Goal: Task Accomplishment & Management: Complete application form

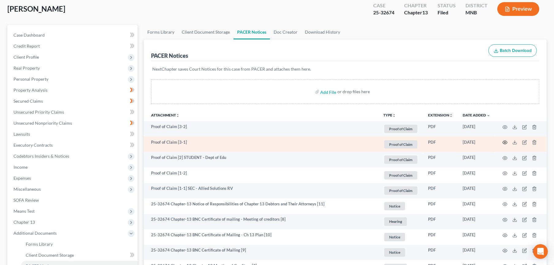
click at [504, 142] on icon "button" at bounding box center [504, 142] width 5 height 5
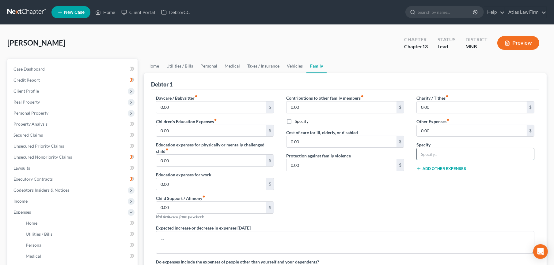
click at [455, 150] on input "text" at bounding box center [474, 154] width 117 height 12
type input "Gym membership"
click at [435, 134] on input "0.00" at bounding box center [471, 131] width 110 height 12
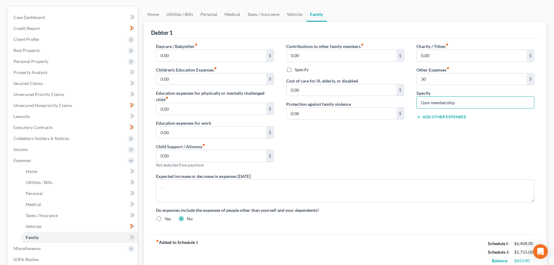
scroll to position [147, 0]
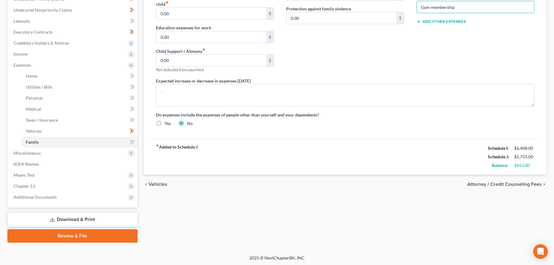
click at [479, 185] on span "Attorney / Credit Counseling Fees" at bounding box center [504, 184] width 74 height 5
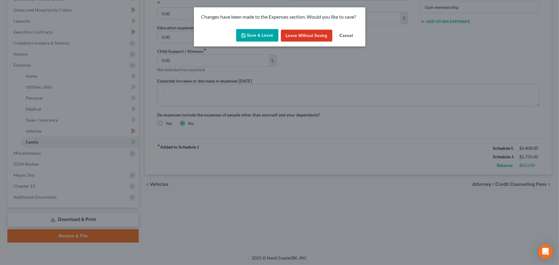
click at [254, 39] on button "Save & Leave" at bounding box center [257, 35] width 42 height 13
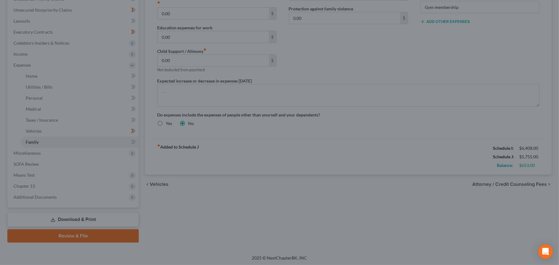
type input "30.00"
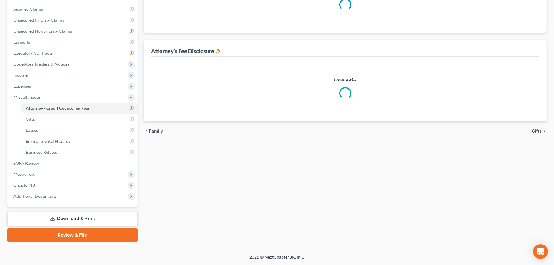
select select "0"
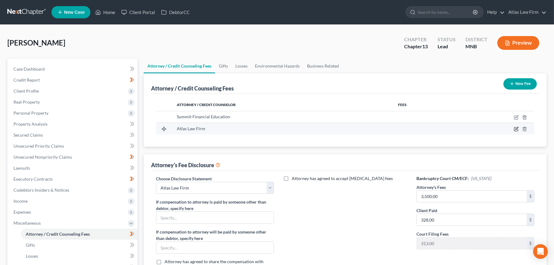
click at [516, 129] on icon "button" at bounding box center [515, 129] width 5 height 5
select select "24"
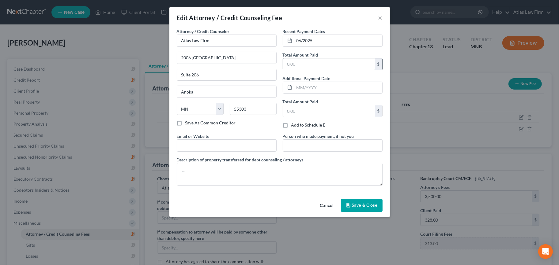
click at [347, 63] on input "text" at bounding box center [329, 64] width 92 height 12
type input "328"
click at [345, 203] on button "Save & Close" at bounding box center [362, 205] width 42 height 13
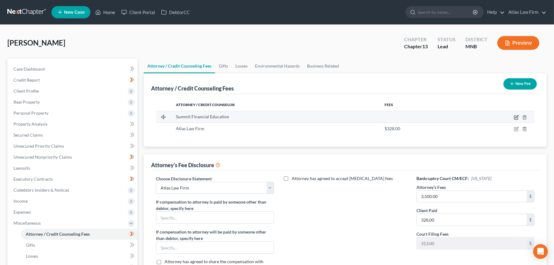
click at [516, 116] on icon "button" at bounding box center [515, 117] width 5 height 5
select select "3"
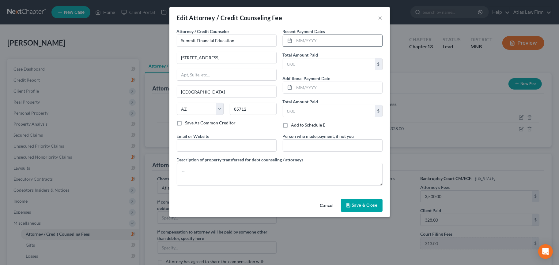
click at [310, 45] on input "text" at bounding box center [338, 41] width 88 height 12
type input "08/2025"
type input "15"
type input "Atlas Law Firm"
click at [359, 210] on button "Save & Close" at bounding box center [362, 205] width 42 height 13
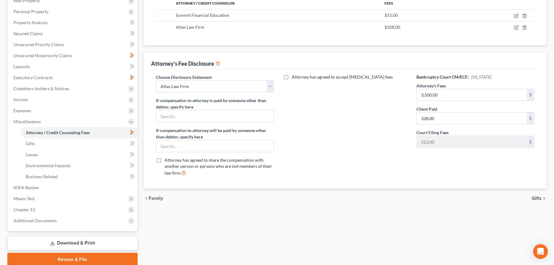
scroll to position [102, 0]
click at [21, 110] on span "Expenses" at bounding box center [21, 110] width 17 height 5
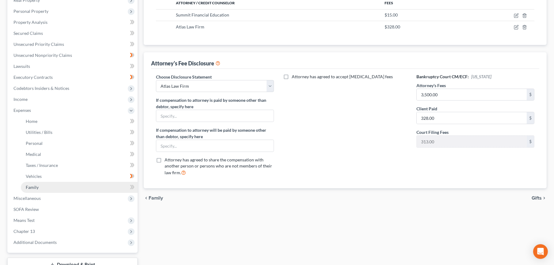
click at [30, 187] on span "Family" at bounding box center [32, 187] width 13 height 5
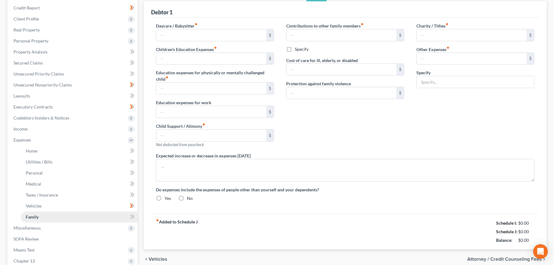
type input "0.00"
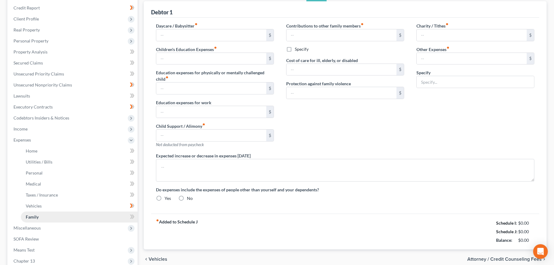
type input "0.00"
type input "30.00"
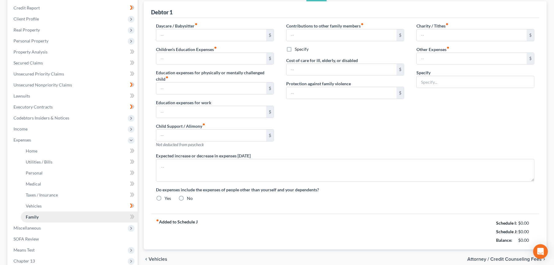
type input "Gym membership"
radio input "true"
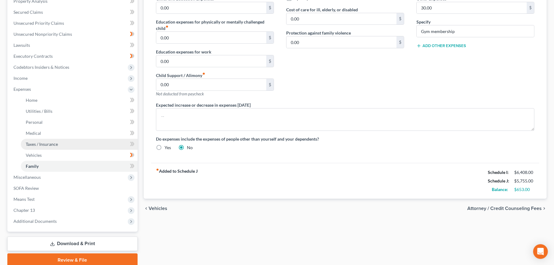
scroll to position [147, 0]
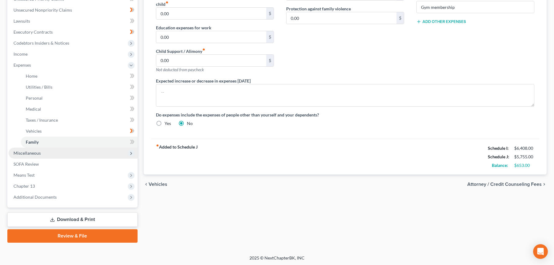
click at [56, 152] on span "Miscellaneous" at bounding box center [73, 153] width 129 height 11
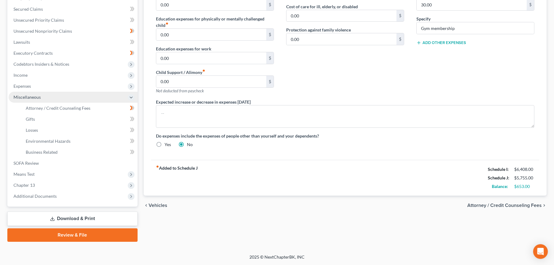
scroll to position [126, 0]
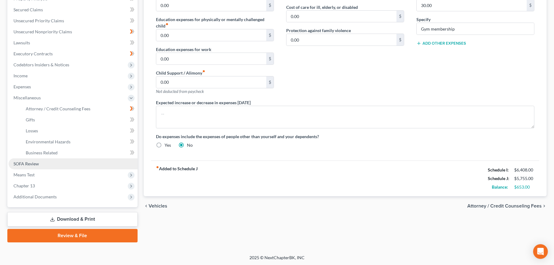
click at [58, 166] on link "SOFA Review" at bounding box center [73, 164] width 129 height 11
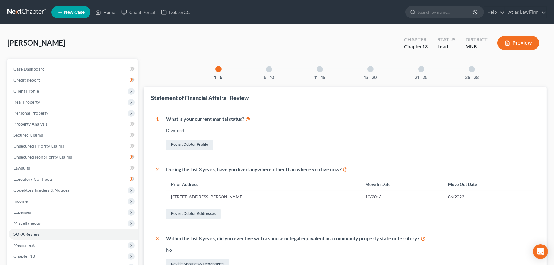
click at [267, 67] on div at bounding box center [269, 69] width 6 height 6
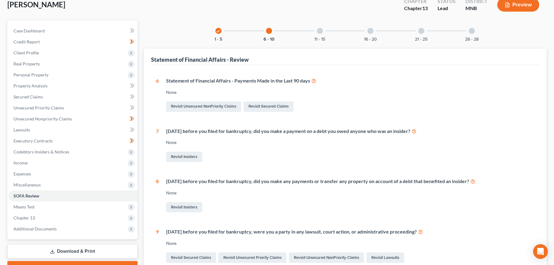
scroll to position [68, 0]
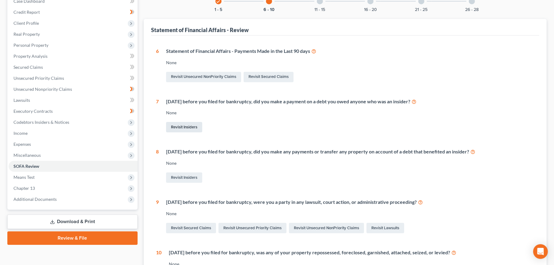
click at [177, 130] on link "Revisit Insiders" at bounding box center [184, 127] width 36 height 10
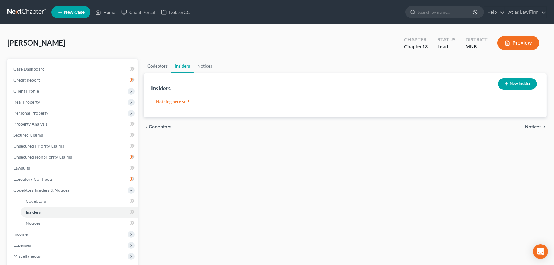
click at [504, 82] on icon "button" at bounding box center [506, 83] width 5 height 5
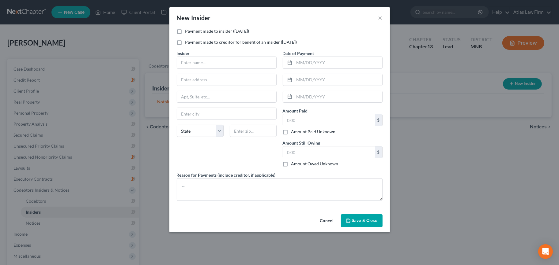
click at [220, 33] on label "Payment made to insider (within 1 year)" at bounding box center [217, 31] width 64 height 6
click at [192, 32] on input "Payment made to insider (within 1 year)" at bounding box center [190, 30] width 4 height 4
checkbox input "true"
click at [218, 66] on input "text" at bounding box center [226, 63] width 99 height 12
type input "Friend"
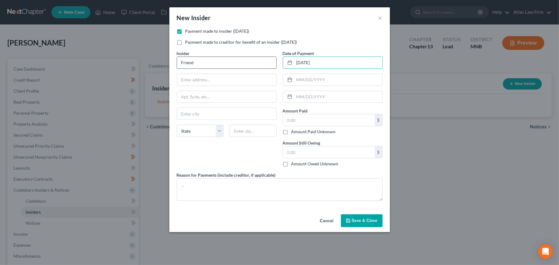
type input "08/05/2025"
click at [347, 124] on input "text" at bounding box center [329, 121] width 92 height 12
type input "200"
click at [338, 149] on input "text" at bounding box center [329, 153] width 92 height 12
type input "0"
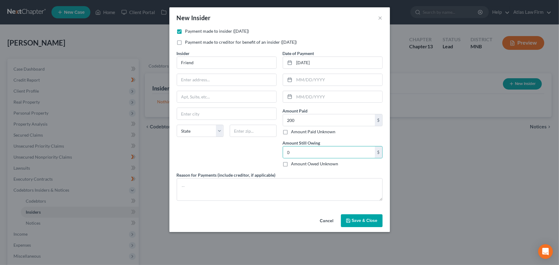
click at [371, 221] on span "Save & Close" at bounding box center [365, 220] width 26 height 5
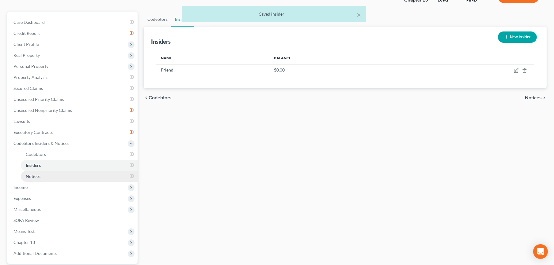
scroll to position [102, 0]
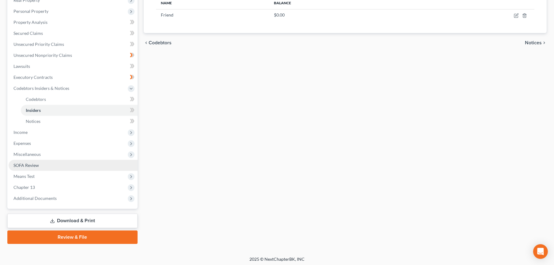
click at [50, 167] on link "SOFA Review" at bounding box center [73, 165] width 129 height 11
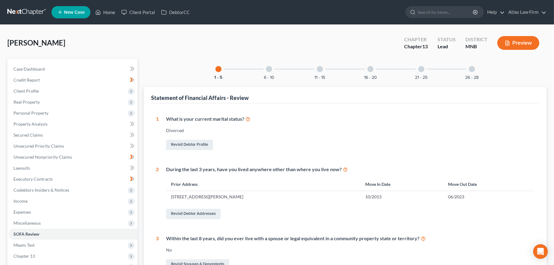
click at [375, 68] on div "16 - 20" at bounding box center [370, 69] width 21 height 21
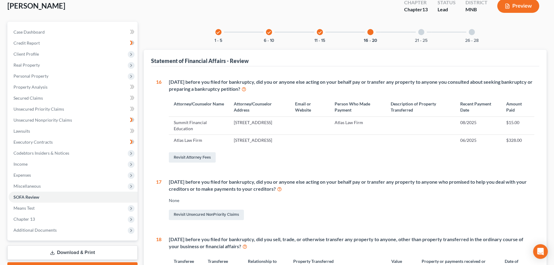
scroll to position [34, 0]
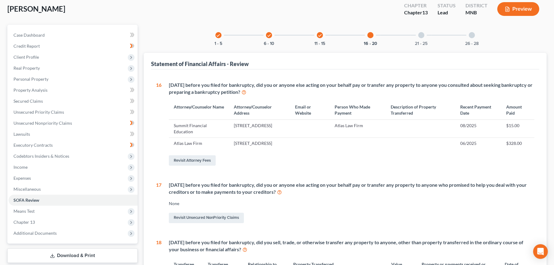
click at [319, 35] on icon "check" at bounding box center [320, 35] width 4 height 4
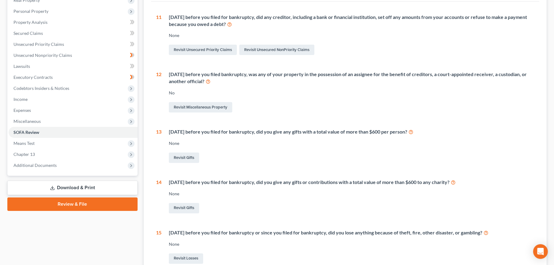
scroll to position [166, 0]
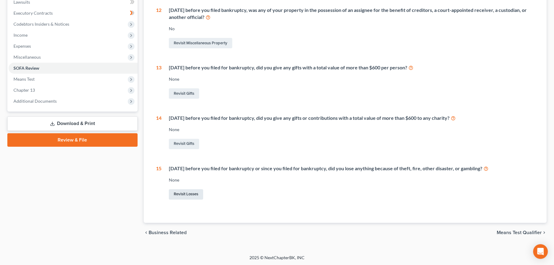
click at [185, 193] on link "Revisit Losses" at bounding box center [186, 195] width 34 height 10
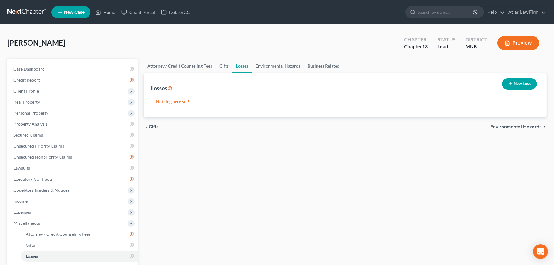
click at [508, 85] on icon "button" at bounding box center [510, 83] width 5 height 5
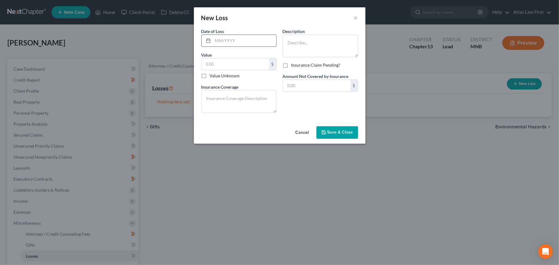
click at [259, 44] on input "text" at bounding box center [244, 41] width 63 height 12
type input "12/31/2024"
type input "0"
type input "3,000"
click at [314, 38] on textarea at bounding box center [320, 46] width 75 height 23
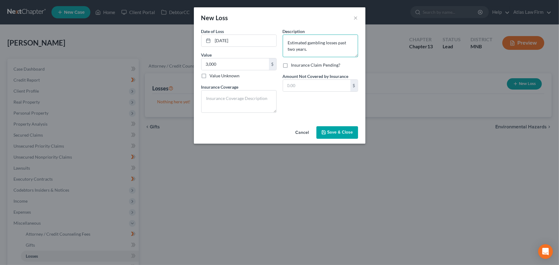
type textarea "Estimated gambling losses past two years."
click at [325, 135] on button "Save & Close" at bounding box center [337, 132] width 42 height 13
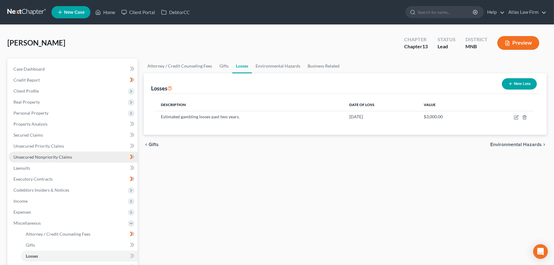
click at [61, 152] on link "Unsecured Nonpriority Claims" at bounding box center [73, 157] width 129 height 11
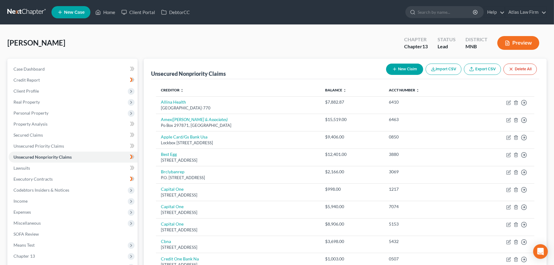
click at [407, 70] on button "New Claim" at bounding box center [404, 69] width 37 height 11
select select "0"
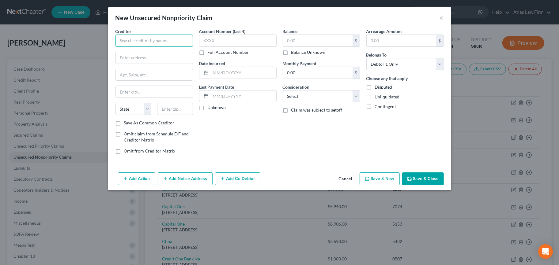
click at [151, 41] on input "text" at bounding box center [153, 41] width 77 height 12
click at [148, 55] on div "180 Maiden Ln 30th floor, New York, NY 10038" at bounding box center [152, 57] width 64 height 5
type input "National Debt Relief"
type input "180 Maiden Ln"
type input "30th floor"
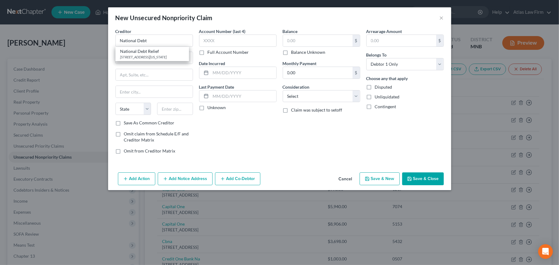
type input "New York"
select select "35"
type input "10038"
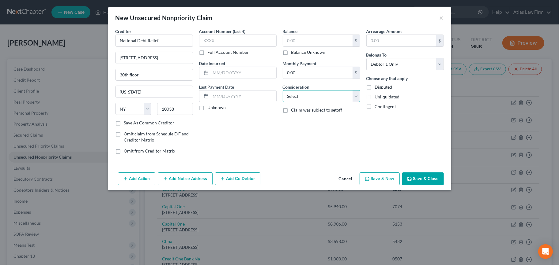
click at [297, 96] on select "Select Cable / Satellite Services Collection Agency Credit Card Debt Debt Couns…" at bounding box center [321, 96] width 77 height 12
select select "16"
click at [283, 90] on select "Select Cable / Satellite Services Collection Agency Credit Card Debt Debt Couns…" at bounding box center [321, 96] width 77 height 12
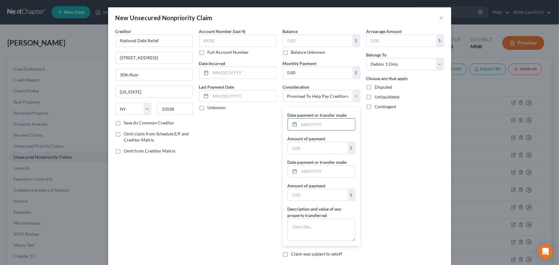
click at [308, 126] on input "text" at bounding box center [327, 125] width 56 height 12
type input "03/2025"
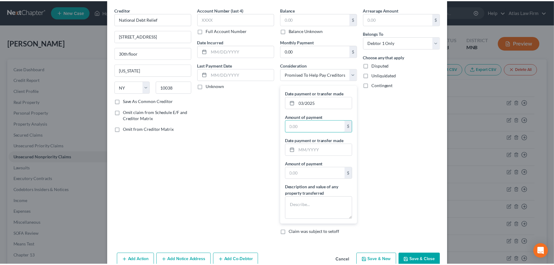
scroll to position [34, 0]
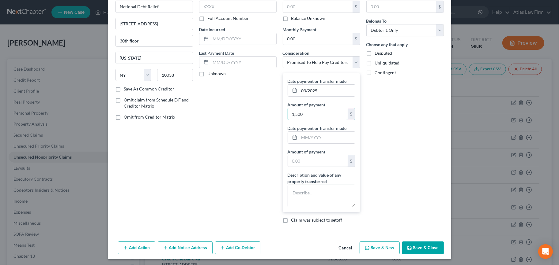
type input "1,500"
click at [327, 194] on textarea at bounding box center [322, 196] width 68 height 23
type textarea "$1,500 paid total. Service cancelled in March 2025."
click at [430, 247] on button "Save & Close" at bounding box center [423, 248] width 42 height 13
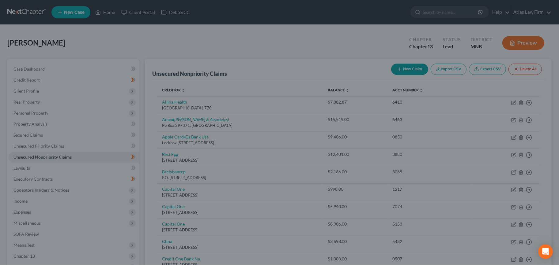
type input "0.00"
type input "1,500.00"
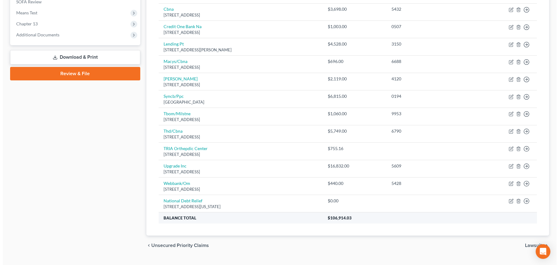
scroll to position [238, 0]
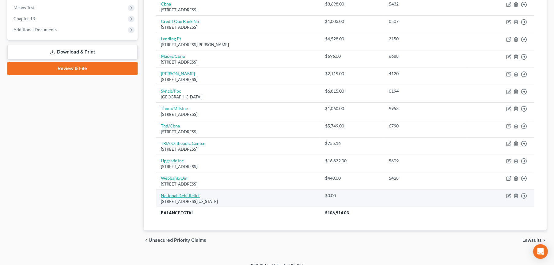
click at [172, 195] on link "National Debt Relief" at bounding box center [180, 195] width 39 height 5
select select "35"
select select "16"
select select "0"
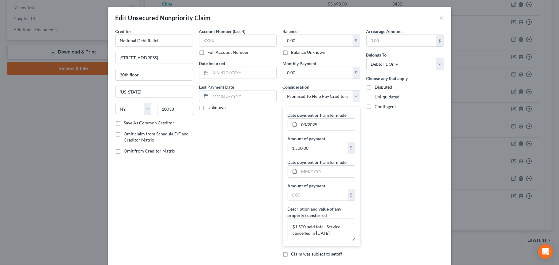
click at [124, 135] on label "Omit claim from Schedule E/F and Creditor Matrix" at bounding box center [158, 137] width 69 height 12
click at [126, 135] on input "Omit claim from Schedule E/F and Creditor Matrix" at bounding box center [128, 133] width 4 height 4
checkbox input "true"
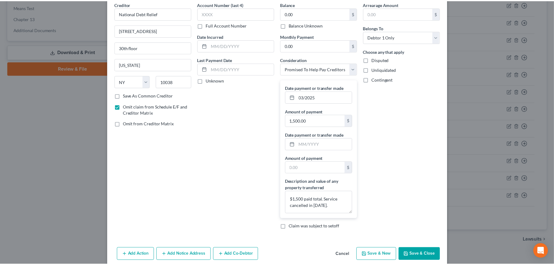
scroll to position [53, 0]
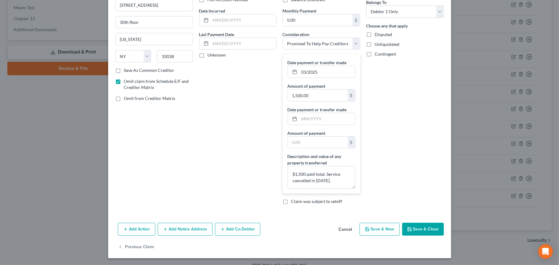
click at [125, 94] on div "Creditor * National Debt Relief 180 Maiden Ln 30th floor New York State AL AK A…" at bounding box center [154, 93] width 84 height 234
click at [128, 98] on span "Omit from Creditor Matrix" at bounding box center [149, 98] width 51 height 5
click at [128, 98] on input "Omit from Creditor Matrix" at bounding box center [128, 98] width 4 height 4
checkbox input "true"
click at [416, 232] on button "Save & Close" at bounding box center [423, 229] width 42 height 13
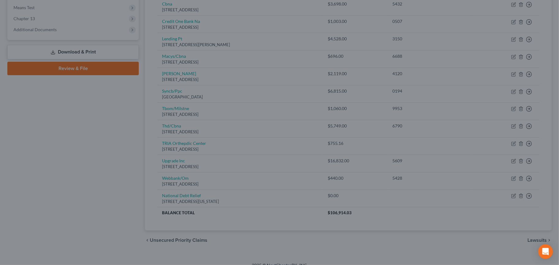
type input "0"
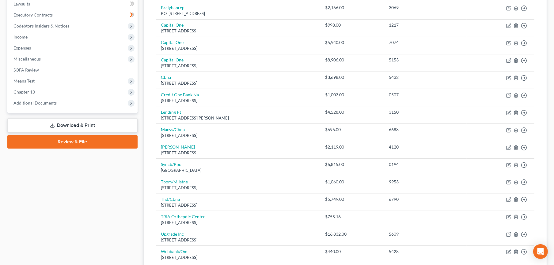
scroll to position [170, 0]
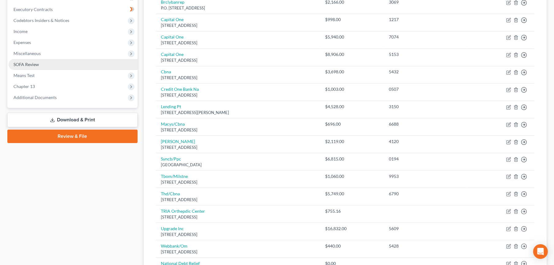
click at [27, 64] on span "SOFA Review" at bounding box center [25, 64] width 25 height 5
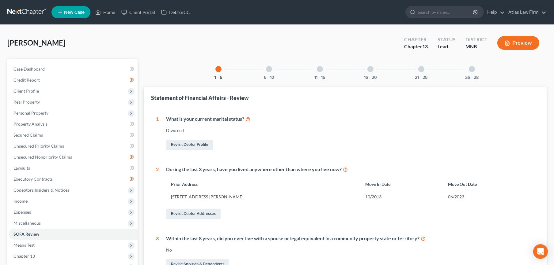
click at [422, 72] on div "21 - 25" at bounding box center [421, 69] width 21 height 21
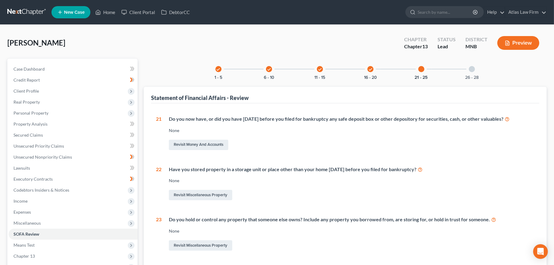
click at [370, 68] on icon "check" at bounding box center [370, 69] width 4 height 4
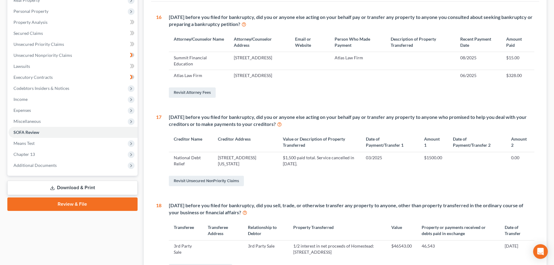
scroll to position [238, 0]
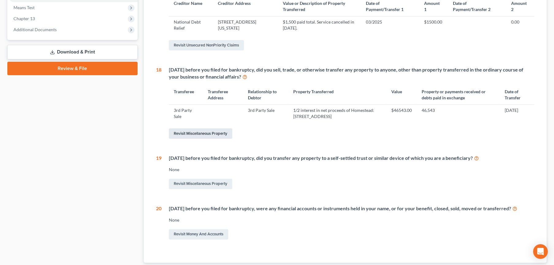
click at [200, 139] on link "Revisit Miscellaneous Property" at bounding box center [200, 134] width 63 height 10
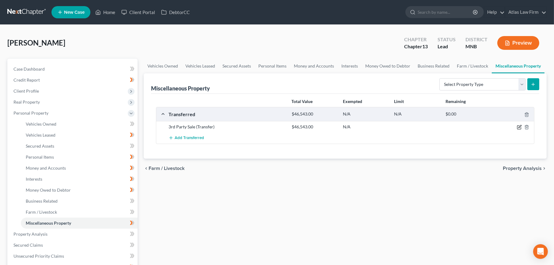
click at [518, 126] on icon "button" at bounding box center [519, 127] width 5 height 5
select select "Ordinary (within 2 years)"
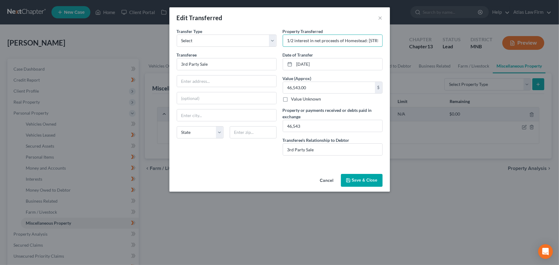
scroll to position [0, 84]
drag, startPoint x: 369, startPoint y: 40, endPoint x: 420, endPoint y: 46, distance: 52.0
click at [420, 46] on div "Edit Transferred × An exemption set must first be selected from the Filing Info…" at bounding box center [279, 132] width 559 height 265
type input "1/2 interest in net proceeds of Homestead: 12752 Gordan Dr., Eden Prairie , MN …"
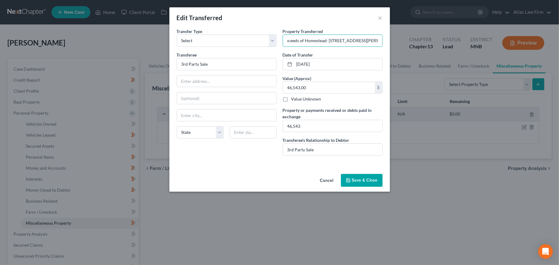
click at [362, 178] on button "Save & Close" at bounding box center [362, 180] width 42 height 13
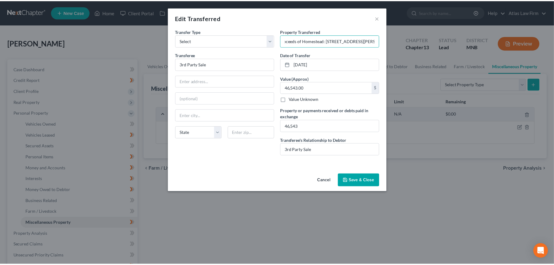
scroll to position [0, 0]
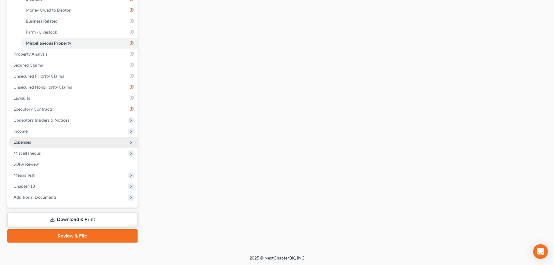
click at [29, 144] on span "Expenses" at bounding box center [73, 142] width 129 height 11
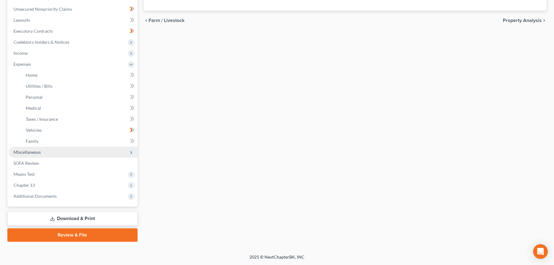
scroll to position [147, 0]
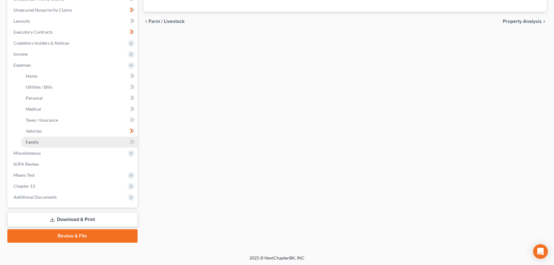
click at [31, 140] on span "Family" at bounding box center [32, 142] width 13 height 5
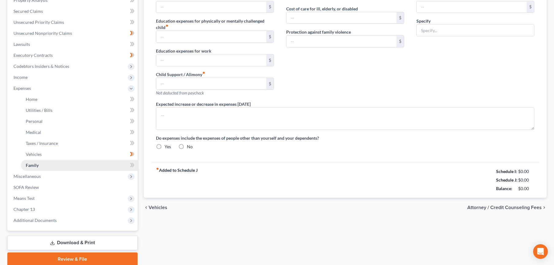
type input "0.00"
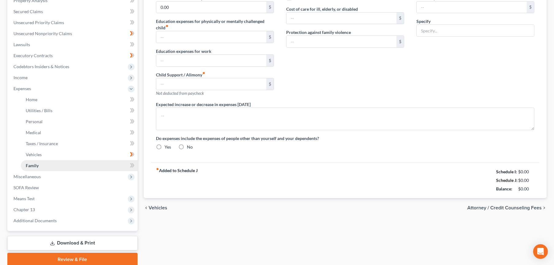
type input "0.00"
type input "30.00"
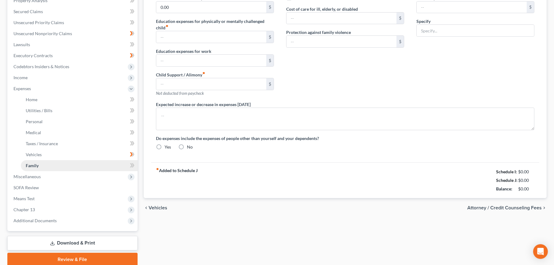
type input "Gym membership"
radio input "true"
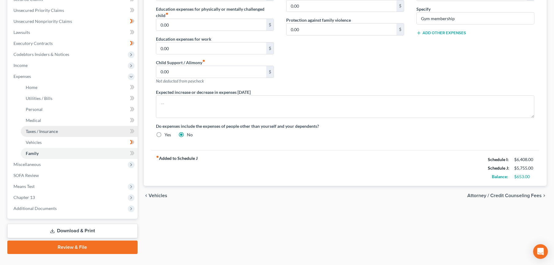
scroll to position [147, 0]
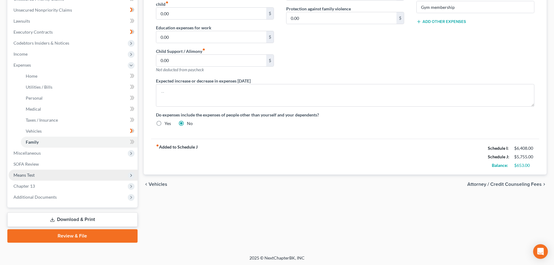
click at [32, 173] on span "Means Test" at bounding box center [23, 175] width 21 height 5
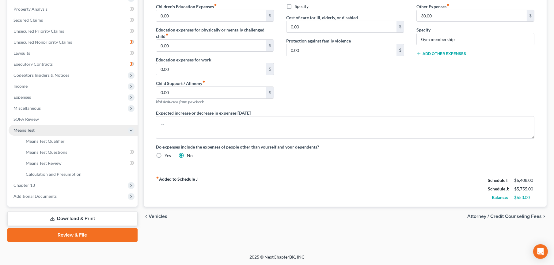
scroll to position [115, 0]
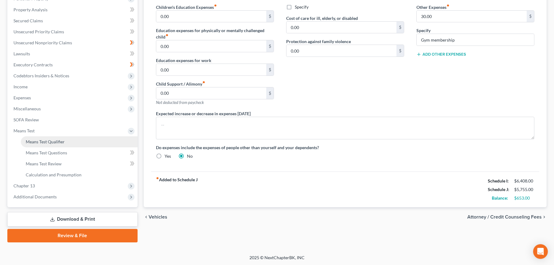
click at [40, 144] on link "Means Test Qualifier" at bounding box center [79, 142] width 117 height 11
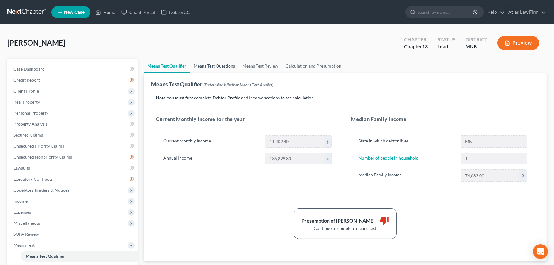
click at [223, 67] on link "Means Test Questions" at bounding box center [214, 66] width 49 height 15
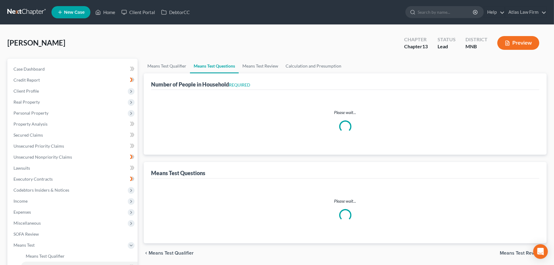
select select "1"
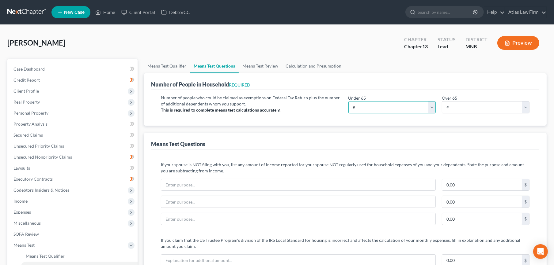
click at [429, 106] on select "# 0 1 2 3 4 5 6 7 8 9 10" at bounding box center [392, 107] width 88 height 12
select select "1"
click at [348, 101] on select "# 0 1 2 3 4 5 6 7 8 9 10" at bounding box center [392, 107] width 88 height 12
click at [525, 107] on select "# 0 1 2 3 4 5 6 7 8 9 10" at bounding box center [486, 107] width 88 height 12
select select "0"
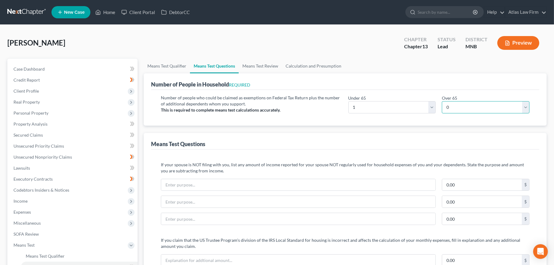
click at [442, 101] on select "# 0 1 2 3 4 5 6 7 8 9 10" at bounding box center [486, 107] width 88 height 12
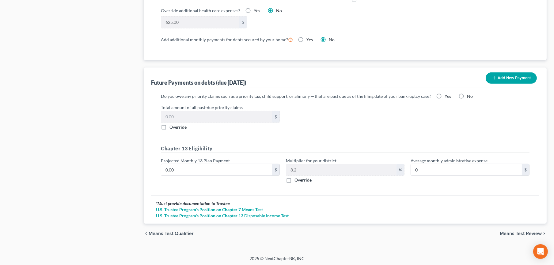
scroll to position [549, 0]
click at [234, 168] on input "0.00" at bounding box center [216, 170] width 111 height 12
type input "6"
type input "0.49"
type input "65"
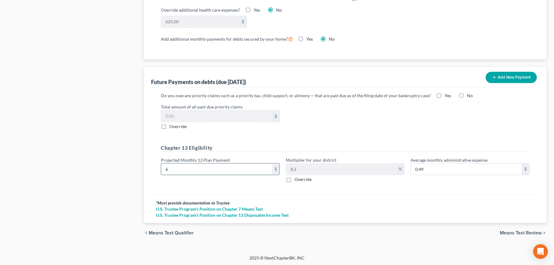
type input "5.33"
type input "658"
type input "53.95"
type input "658"
click at [508, 234] on span "Means Test Review" at bounding box center [520, 233] width 42 height 5
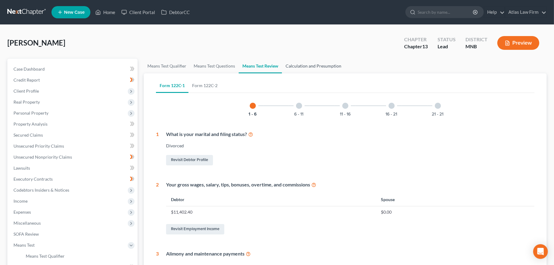
click at [305, 65] on link "Calculation and Presumption" at bounding box center [313, 66] width 63 height 15
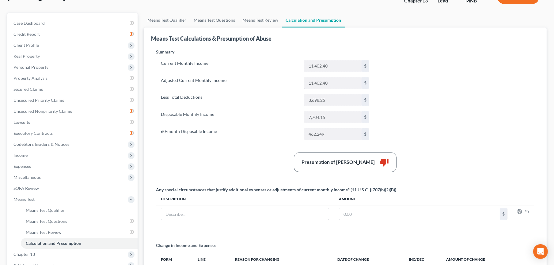
scroll to position [130, 0]
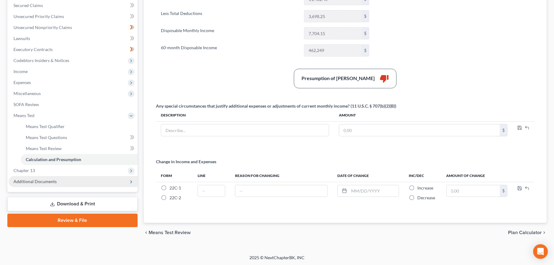
click at [65, 179] on span "Additional Documents" at bounding box center [73, 181] width 129 height 11
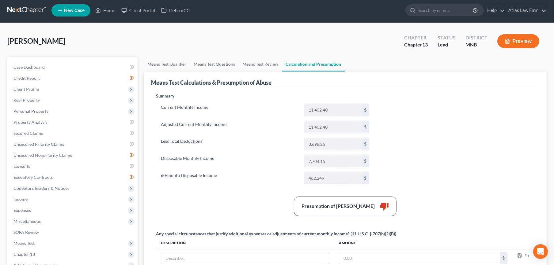
scroll to position [0, 0]
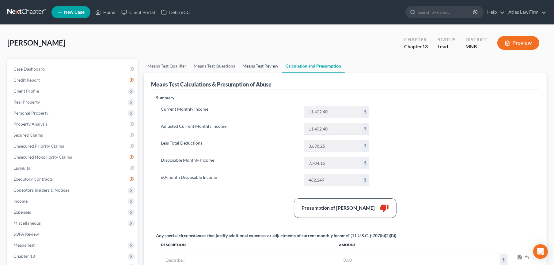
click at [258, 66] on link "Means Test Review" at bounding box center [260, 66] width 43 height 15
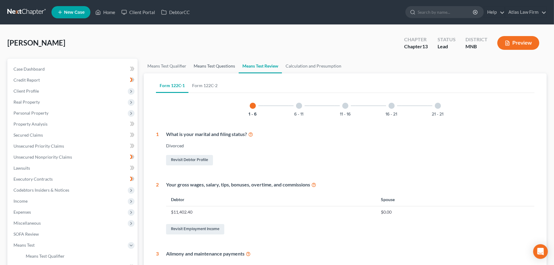
click at [228, 65] on link "Means Test Questions" at bounding box center [214, 66] width 49 height 15
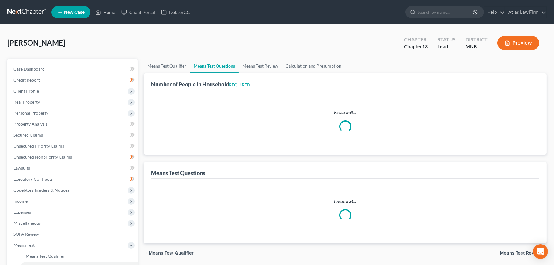
select select "1"
select select "0"
select select "1"
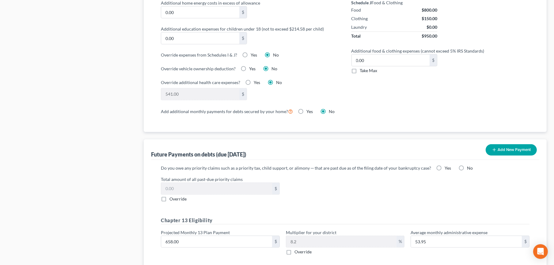
scroll to position [549, 0]
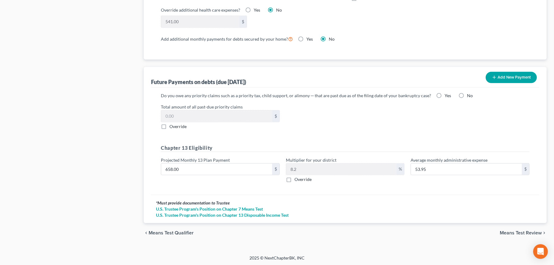
click at [201, 160] on label "Projected Monthly 13 Plan Payment" at bounding box center [195, 160] width 69 height 6
click at [201, 168] on input "658.00" at bounding box center [216, 170] width 111 height 12
type input "6"
type input "0.49"
type input "65"
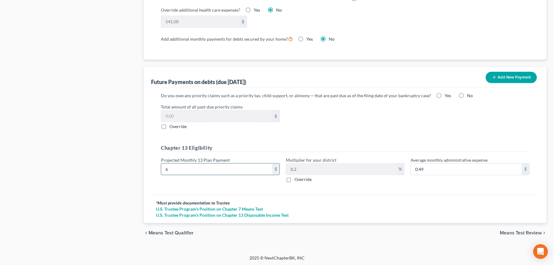
type input "5.33"
type input "653"
type input "53.54"
type input "653"
click at [521, 231] on span "Means Test Review" at bounding box center [520, 233] width 42 height 5
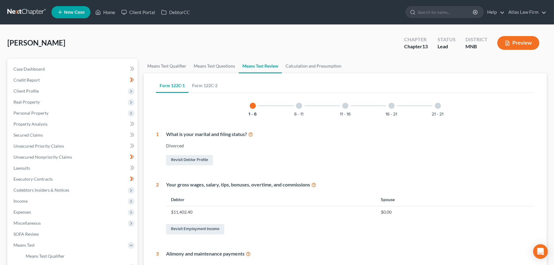
click at [510, 45] on button "Preview" at bounding box center [518, 43] width 42 height 14
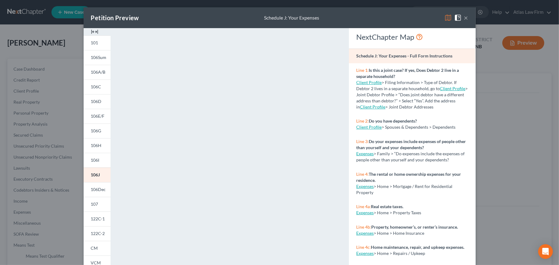
click at [445, 19] on img at bounding box center [447, 17] width 7 height 7
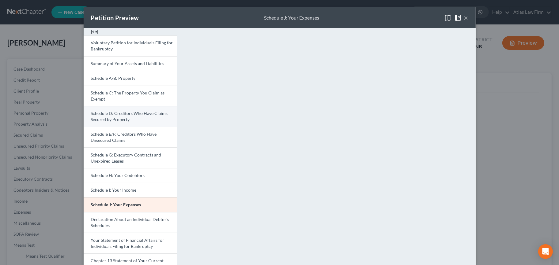
drag, startPoint x: 461, startPoint y: 18, endPoint x: 132, endPoint y: 121, distance: 345.0
click at [464, 18] on button "×" at bounding box center [466, 17] width 4 height 7
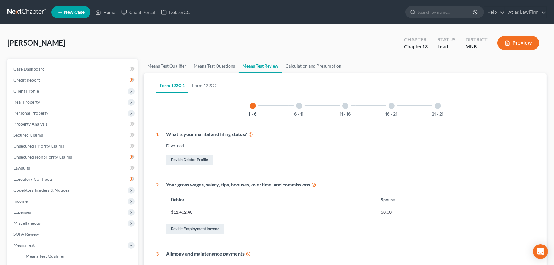
click at [513, 36] on button "Preview" at bounding box center [518, 43] width 42 height 14
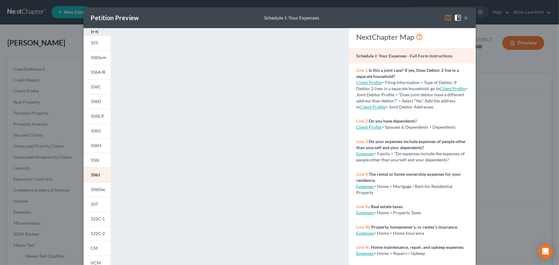
click at [447, 17] on img at bounding box center [447, 17] width 7 height 7
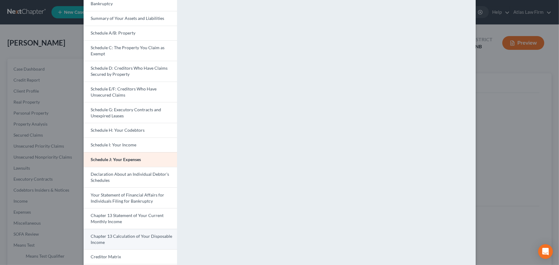
scroll to position [102, 0]
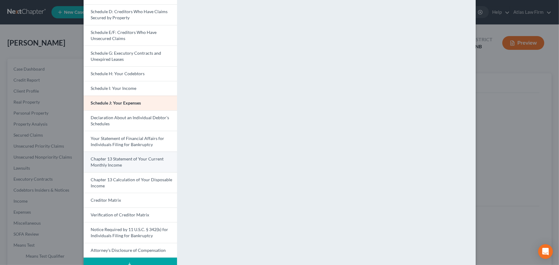
click at [122, 159] on span "Chapter 13 Statement of Your Current Monthly Income" at bounding box center [127, 161] width 73 height 11
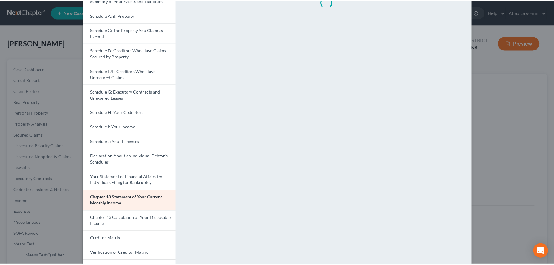
scroll to position [0, 0]
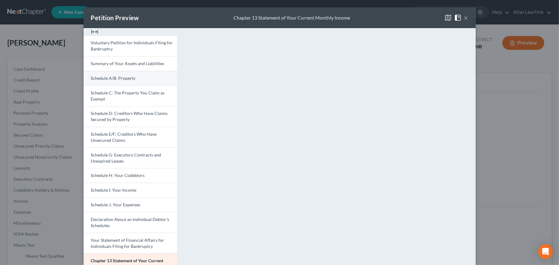
click at [144, 77] on link "Schedule A/B: Property" at bounding box center [130, 78] width 93 height 15
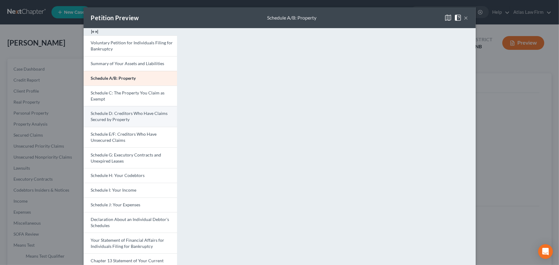
drag, startPoint x: 127, startPoint y: 117, endPoint x: 36, endPoint y: 249, distance: 160.9
click at [127, 117] on link "Schedule D: Creditors Who Have Claims Secured by Property" at bounding box center [130, 116] width 93 height 21
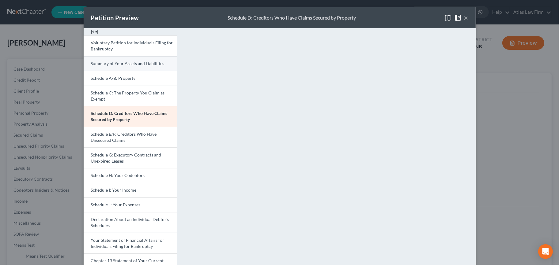
click at [126, 64] on span "Summary of Your Assets and Liabilities" at bounding box center [127, 63] width 73 height 5
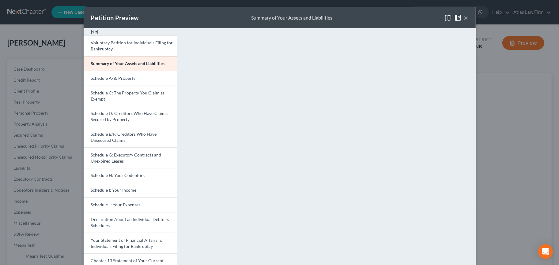
drag, startPoint x: 136, startPoint y: 113, endPoint x: 36, endPoint y: 246, distance: 166.4
click at [136, 113] on span "Schedule D: Creditors Who Have Claims Secured by Property" at bounding box center [129, 116] width 77 height 11
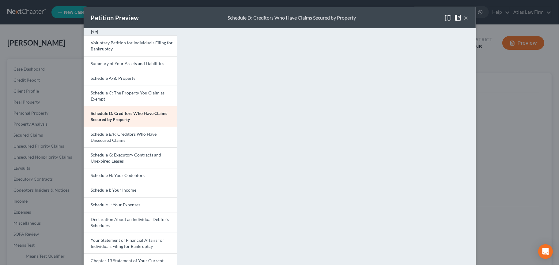
click at [464, 17] on button "×" at bounding box center [466, 17] width 4 height 7
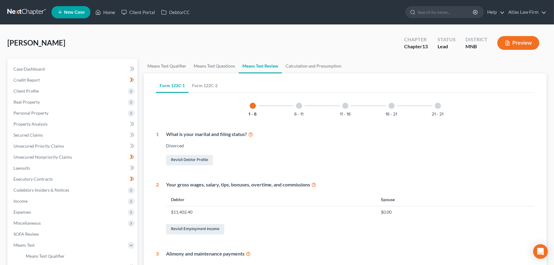
click at [519, 45] on button "Preview" at bounding box center [518, 43] width 42 height 14
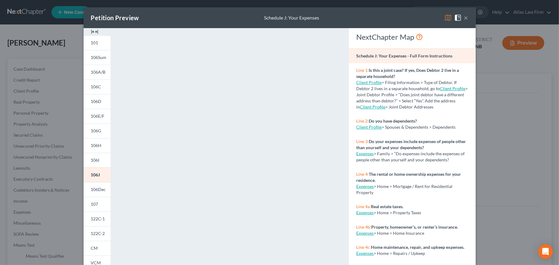
click at [446, 14] on img at bounding box center [447, 17] width 7 height 7
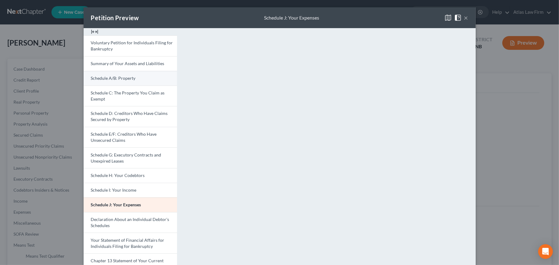
click at [112, 81] on link "Schedule A/B: Property" at bounding box center [130, 78] width 93 height 15
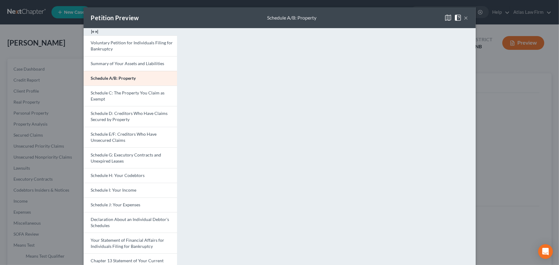
click at [464, 16] on button "×" at bounding box center [466, 17] width 4 height 7
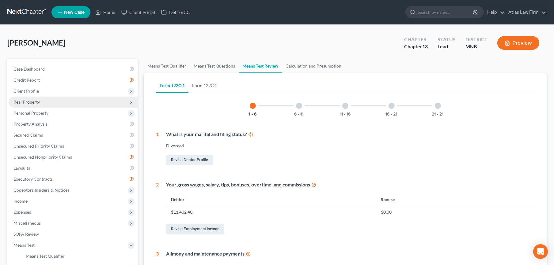
click at [52, 102] on span "Real Property" at bounding box center [73, 102] width 129 height 11
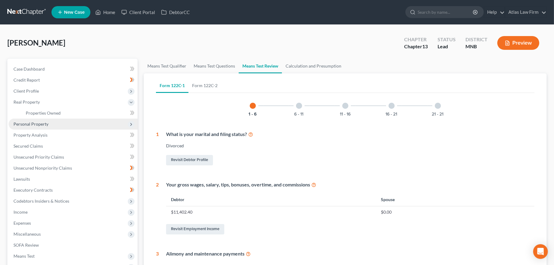
click at [53, 120] on span "Personal Property" at bounding box center [73, 124] width 129 height 11
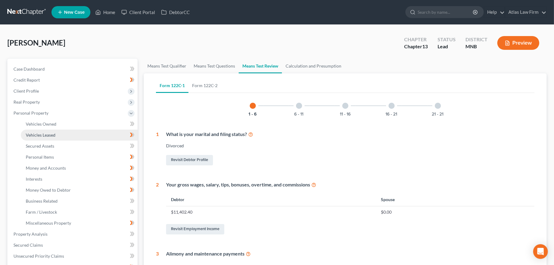
click at [55, 130] on link "Vehicles Leased" at bounding box center [79, 135] width 117 height 11
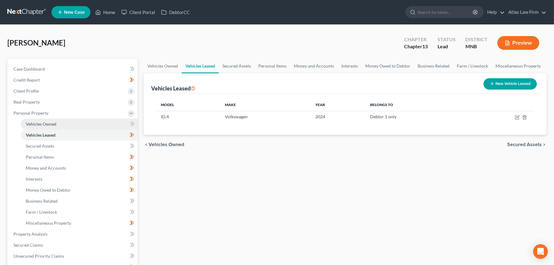
click at [57, 121] on link "Vehicles Owned" at bounding box center [79, 124] width 117 height 11
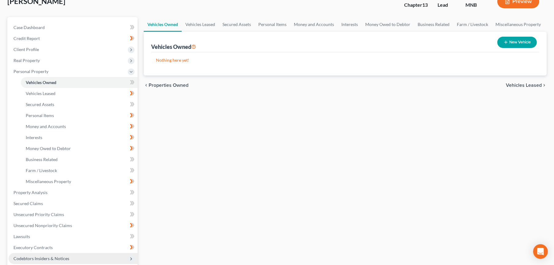
scroll to position [102, 0]
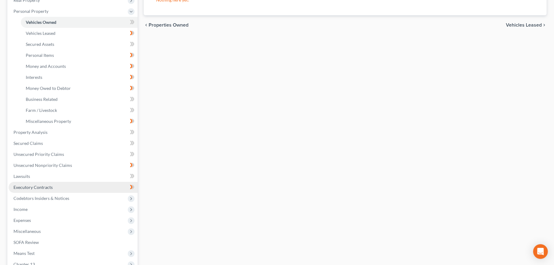
click at [63, 186] on link "Executory Contracts" at bounding box center [73, 187] width 129 height 11
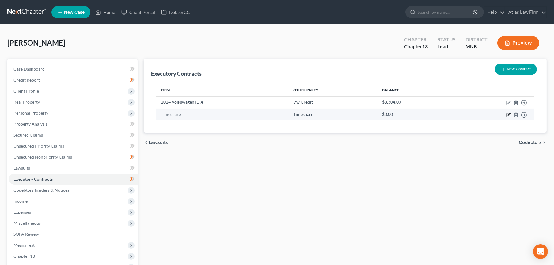
click at [508, 114] on icon "button" at bounding box center [508, 114] width 3 height 3
select select "0"
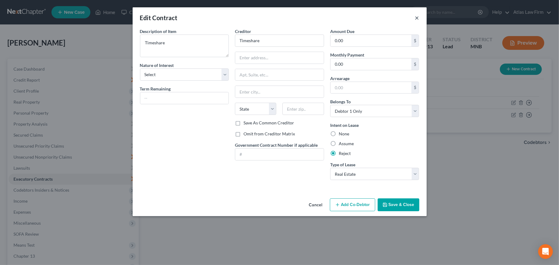
click at [418, 19] on button "×" at bounding box center [417, 17] width 4 height 7
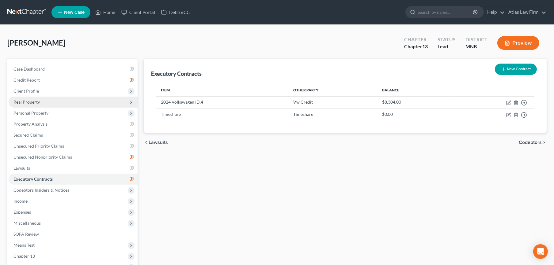
click at [21, 98] on span "Real Property" at bounding box center [73, 102] width 129 height 11
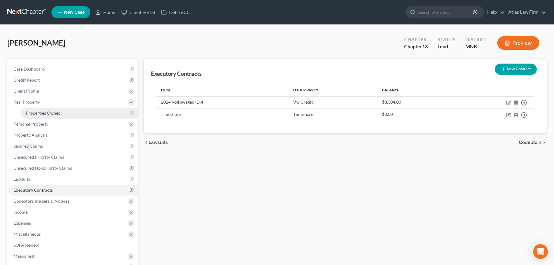
click at [24, 115] on link "Properties Owned" at bounding box center [79, 113] width 117 height 11
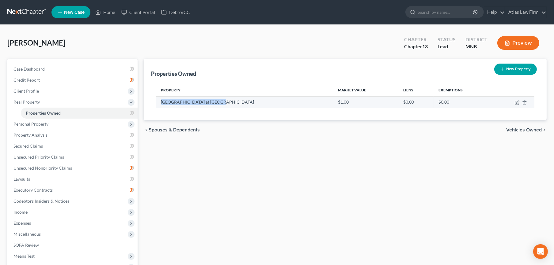
drag, startPoint x: 217, startPoint y: 102, endPoint x: 157, endPoint y: 102, distance: 60.0
click at [157, 102] on td "Vacation Village at Parkway" at bounding box center [244, 102] width 177 height 12
copy td "Vacation Village at Parkway"
click at [516, 101] on icon "button" at bounding box center [517, 103] width 4 height 4
select select "9"
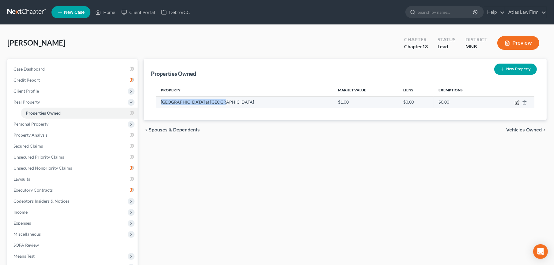
select select "0"
select select "7"
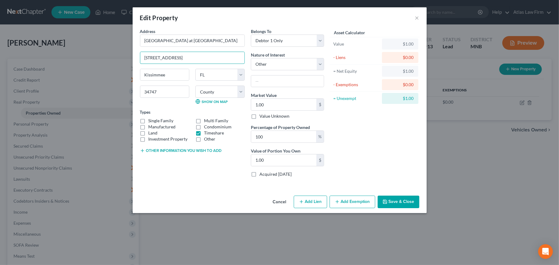
drag, startPoint x: 202, startPoint y: 57, endPoint x: 138, endPoint y: 55, distance: 64.0
click at [138, 55] on div "Address * Vacation Village at Parkway 2975 Arabian Nights Blvd Kissimmee State …" at bounding box center [192, 105] width 111 height 154
click at [418, 17] on button "×" at bounding box center [417, 17] width 4 height 7
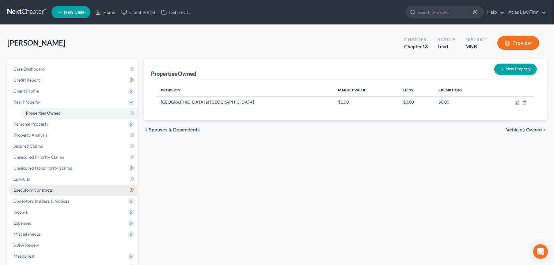
click at [56, 191] on link "Executory Contracts" at bounding box center [73, 190] width 129 height 11
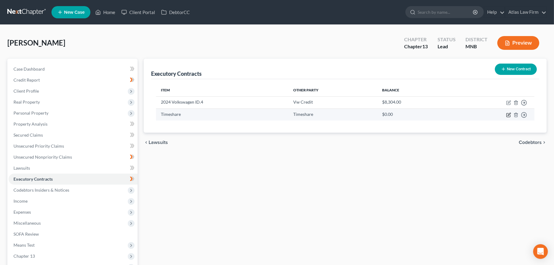
click at [506, 115] on icon "button" at bounding box center [508, 115] width 5 height 5
select select "0"
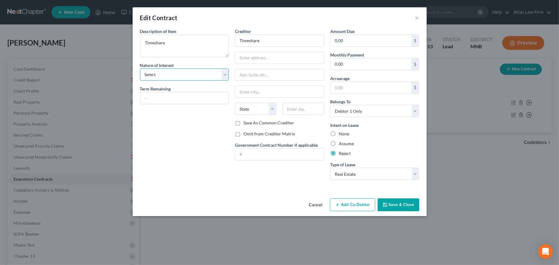
click at [164, 72] on select "Select Purchaser Agent Lessor Lessee" at bounding box center [184, 75] width 89 height 12
select select "2"
click at [140, 69] on select "Select Purchaser Agent Lessor Lessee" at bounding box center [184, 75] width 89 height 12
click at [180, 97] on input "text" at bounding box center [184, 98] width 88 height 12
type input "unknown"
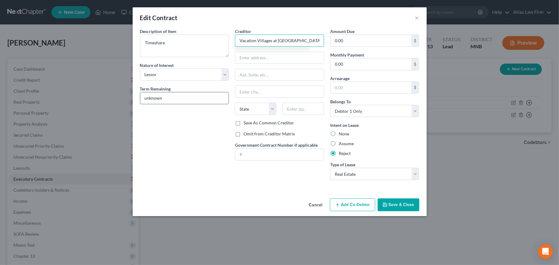
type input "Vacation Villages at Parkway"
paste input "2975 Arabian Nights Blvd"
type input "2975 Arabian Nights Blvd"
type input "32747"
type input "Lake Monroe"
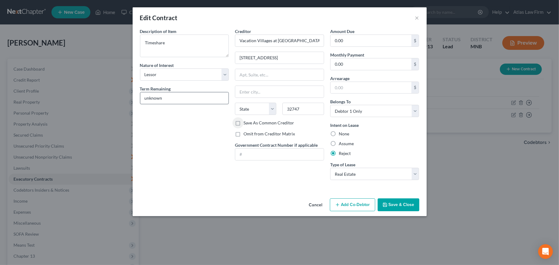
select select "9"
click at [382, 206] on button "Save & Close" at bounding box center [399, 205] width 42 height 13
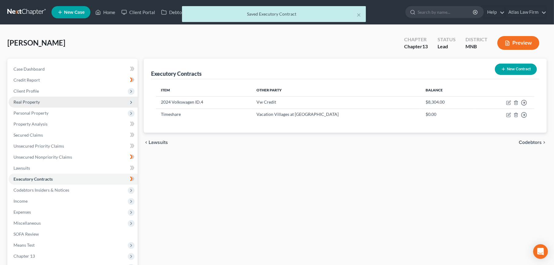
click at [58, 104] on span "Real Property" at bounding box center [73, 102] width 129 height 11
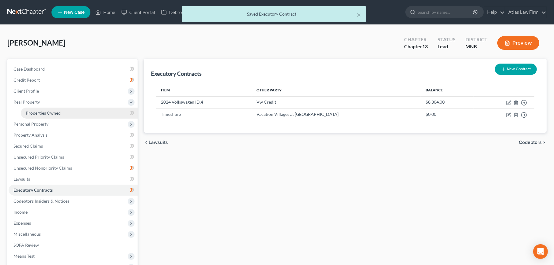
click at [58, 111] on span "Properties Owned" at bounding box center [43, 113] width 35 height 5
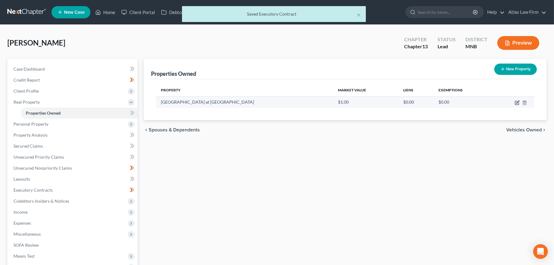
click at [516, 103] on icon "button" at bounding box center [517, 102] width 3 height 3
select select "9"
select select "0"
select select "7"
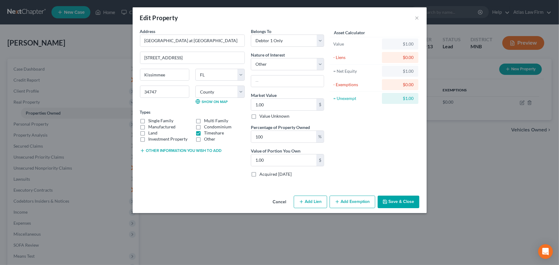
click at [280, 200] on button "Cancel" at bounding box center [279, 203] width 23 height 12
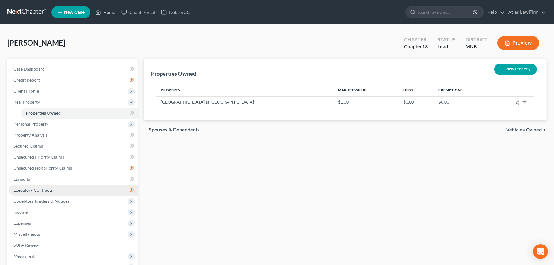
click at [20, 189] on span "Executory Contracts" at bounding box center [32, 190] width 39 height 5
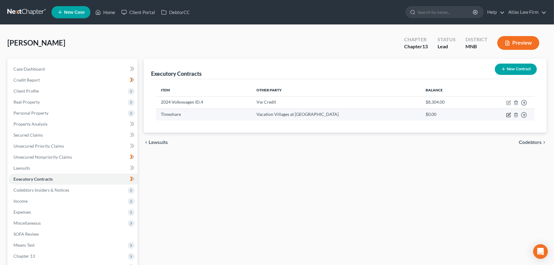
click at [508, 115] on icon "button" at bounding box center [508, 114] width 3 height 3
select select "2"
select select "9"
select select "0"
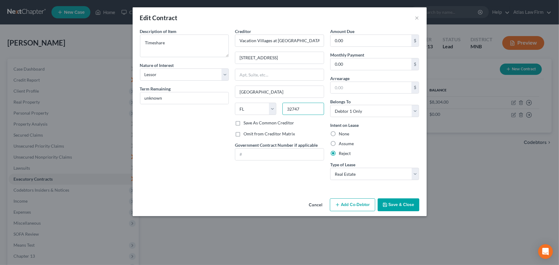
drag, startPoint x: 297, startPoint y: 109, endPoint x: 293, endPoint y: 111, distance: 4.4
click at [297, 109] on input "32747" at bounding box center [302, 109] width 41 height 12
click at [293, 110] on input "32747" at bounding box center [302, 109] width 41 height 12
type input "34747"
type input "Kissimmee"
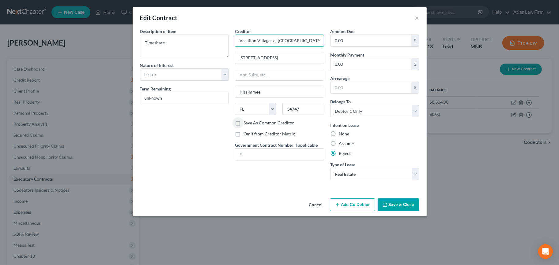
click at [306, 41] on input "Vacation Villages at Parkway" at bounding box center [279, 41] width 89 height 12
drag, startPoint x: 306, startPoint y: 41, endPoint x: 229, endPoint y: 41, distance: 76.5
click at [229, 41] on div "Description of non-residential real property * Description of Item * Timeshare …" at bounding box center [279, 106] width 285 height 157
click at [387, 201] on button "Save & Close" at bounding box center [399, 205] width 42 height 13
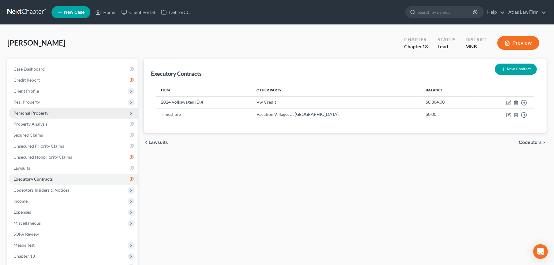
click at [48, 112] on span "Personal Property" at bounding box center [73, 113] width 129 height 11
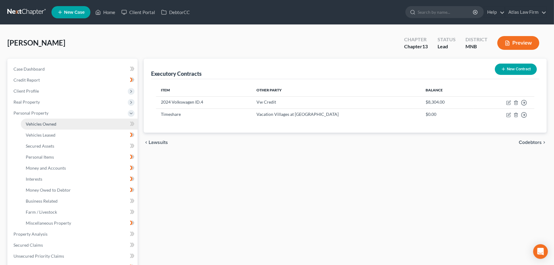
click at [47, 125] on span "Vehicles Owned" at bounding box center [41, 124] width 31 height 5
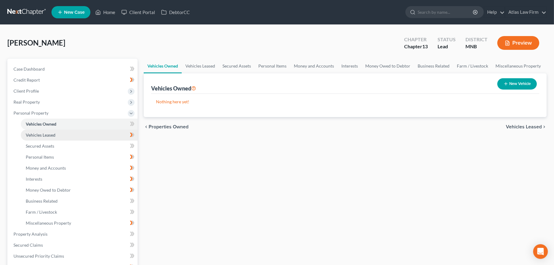
click at [48, 140] on link "Vehicles Leased" at bounding box center [79, 135] width 117 height 11
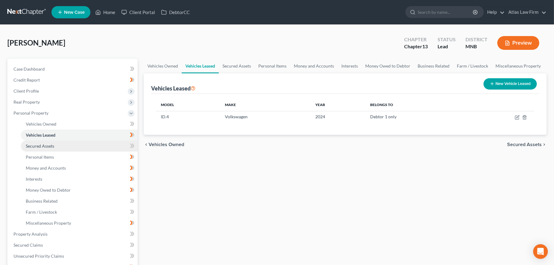
click at [49, 149] on link "Secured Assets" at bounding box center [79, 146] width 117 height 11
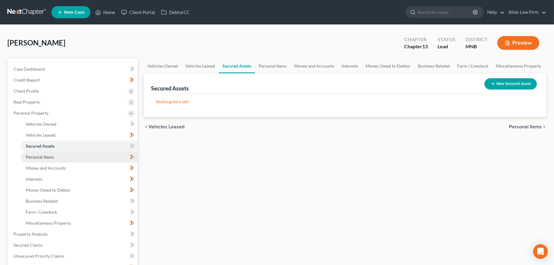
click at [52, 158] on span "Personal Items" at bounding box center [40, 157] width 28 height 5
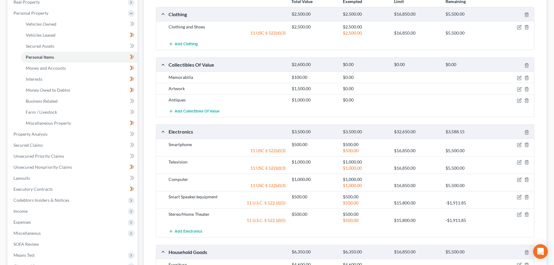
scroll to position [102, 0]
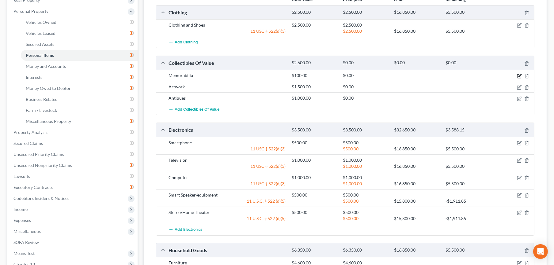
click at [518, 75] on icon "button" at bounding box center [519, 76] width 5 height 5
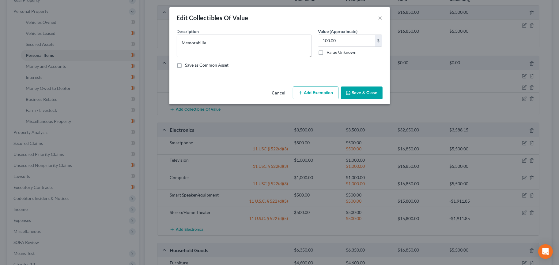
click at [316, 91] on button "Add Exemption" at bounding box center [316, 93] width 46 height 13
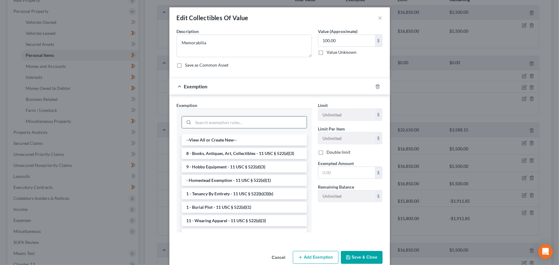
click at [254, 125] on input "search" at bounding box center [249, 123] width 113 height 12
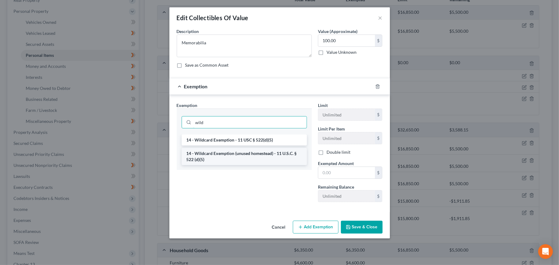
type input "wild"
click at [262, 153] on li "14 - Wildcard Exemption (unused homestead) - 11 U.S.C. § 522 (d)(5)" at bounding box center [244, 156] width 125 height 17
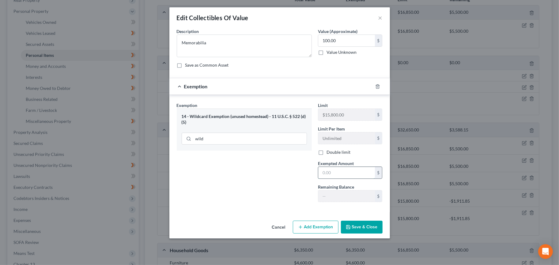
click at [330, 170] on input "text" at bounding box center [346, 173] width 57 height 12
type input "100"
click at [357, 229] on button "Save & Close" at bounding box center [362, 227] width 42 height 13
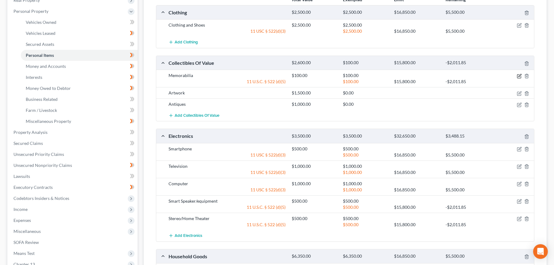
click at [519, 77] on icon "button" at bounding box center [519, 76] width 5 height 5
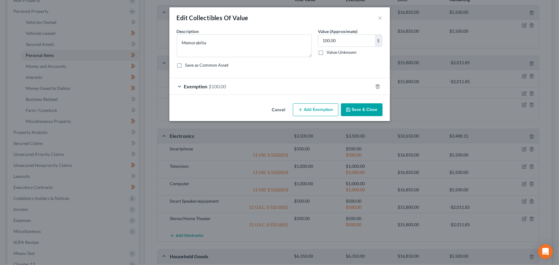
click at [374, 88] on div at bounding box center [381, 87] width 17 height 10
click at [378, 85] on icon "button" at bounding box center [377, 86] width 5 height 5
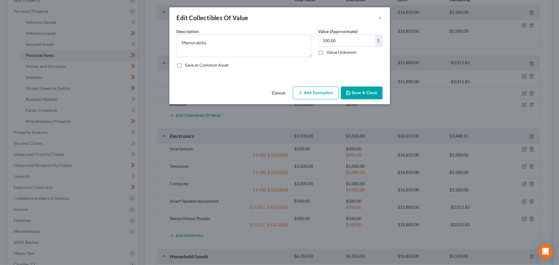
click at [370, 91] on button "Save & Close" at bounding box center [362, 93] width 42 height 13
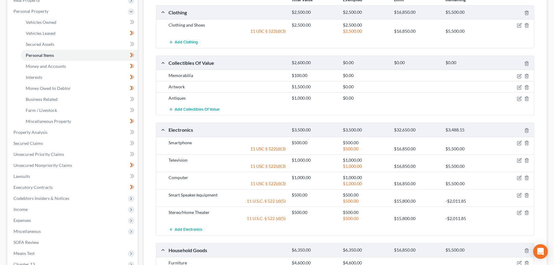
scroll to position [136, 0]
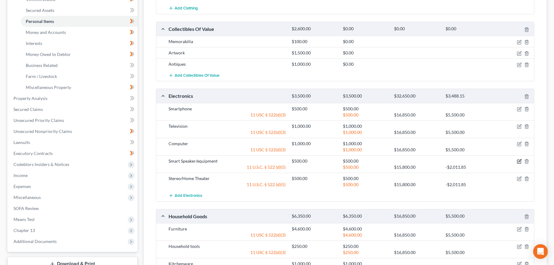
click at [519, 160] on icon "button" at bounding box center [519, 161] width 5 height 5
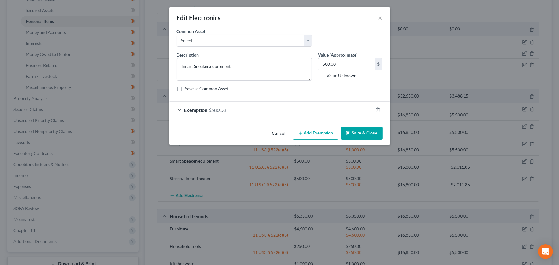
click at [265, 112] on div "Exemption $500.00" at bounding box center [270, 110] width 203 height 16
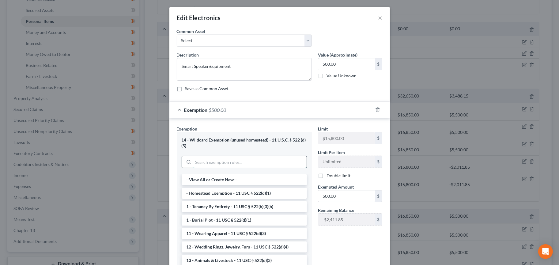
click at [254, 163] on input "search" at bounding box center [249, 162] width 113 height 12
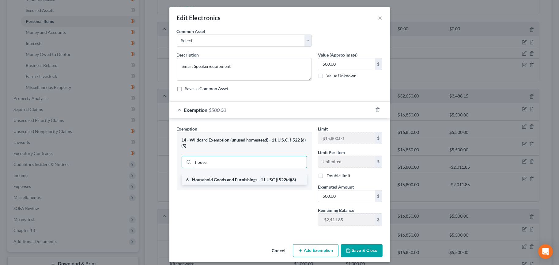
type input "house"
click at [265, 178] on li "6 - Household Goods and Furnishings - 11 USC § 522(d)(3)" at bounding box center [244, 180] width 125 height 11
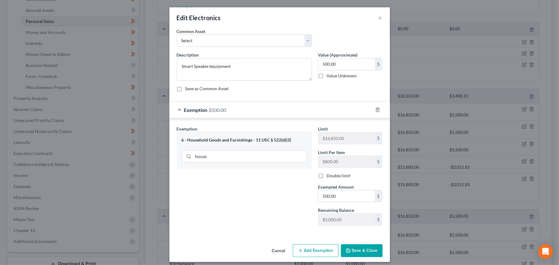
click at [361, 253] on button "Save & Close" at bounding box center [362, 251] width 42 height 13
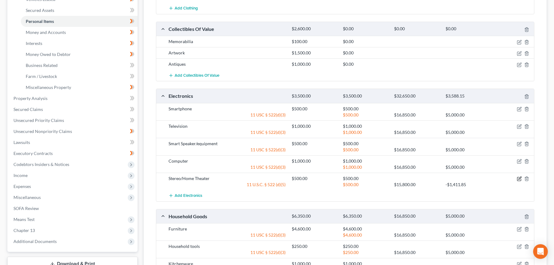
click at [519, 177] on icon "button" at bounding box center [519, 179] width 5 height 5
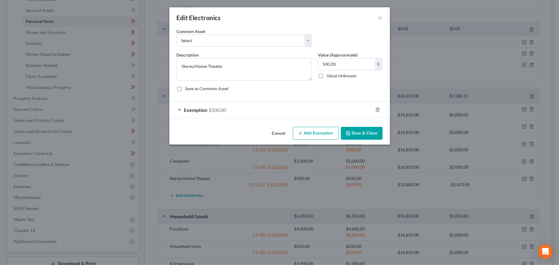
click at [234, 105] on div "Exemption $500.00" at bounding box center [270, 110] width 203 height 16
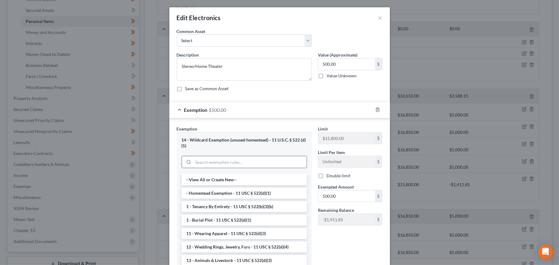
click at [235, 167] on input "search" at bounding box center [249, 162] width 113 height 12
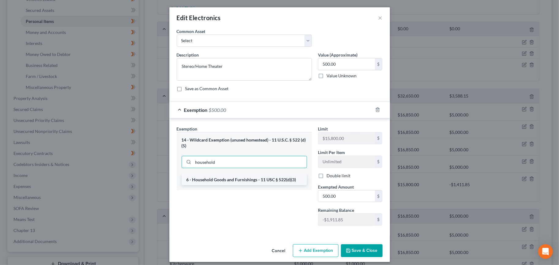
type input "household"
click at [279, 184] on li "6 - Household Goods and Furnishings - 11 USC § 522(d)(3)" at bounding box center [244, 180] width 125 height 11
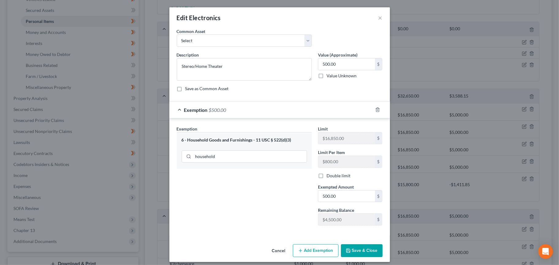
click at [359, 251] on button "Save & Close" at bounding box center [362, 251] width 42 height 13
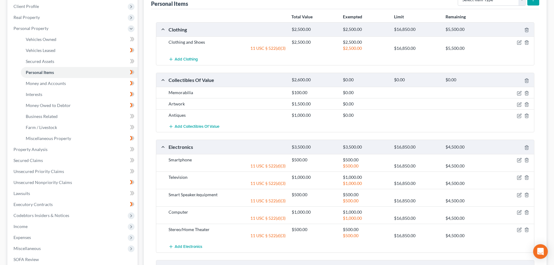
scroll to position [78, 0]
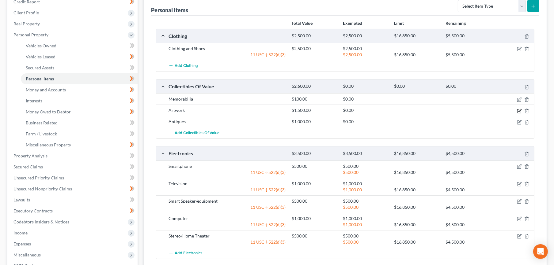
click at [519, 112] on icon "button" at bounding box center [519, 111] width 4 height 4
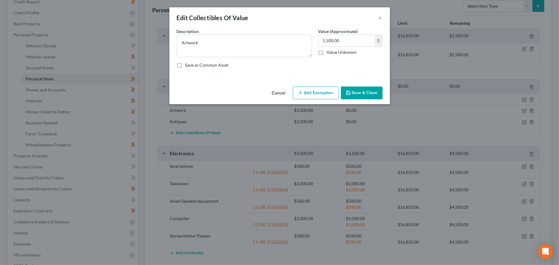
click at [303, 91] on button "Add Exemption" at bounding box center [316, 93] width 46 height 13
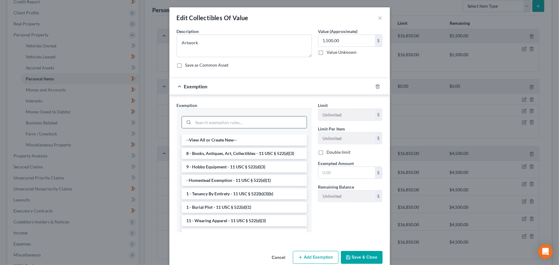
click at [237, 121] on input "search" at bounding box center [249, 123] width 113 height 12
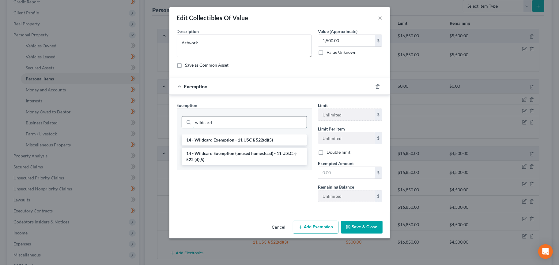
type input "wildcard"
click at [249, 157] on li "14 - Wildcard Exemption (unused homestead) - 11 U.S.C. § 522 (d)(5)" at bounding box center [244, 156] width 125 height 17
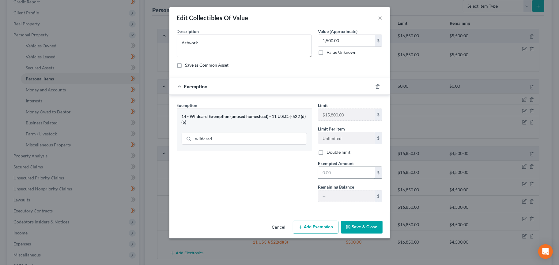
click at [341, 175] on input "text" at bounding box center [346, 173] width 57 height 12
type input "1,500"
click at [366, 227] on button "Save & Close" at bounding box center [362, 227] width 42 height 13
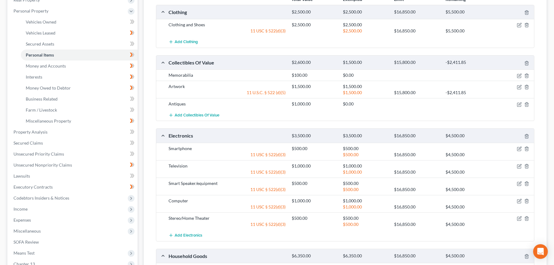
scroll to position [51, 0]
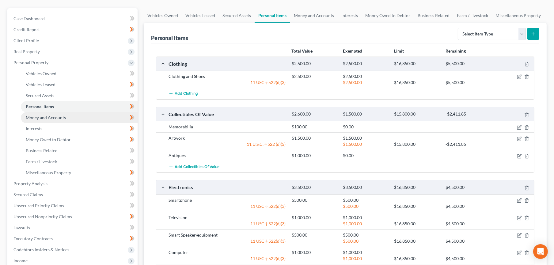
click at [62, 120] on link "Money and Accounts" at bounding box center [79, 117] width 117 height 11
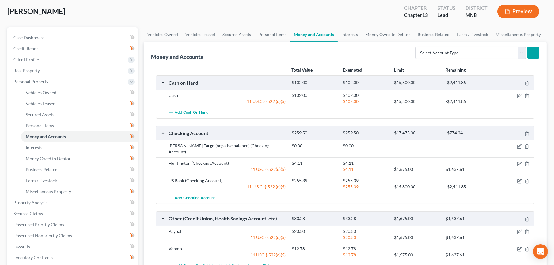
scroll to position [21, 0]
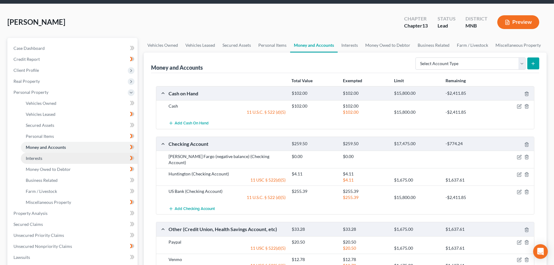
click at [32, 157] on span "Interests" at bounding box center [34, 158] width 17 height 5
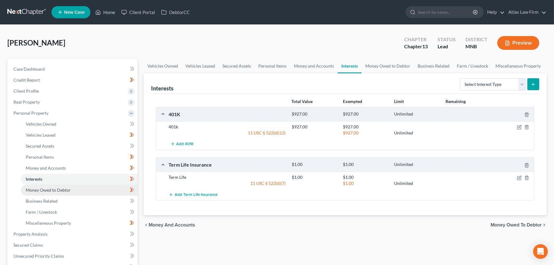
click at [62, 189] on span "Money Owed to Debtor" at bounding box center [48, 190] width 45 height 5
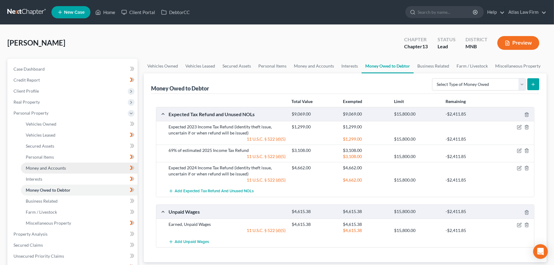
click at [76, 166] on link "Money and Accounts" at bounding box center [79, 168] width 117 height 11
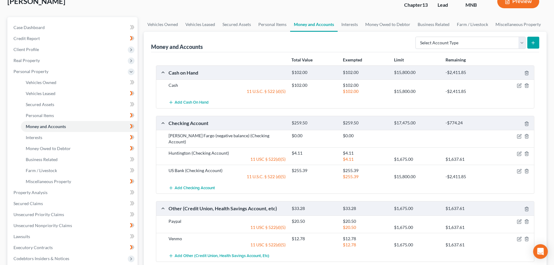
scroll to position [102, 0]
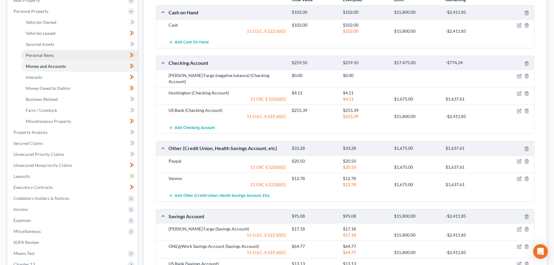
click at [34, 56] on span "Personal Items" at bounding box center [40, 55] width 28 height 5
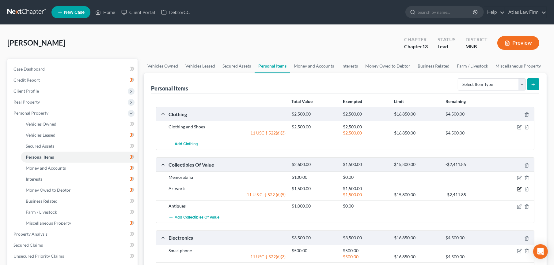
click at [519, 188] on icon "button" at bounding box center [519, 189] width 5 height 5
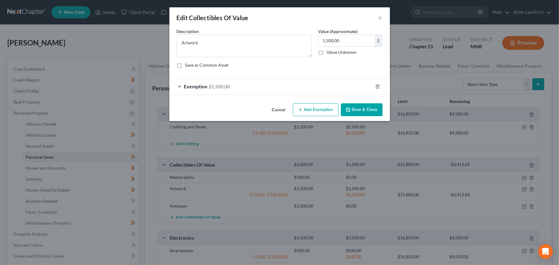
click at [244, 87] on div "Exemption $1,500.00" at bounding box center [270, 86] width 203 height 16
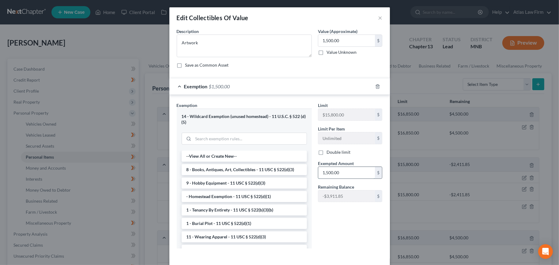
click at [356, 172] on input "1,500.00" at bounding box center [346, 173] width 57 height 12
type input "725.76"
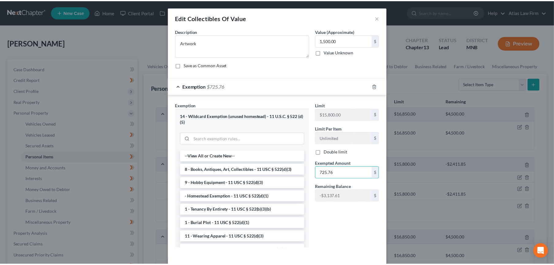
scroll to position [27, 0]
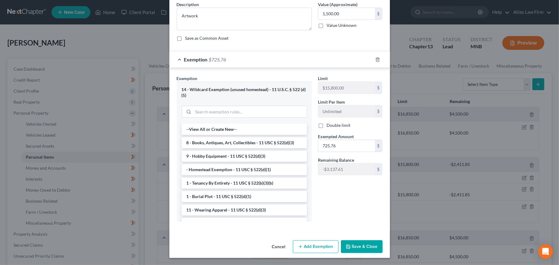
click at [358, 249] on button "Save & Close" at bounding box center [362, 247] width 42 height 13
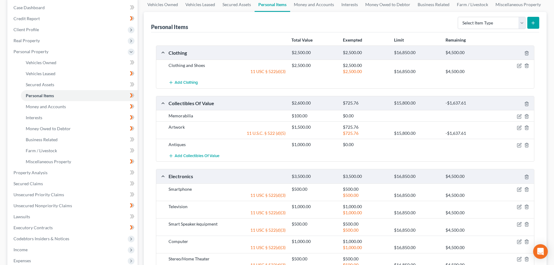
scroll to position [204, 0]
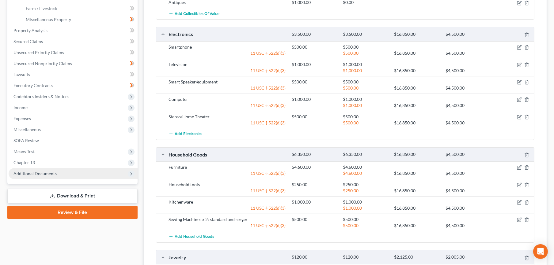
drag, startPoint x: 63, startPoint y: 174, endPoint x: 63, endPoint y: 178, distance: 3.7
click at [63, 174] on span "Additional Documents" at bounding box center [73, 173] width 129 height 11
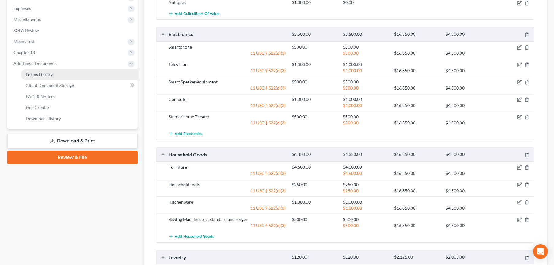
click at [53, 75] on link "Forms Library" at bounding box center [79, 74] width 117 height 11
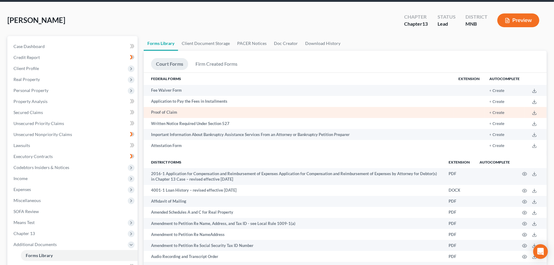
scroll to position [34, 0]
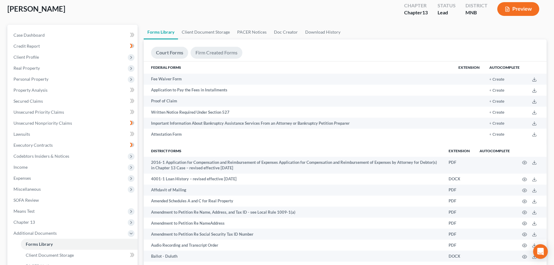
click at [210, 53] on link "Firm Created Forms" at bounding box center [216, 53] width 52 height 12
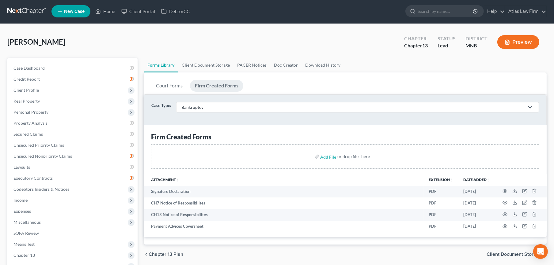
scroll to position [0, 0]
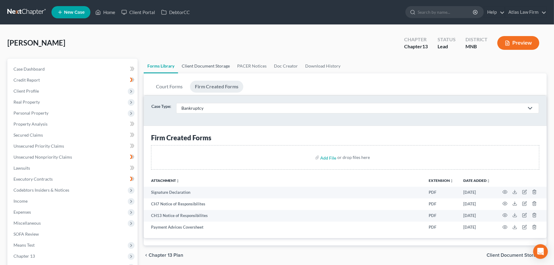
click at [202, 66] on link "Client Document Storage" at bounding box center [205, 66] width 55 height 15
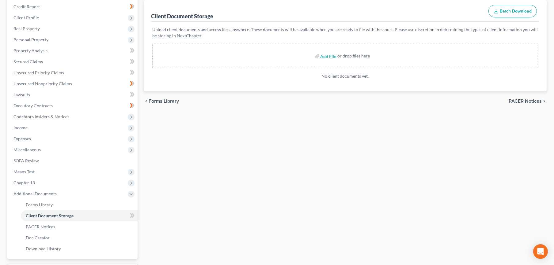
scroll to position [102, 0]
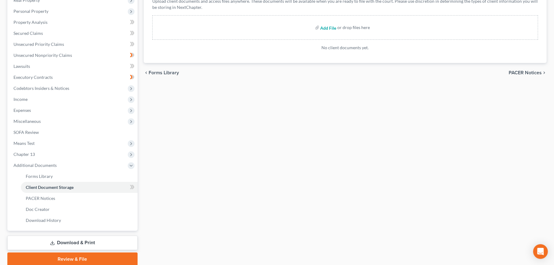
click at [326, 30] on input "file" at bounding box center [327, 27] width 15 height 11
type input "C:\fakepath\HOFF 25-8-26 duties esigned.pdf"
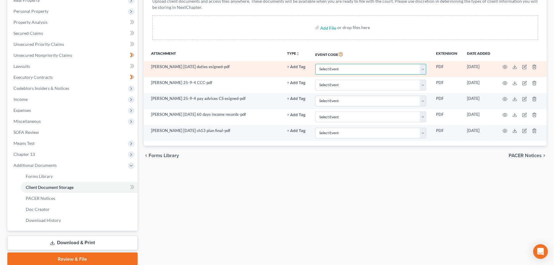
click at [394, 70] on select "Select Event Chapter 13 Plan Credit Counseling Certificate for Debtor Credit Co…" at bounding box center [370, 69] width 111 height 11
select select "5"
click at [315, 64] on select "Select Event Chapter 13 Plan Credit Counseling Certificate for Debtor Credit Co…" at bounding box center [370, 69] width 111 height 11
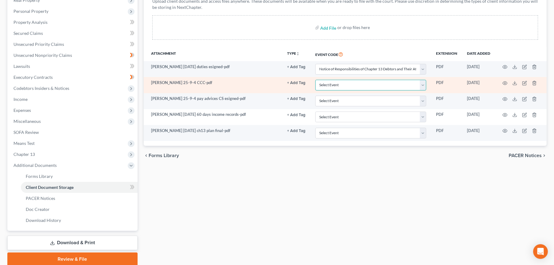
click at [382, 82] on select "Select Event Chapter 13 Plan Credit Counseling Certificate for Debtor Credit Co…" at bounding box center [370, 85] width 111 height 11
select select "1"
click at [315, 80] on select "Select Event Chapter 13 Plan Credit Counseling Certificate for Debtor Credit Co…" at bounding box center [370, 85] width 111 height 11
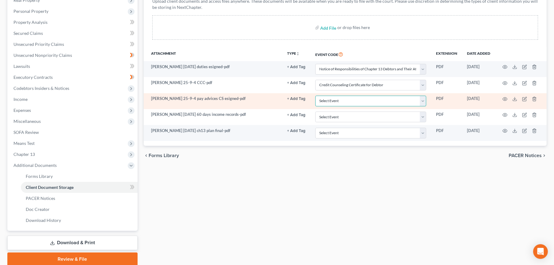
click at [378, 103] on select "Select Event Chapter 13 Plan Credit Counseling Certificate for Debtor Credit Co…" at bounding box center [370, 101] width 111 height 11
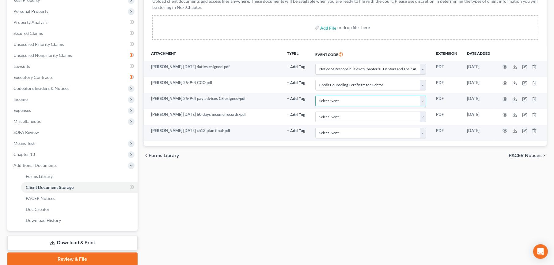
select select "7"
click at [315, 96] on select "Select Event Chapter 13 Plan Credit Counseling Certificate for Debtor Credit Co…" at bounding box center [370, 101] width 111 height 11
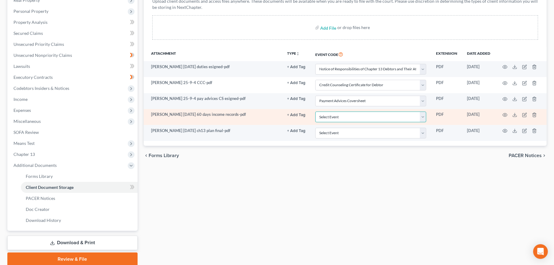
click at [377, 115] on select "Select Event Chapter 13 Plan Credit Counseling Certificate for Debtor Credit Co…" at bounding box center [370, 117] width 111 height 11
select select "4"
click at [315, 112] on select "Select Event Chapter 13 Plan Credit Counseling Certificate for Debtor Credit Co…" at bounding box center [370, 117] width 111 height 11
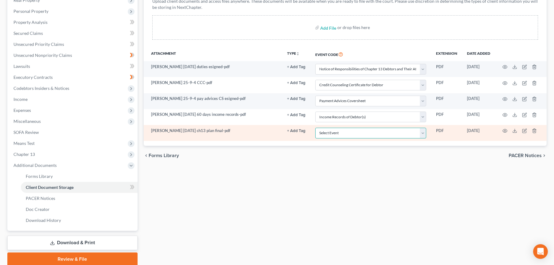
click at [367, 133] on select "Select Event Chapter 13 Plan Credit Counseling Certificate for Debtor Credit Co…" at bounding box center [370, 133] width 111 height 11
select select "0"
click at [315, 128] on select "Select Event Chapter 13 Plan Credit Counseling Certificate for Debtor Credit Co…" at bounding box center [370, 133] width 111 height 11
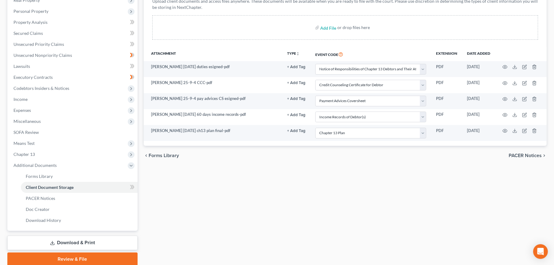
click at [536, 153] on span "PACER Notices" at bounding box center [524, 155] width 33 height 5
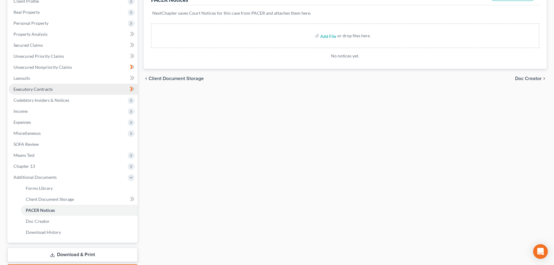
scroll to position [126, 0]
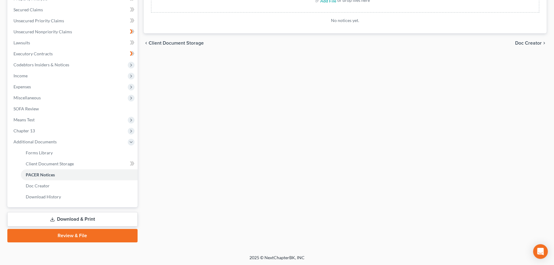
click at [82, 230] on link "Review & File" at bounding box center [72, 235] width 130 height 13
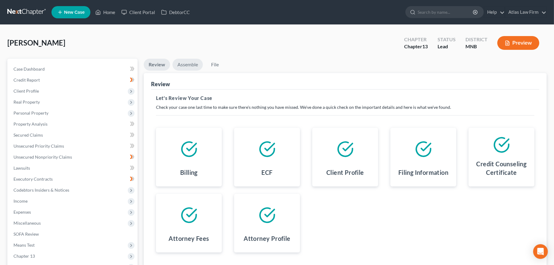
click at [188, 61] on link "Assemble" at bounding box center [187, 65] width 30 height 12
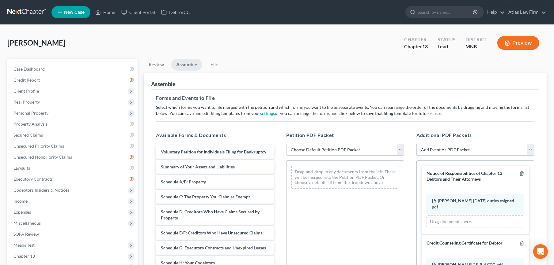
scroll to position [118, 0]
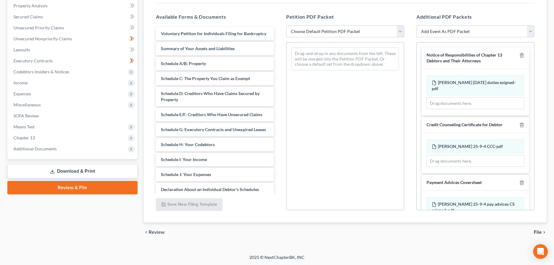
click at [311, 33] on select "Choose Default Petition PDF Packet Emergency Filing (Voluntary Petition and Cre…" at bounding box center [345, 31] width 118 height 12
select select "2"
click at [286, 25] on select "Choose Default Petition PDF Packet Emergency Filing (Voluntary Petition and Cre…" at bounding box center [345, 31] width 118 height 12
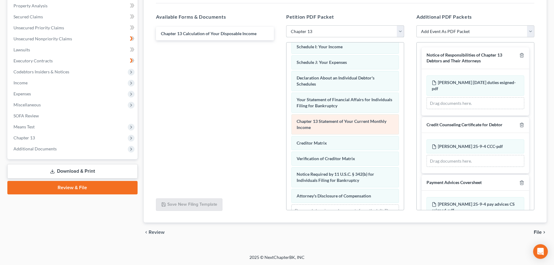
scroll to position [179, 0]
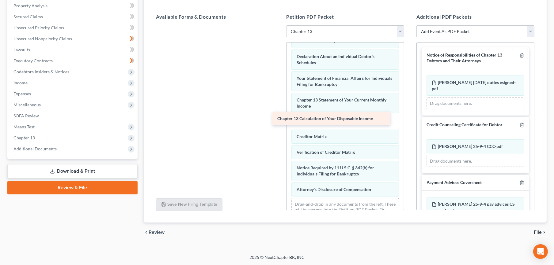
drag, startPoint x: 228, startPoint y: 34, endPoint x: 344, endPoint y: 119, distance: 144.5
click at [279, 25] on div "Chapter 13 Calculation of Your Disposable Income Chapter 13 Calculation of Your…" at bounding box center [215, 25] width 128 height 0
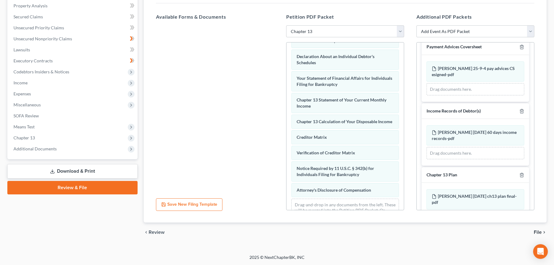
scroll to position [147, 0]
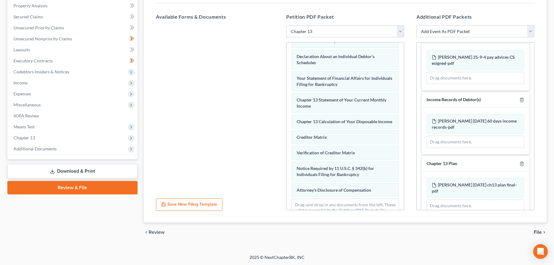
click at [537, 232] on span "File" at bounding box center [537, 232] width 8 height 5
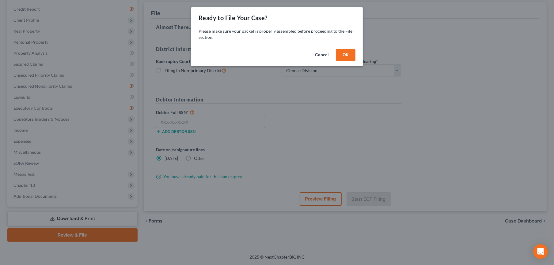
scroll to position [70, 0]
click at [343, 51] on button "OK" at bounding box center [348, 55] width 20 height 12
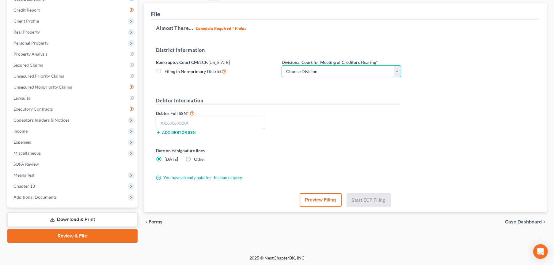
click at [335, 73] on select "Choose Division Duluth Duluth/ [GEOGRAPHIC_DATA][PERSON_NAME]* [GEOGRAPHIC_DATA…" at bounding box center [340, 72] width 119 height 12
click at [336, 36] on div "Almost There... Complete Required * Fields District Information Bankruptcy Cour…" at bounding box center [345, 104] width 388 height 169
click at [295, 72] on select "Choose Division Duluth Duluth/ [GEOGRAPHIC_DATA][PERSON_NAME]* [GEOGRAPHIC_DATA…" at bounding box center [340, 72] width 119 height 12
click at [281, 66] on select "Choose Division Duluth Duluth/ [GEOGRAPHIC_DATA][PERSON_NAME]* [GEOGRAPHIC_DATA…" at bounding box center [340, 72] width 119 height 12
select select "5"
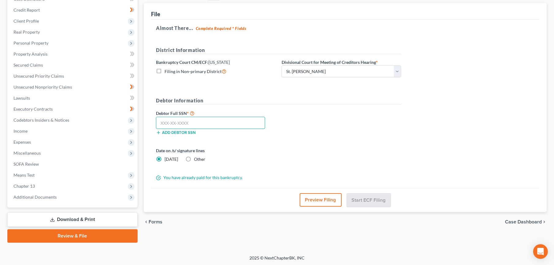
click at [216, 125] on input "text" at bounding box center [210, 123] width 109 height 12
type input "475-96-1401"
click at [358, 194] on button "Start ECF Filing" at bounding box center [369, 200] width 44 height 13
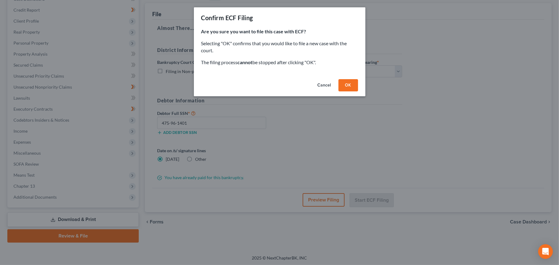
click at [351, 81] on button "OK" at bounding box center [348, 85] width 20 height 12
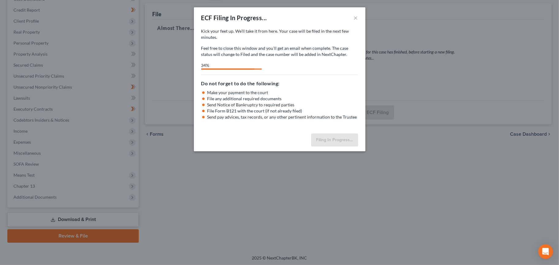
select select "5"
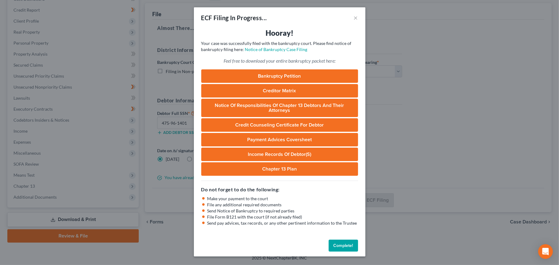
click at [335, 74] on link "Bankruptcy Petition" at bounding box center [279, 76] width 157 height 13
click at [343, 249] on button "Complete!" at bounding box center [343, 246] width 29 height 12
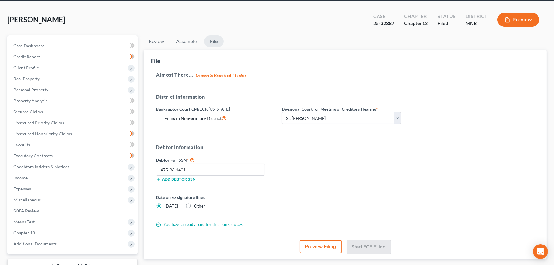
scroll to position [0, 0]
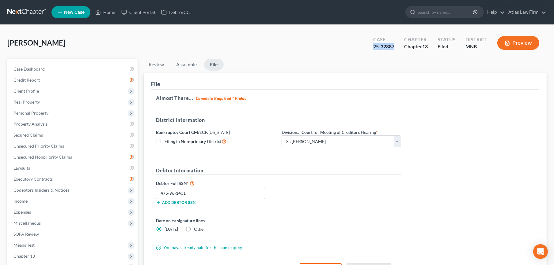
drag, startPoint x: 391, startPoint y: 46, endPoint x: 370, endPoint y: 48, distance: 20.6
click at [370, 47] on div "Case 25-32887" at bounding box center [383, 44] width 31 height 18
copy div "25-32887"
click at [38, 11] on link at bounding box center [26, 12] width 39 height 11
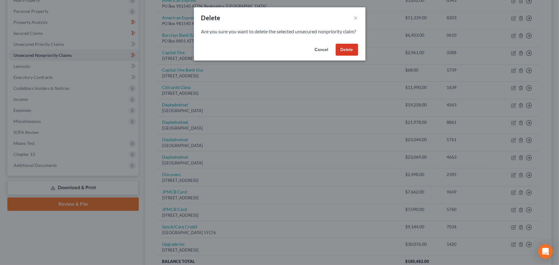
click at [349, 49] on div "Cancel Delete" at bounding box center [279, 51] width 171 height 20
click at [349, 52] on button "Delete" at bounding box center [347, 50] width 22 height 12
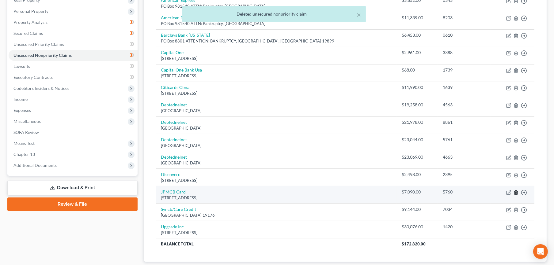
click at [517, 190] on icon "button" at bounding box center [515, 192] width 5 height 5
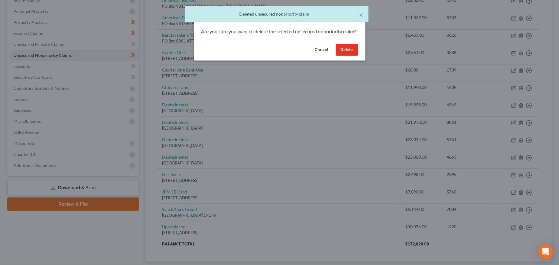
click at [350, 56] on button "Delete" at bounding box center [347, 50] width 22 height 12
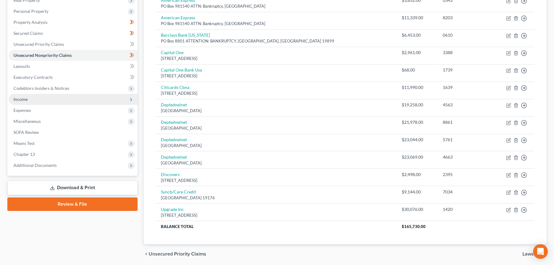
click at [59, 99] on span "Income" at bounding box center [73, 99] width 129 height 11
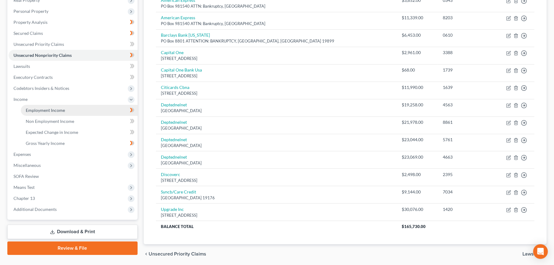
click at [61, 109] on span "Employment Income" at bounding box center [45, 110] width 39 height 5
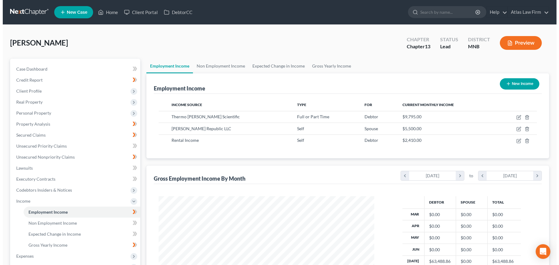
scroll to position [110, 228]
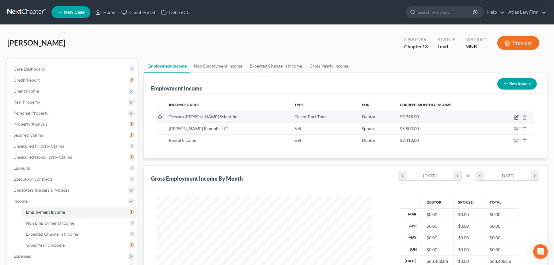
click at [515, 117] on icon "button" at bounding box center [516, 116] width 3 height 3
select select "0"
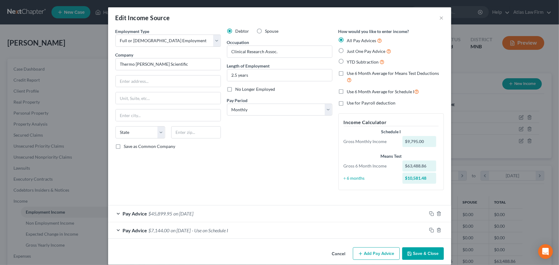
scroll to position [7, 0]
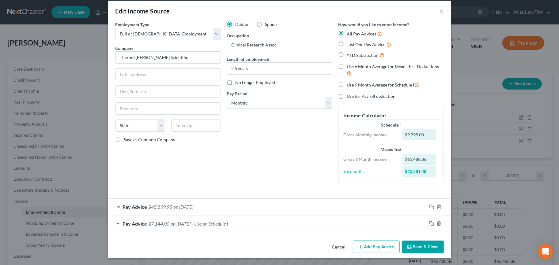
click at [205, 208] on div "Pay Advice $45,899.95 on [DATE]" at bounding box center [267, 207] width 318 height 16
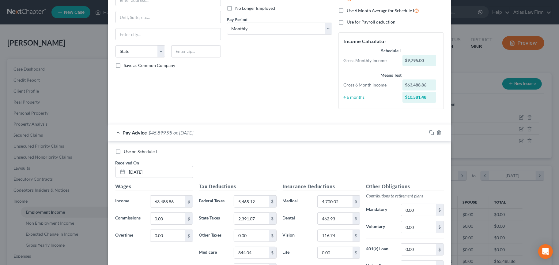
scroll to position [177, 0]
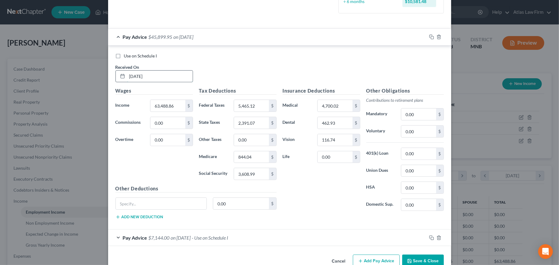
drag, startPoint x: 137, startPoint y: 73, endPoint x: 120, endPoint y: 77, distance: 17.3
click at [121, 76] on div "[DATE]" at bounding box center [153, 76] width 77 height 12
type input "[DATE]"
type input "63,388.86"
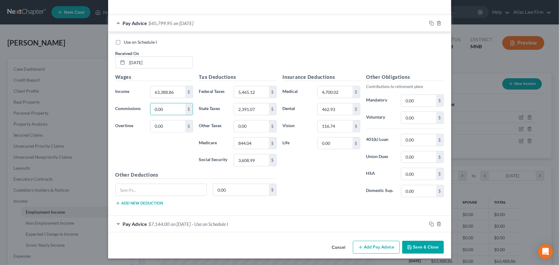
click at [231, 228] on div "Pay Advice $7,144.00 on [DATE] - Use on Schedule I" at bounding box center [267, 224] width 318 height 16
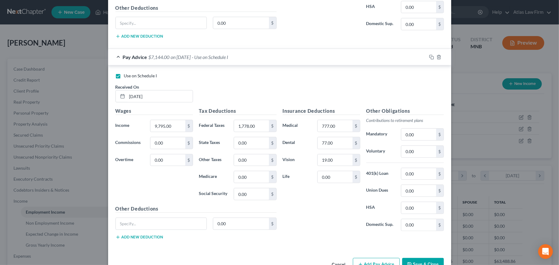
scroll to position [361, 0]
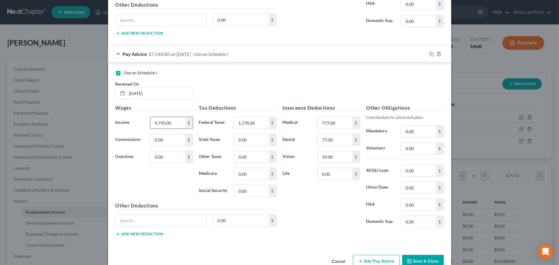
click at [179, 122] on input "9,795.00" at bounding box center [167, 123] width 35 height 12
type input "9,762"
click at [263, 125] on input "1,778.00" at bounding box center [251, 123] width 35 height 12
type input "1,792"
click at [336, 124] on input "777.00" at bounding box center [335, 123] width 35 height 12
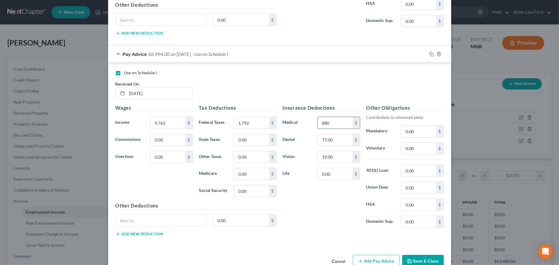
type input "880"
type input "0"
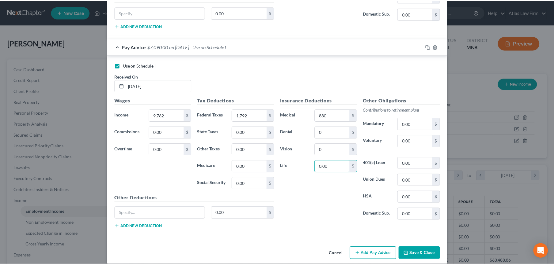
scroll to position [375, 0]
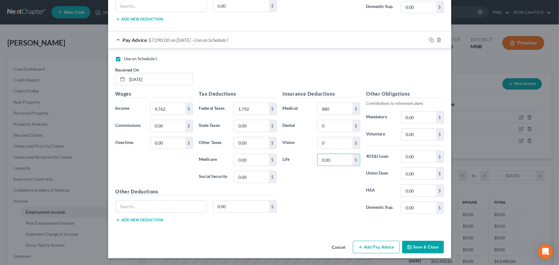
click at [420, 244] on button "Save & Close" at bounding box center [423, 247] width 42 height 13
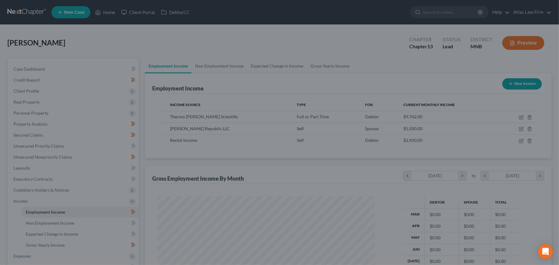
scroll to position [306074, 305955]
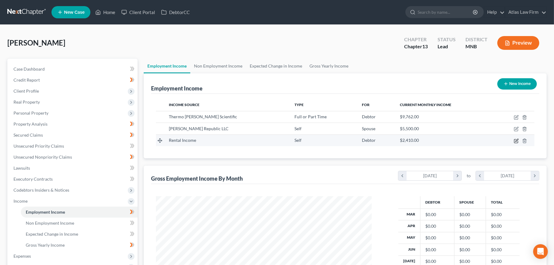
click at [515, 140] on icon "button" at bounding box center [515, 141] width 5 height 5
select select "1"
select select "0"
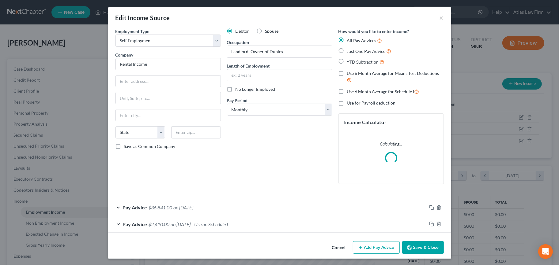
scroll to position [1, 0]
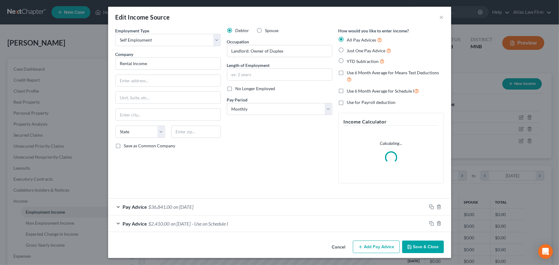
click at [214, 226] on div "Pay Advice $2,410.00 on [DATE] - Use on Schedule I" at bounding box center [267, 224] width 318 height 16
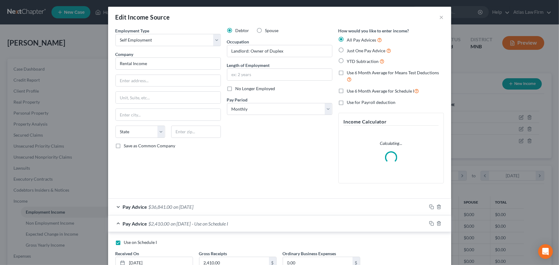
scroll to position [47, 0]
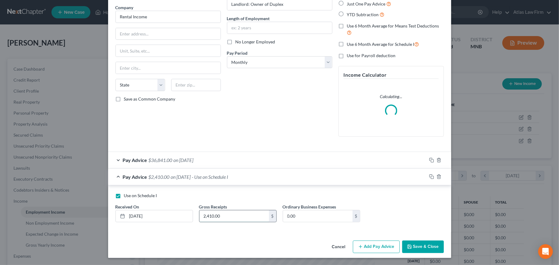
click at [221, 216] on input "2,410.00" at bounding box center [234, 217] width 70 height 12
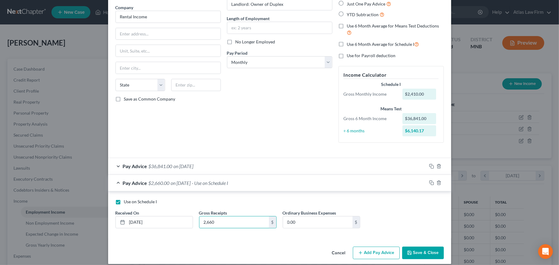
type input "2,660"
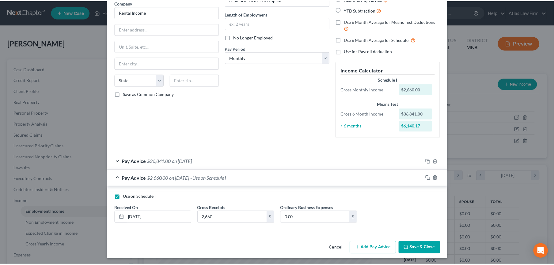
scroll to position [54, 0]
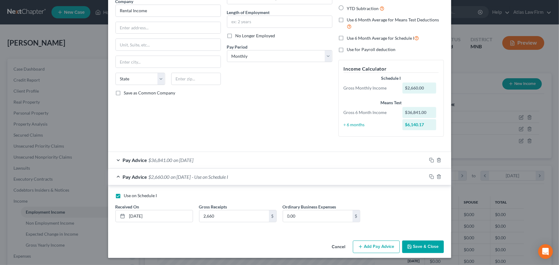
click at [427, 249] on button "Save & Close" at bounding box center [423, 247] width 42 height 13
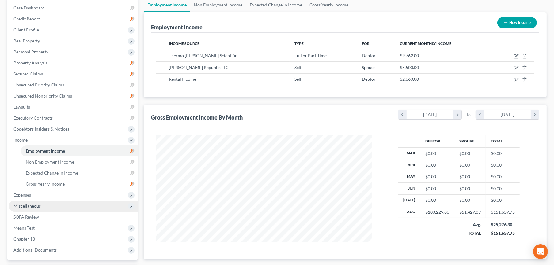
scroll to position [115, 0]
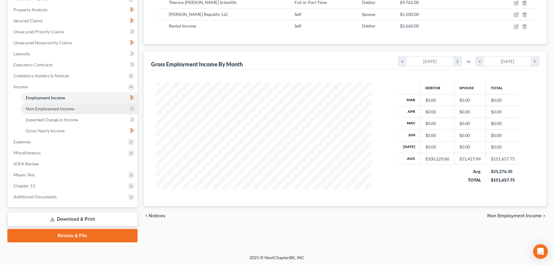
click at [74, 107] on link "Non Employment Income" at bounding box center [79, 108] width 117 height 11
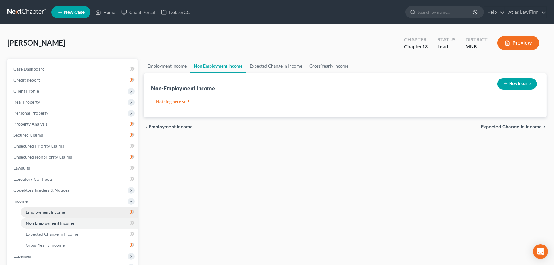
click at [32, 211] on span "Employment Income" at bounding box center [45, 212] width 39 height 5
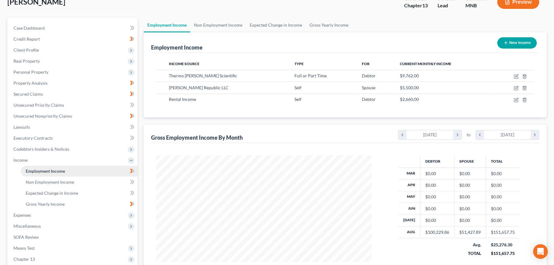
scroll to position [102, 0]
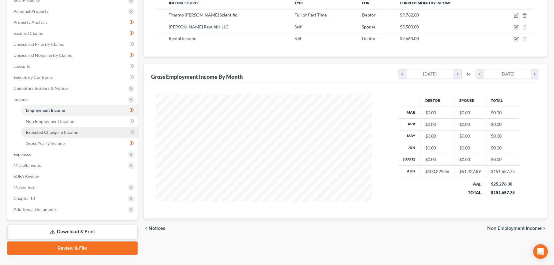
click at [41, 133] on span "Expected Change in Income" at bounding box center [52, 132] width 52 height 5
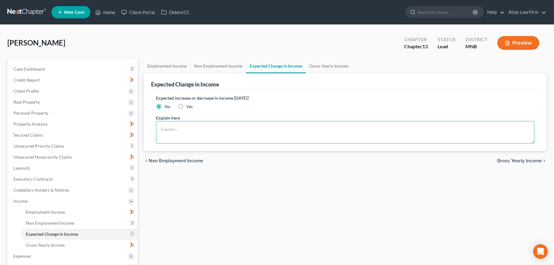
click at [216, 130] on textarea at bounding box center [345, 132] width 378 height 23
paste textarea "Debtor and child live in [GEOGRAPHIC_DATA] and rent from relative in [GEOGRAPHI…"
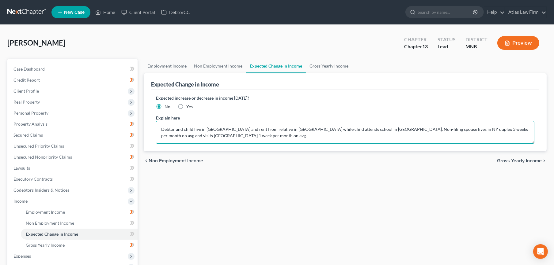
click at [442, 129] on textarea "Debtor and child live in [GEOGRAPHIC_DATA] and rent from relative in [GEOGRAPHI…" at bounding box center [345, 132] width 378 height 23
click at [479, 129] on textarea "Debtor and child live in [GEOGRAPHIC_DATA] and rent from relative in [GEOGRAPHI…" at bounding box center [345, 132] width 378 height 23
type textarea "Debtor and child live in [GEOGRAPHIC_DATA] and rent from relative in [GEOGRAPHI…"
click at [525, 161] on span "Gross Yearly Income" at bounding box center [519, 161] width 45 height 5
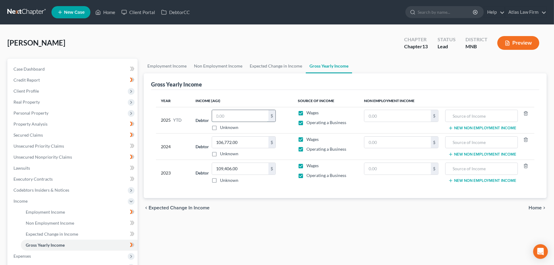
click at [248, 117] on input "text" at bounding box center [240, 116] width 56 height 12
type input "85,768"
click at [270, 218] on div "Employment Income Non Employment Income Expected Change in Income Gross Yearly …" at bounding box center [345, 208] width 409 height 299
click at [47, 93] on span "Client Profile" at bounding box center [73, 91] width 129 height 11
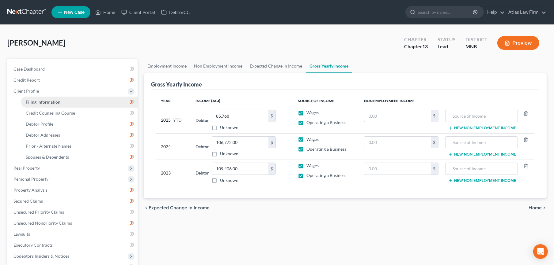
click at [47, 100] on span "Filing Information" at bounding box center [43, 102] width 35 height 5
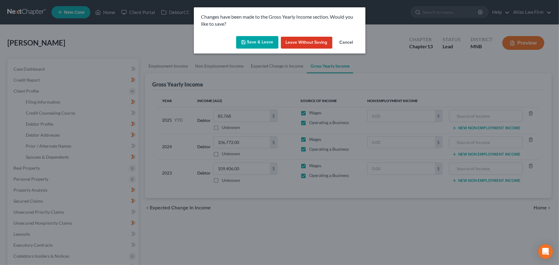
click at [256, 42] on button "Save & Leave" at bounding box center [257, 42] width 42 height 13
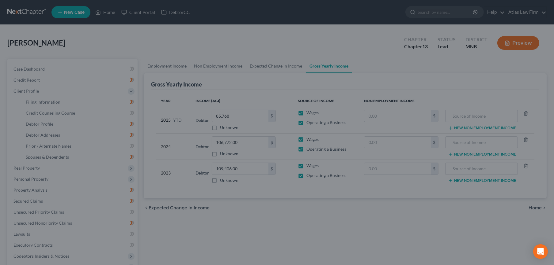
select select "1"
select select "0"
select select "3"
select select "24"
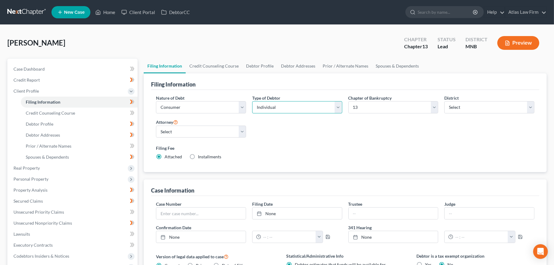
click at [337, 107] on select "Select Individual Joint" at bounding box center [297, 107] width 90 height 12
click at [330, 103] on select "Select Individual Joint" at bounding box center [297, 107] width 90 height 12
click at [210, 66] on link "Credit Counseling Course" at bounding box center [214, 66] width 57 height 15
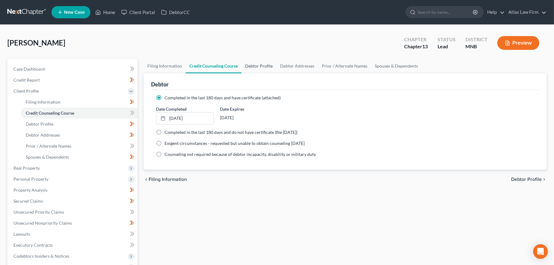
click at [257, 65] on link "Debtor Profile" at bounding box center [258, 66] width 35 height 15
select select "1"
select select "4"
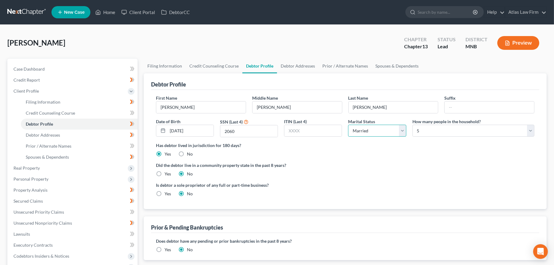
click at [371, 131] on select "Select Single Married Separated Divorced Widowed" at bounding box center [377, 131] width 58 height 12
select select "2"
click at [348, 125] on select "Select Single Married Separated Divorced Widowed" at bounding box center [377, 131] width 58 height 12
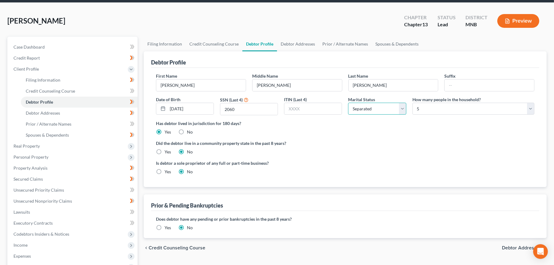
scroll to position [34, 0]
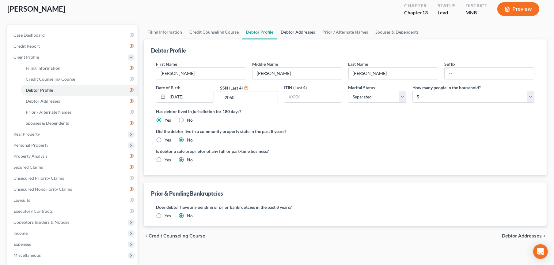
click at [295, 31] on link "Debtor Addresses" at bounding box center [298, 32] width 42 height 15
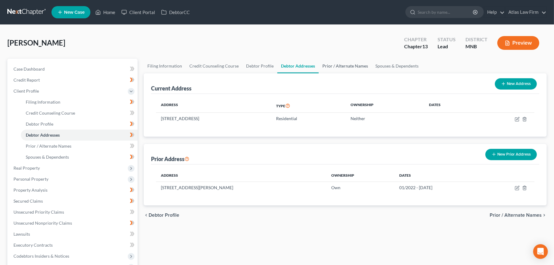
click at [329, 64] on link "Prior / Alternate Names" at bounding box center [344, 66] width 53 height 15
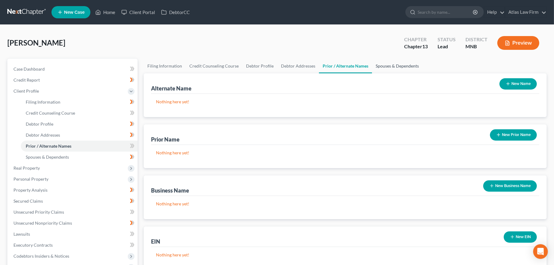
click at [379, 69] on link "Spouses & Dependents" at bounding box center [397, 66] width 51 height 15
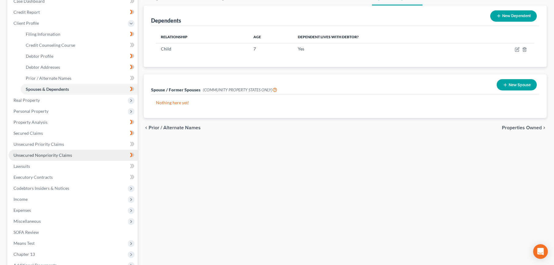
scroll to position [102, 0]
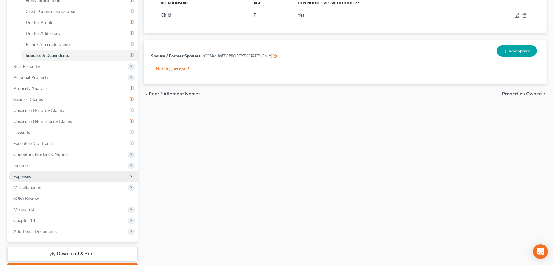
click at [58, 171] on span "Expenses" at bounding box center [73, 176] width 129 height 11
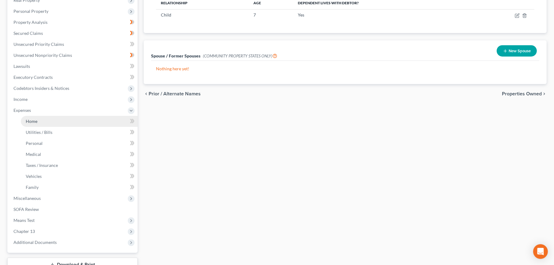
click at [56, 122] on link "Home" at bounding box center [79, 121] width 117 height 11
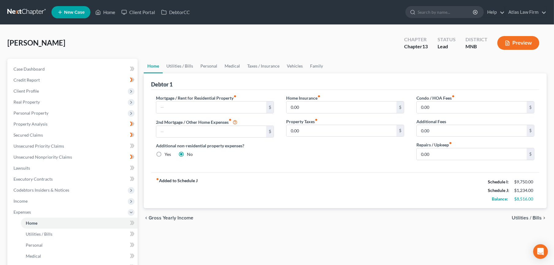
click at [164, 156] on label "Yes" at bounding box center [167, 155] width 6 height 6
click at [167, 156] on input "Yes" at bounding box center [169, 154] width 4 height 4
radio input "true"
radio input "false"
click at [345, 63] on link "Other Properties" at bounding box center [346, 66] width 40 height 15
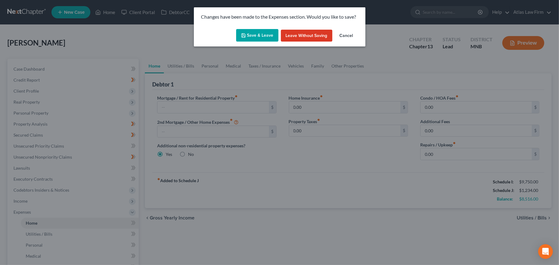
click at [257, 31] on button "Save & Leave" at bounding box center [257, 35] width 42 height 13
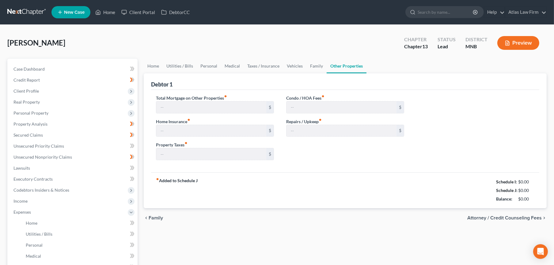
type input "0.00"
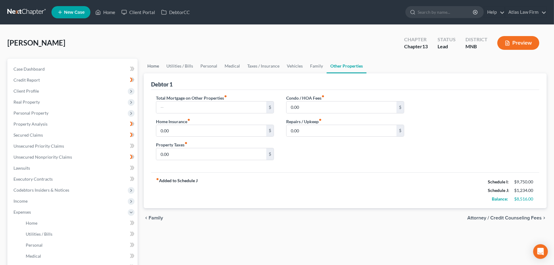
click at [154, 66] on link "Home" at bounding box center [153, 66] width 19 height 15
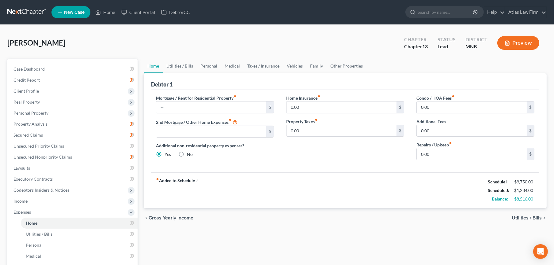
click at [229, 99] on label "Mortgage / Rent for Residential Property fiber_manual_record" at bounding box center [196, 98] width 81 height 6
click at [229, 108] on input "text" at bounding box center [211, 108] width 110 height 12
type input "1,950"
click at [430, 155] on input "0.00" at bounding box center [471, 154] width 110 height 12
click at [182, 68] on link "Utilities / Bills" at bounding box center [180, 66] width 34 height 15
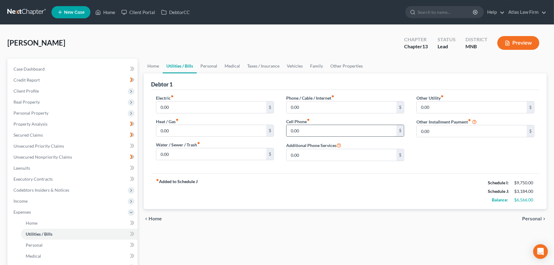
click at [327, 130] on input "0.00" at bounding box center [341, 131] width 110 height 12
type input "296"
click at [195, 66] on link "Utilities / Bills" at bounding box center [180, 66] width 34 height 15
click at [207, 67] on link "Personal" at bounding box center [209, 66] width 24 height 15
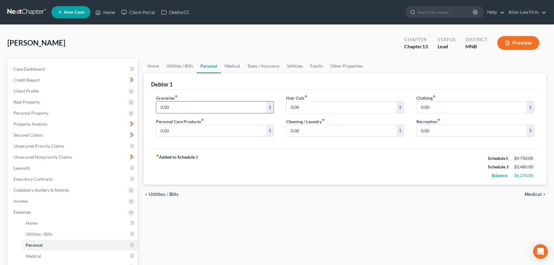
click at [197, 103] on input "0.00" at bounding box center [211, 108] width 110 height 12
type input "1,300"
click at [197, 128] on input "520" at bounding box center [211, 131] width 110 height 12
type input "320"
type input "200"
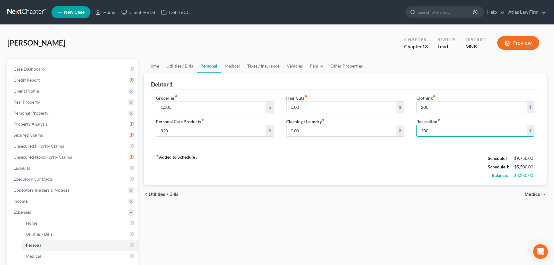
type input "200"
click at [173, 66] on link "Utilities / Bills" at bounding box center [180, 66] width 34 height 15
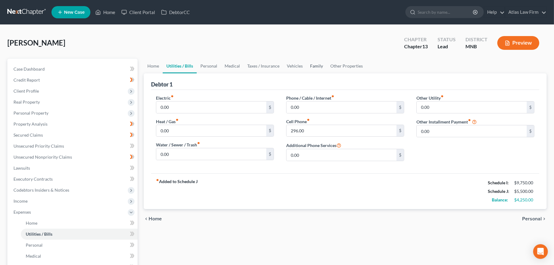
click at [316, 66] on link "Family" at bounding box center [316, 66] width 20 height 15
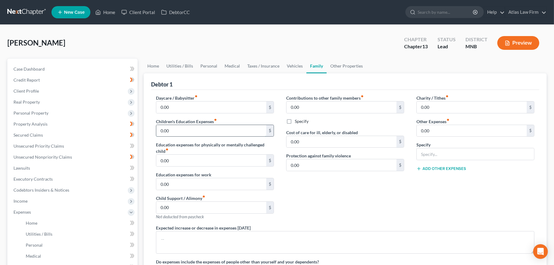
click at [228, 128] on input "0.00" at bounding box center [211, 131] width 110 height 12
click at [350, 66] on link "Other Properties" at bounding box center [346, 66] width 40 height 15
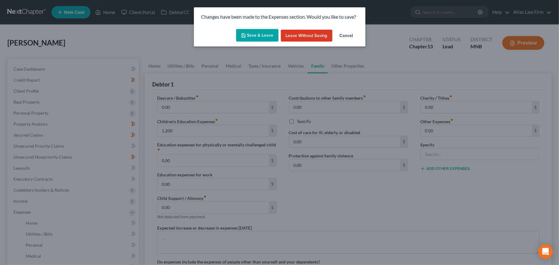
click at [265, 31] on button "Save & Leave" at bounding box center [257, 35] width 42 height 13
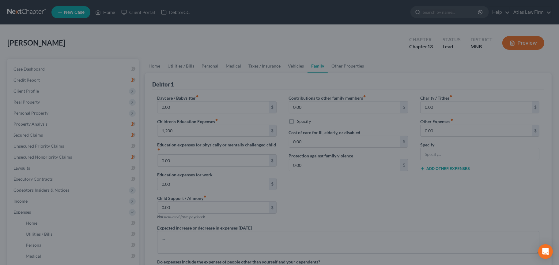
type input "1,200.00"
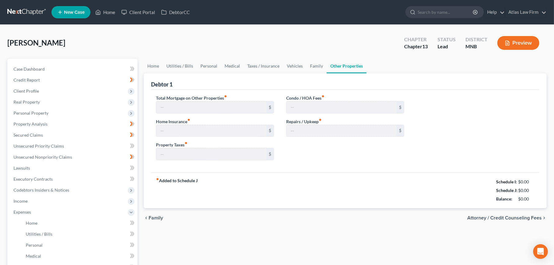
type input "0.00"
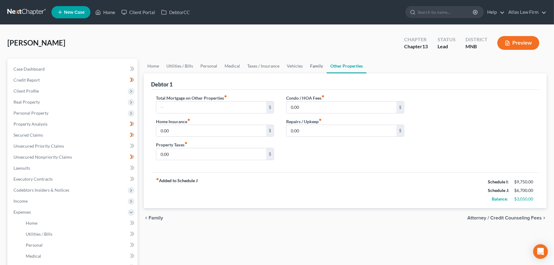
click at [314, 66] on link "Family" at bounding box center [316, 66] width 20 height 15
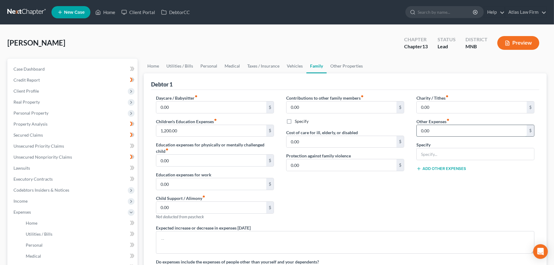
click at [435, 126] on input "0.00" at bounding box center [471, 131] width 110 height 12
type input "535"
type input "Child activities (swimming)"
click at [269, 66] on link "Taxes / Insurance" at bounding box center [262, 66] width 39 height 15
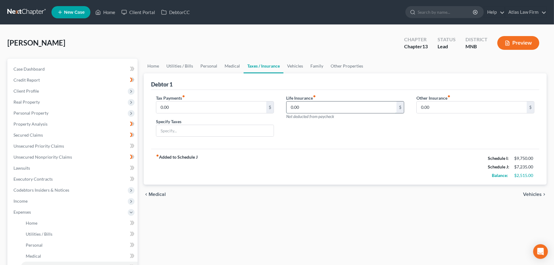
click at [323, 110] on input "0.00" at bounding box center [341, 108] width 110 height 12
type input "2,535"
click at [318, 135] on div "Life Insurance fiber_manual_record 2,535 $ Not deducted from paycheck" at bounding box center [345, 118] width 130 height 47
click at [151, 66] on link "Home" at bounding box center [153, 66] width 19 height 15
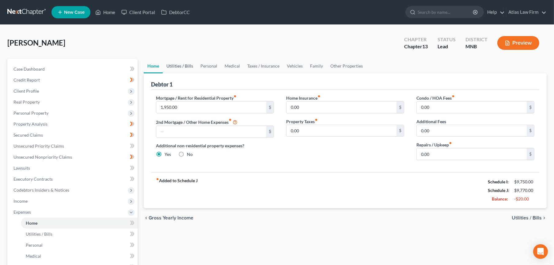
click at [174, 66] on link "Utilities / Bills" at bounding box center [180, 66] width 34 height 15
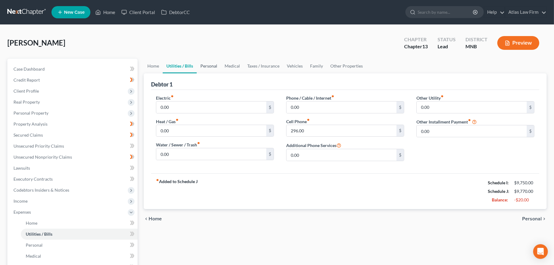
click at [215, 65] on link "Personal" at bounding box center [209, 66] width 24 height 15
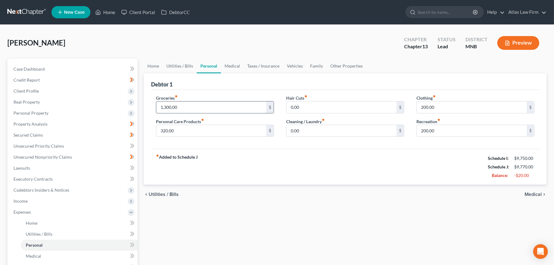
click at [222, 107] on input "1,300.00" at bounding box center [211, 108] width 110 height 12
click at [345, 62] on link "Other Properties" at bounding box center [346, 66] width 40 height 15
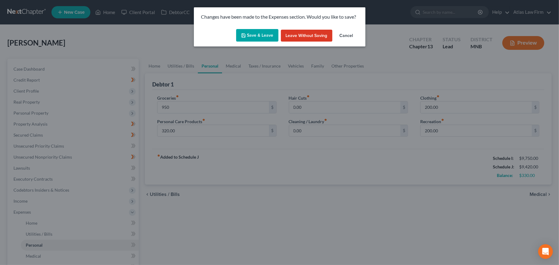
click at [253, 32] on button "Save & Leave" at bounding box center [257, 35] width 42 height 13
type input "950.00"
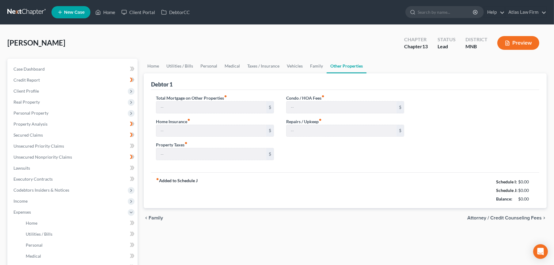
type input "0.00"
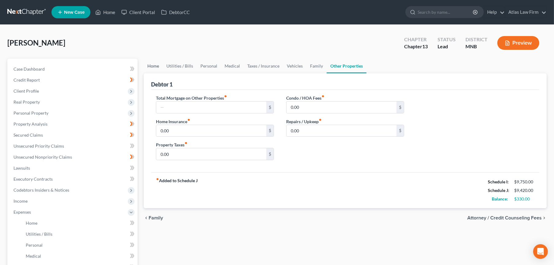
click at [149, 66] on link "Home" at bounding box center [153, 66] width 19 height 15
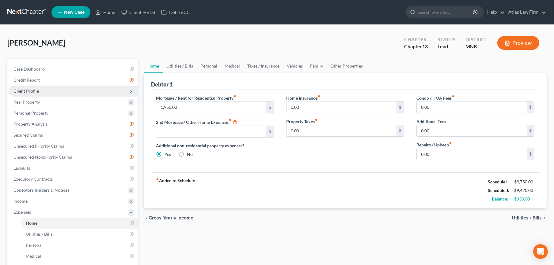
click at [22, 89] on span "Client Profile" at bounding box center [25, 90] width 25 height 5
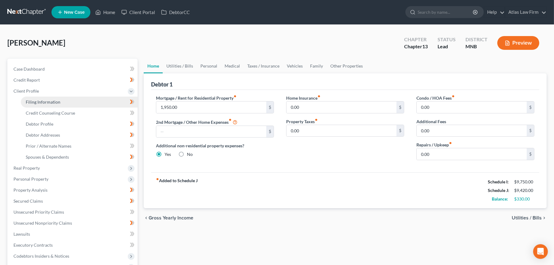
click at [28, 101] on span "Filing Information" at bounding box center [43, 102] width 35 height 5
select select "1"
select select "0"
select select "3"
select select "42"
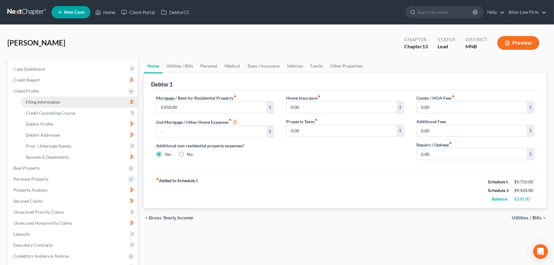
select select "0"
select select "24"
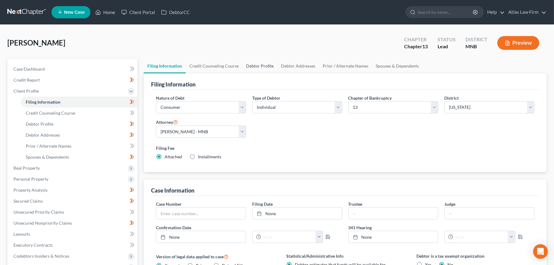
click at [256, 63] on link "Debtor Profile" at bounding box center [259, 66] width 35 height 15
select select "2"
select select "4"
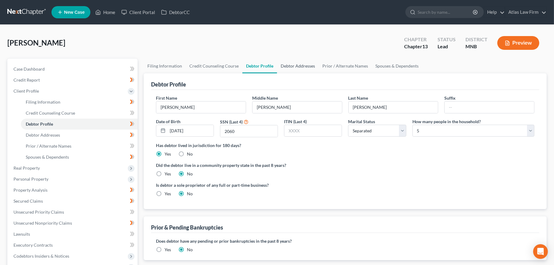
click at [289, 66] on link "Debtor Addresses" at bounding box center [298, 66] width 42 height 15
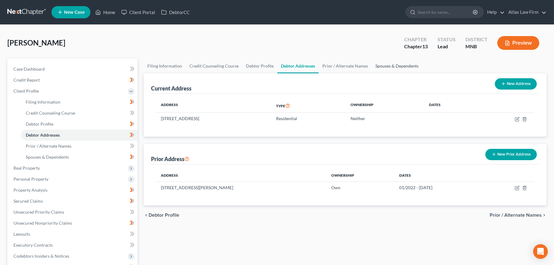
click at [382, 67] on link "Spouses & Dependents" at bounding box center [396, 66] width 51 height 15
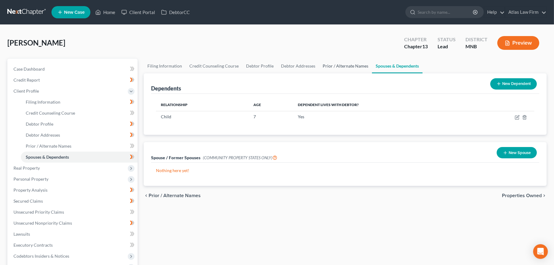
click at [340, 66] on link "Prior / Alternate Names" at bounding box center [345, 66] width 53 height 15
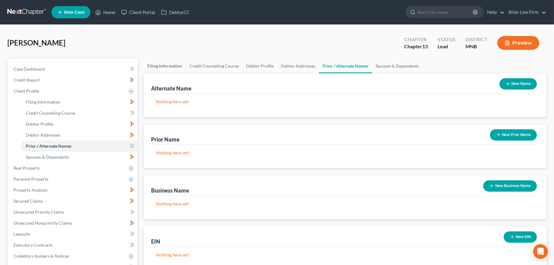
click at [155, 66] on link "Filing Information" at bounding box center [165, 66] width 42 height 15
select select "1"
select select "0"
select select "3"
select select "42"
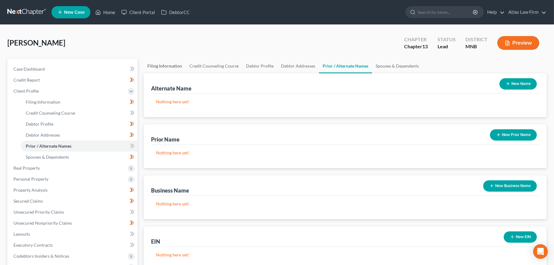
select select "0"
select select "24"
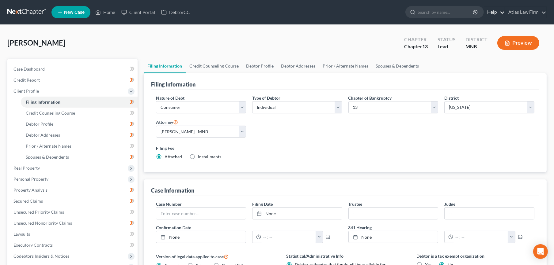
click at [500, 13] on link "Help" at bounding box center [494, 12] width 21 height 11
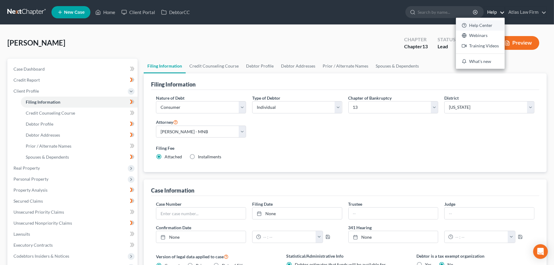
click at [479, 24] on link "Help Center" at bounding box center [480, 25] width 49 height 10
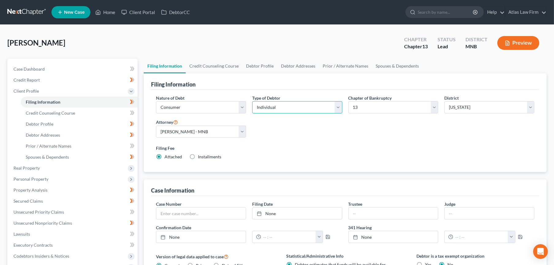
click at [333, 104] on select "Select Individual Joint" at bounding box center [297, 107] width 90 height 12
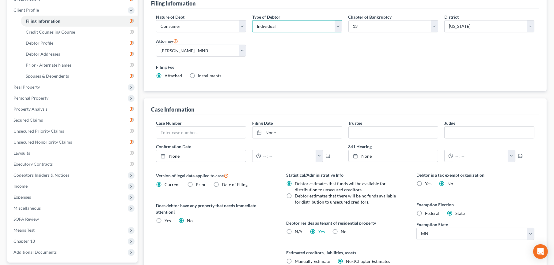
scroll to position [102, 0]
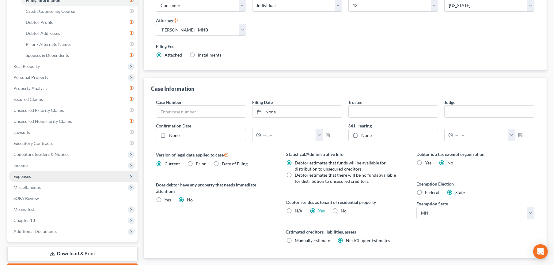
click at [22, 176] on span "Expenses" at bounding box center [21, 176] width 17 height 5
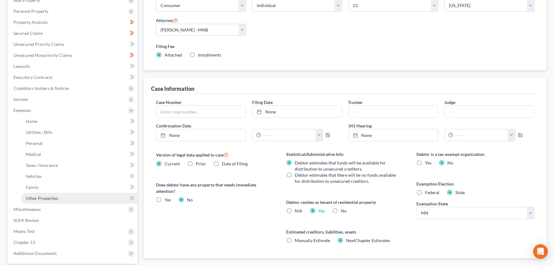
click at [35, 199] on span "Other Properties" at bounding box center [42, 198] width 32 height 5
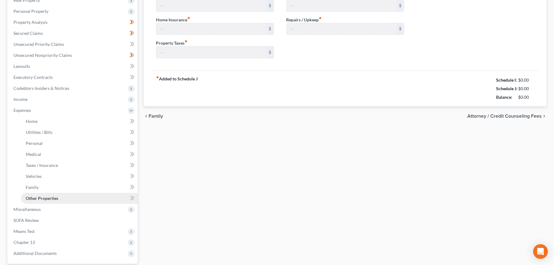
scroll to position [72, 0]
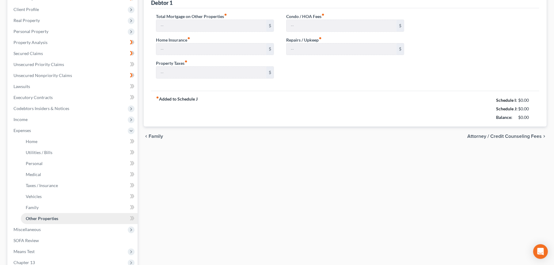
type input "0.00"
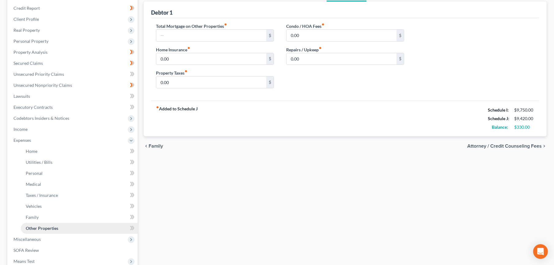
scroll to position [0, 0]
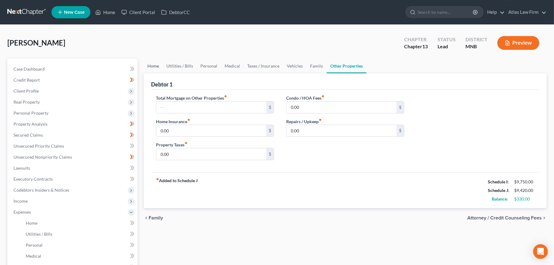
click at [154, 66] on link "Home" at bounding box center [153, 66] width 19 height 15
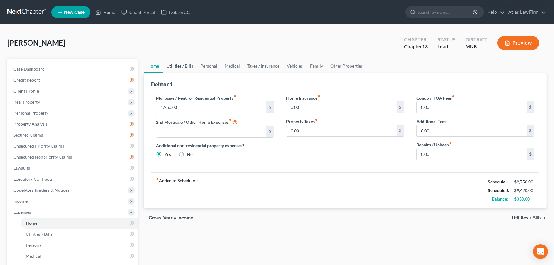
click at [181, 66] on link "Utilities / Bills" at bounding box center [180, 66] width 34 height 15
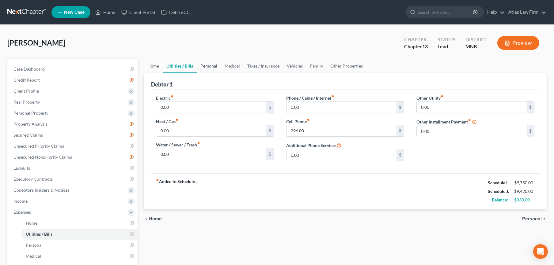
click at [216, 66] on link "Personal" at bounding box center [209, 66] width 24 height 15
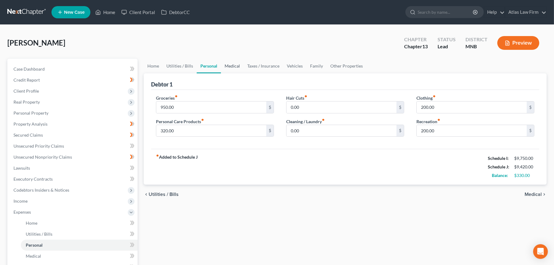
click at [237, 66] on link "Medical" at bounding box center [232, 66] width 23 height 15
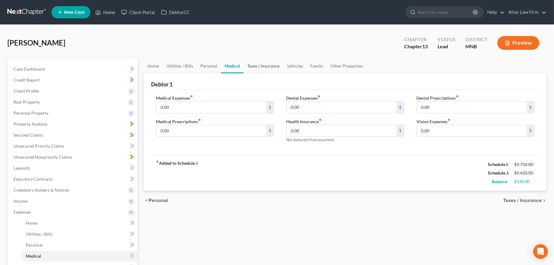
click at [259, 65] on link "Taxes / Insurance" at bounding box center [262, 66] width 39 height 15
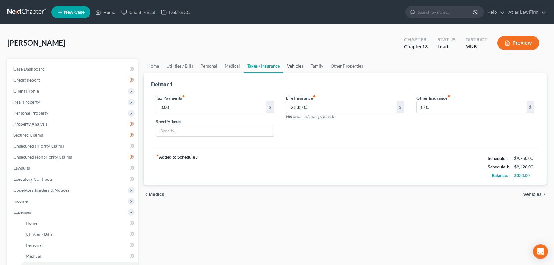
click at [297, 68] on link "Vehicles" at bounding box center [294, 66] width 23 height 15
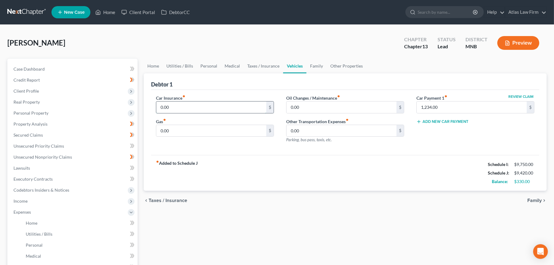
click at [194, 109] on input "0.00" at bounding box center [211, 108] width 110 height 12
type input "375"
click at [448, 107] on input "1,234.00" at bounding box center [471, 108] width 110 height 12
type input "618"
click at [194, 129] on input "0.00" at bounding box center [211, 131] width 110 height 12
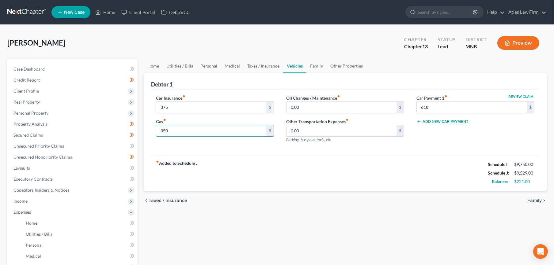
type input "350"
click at [253, 153] on div "Car Insurance fiber_manual_record 375 $ Gas fiber_manual_record 350 $ Oil Chang…" at bounding box center [345, 123] width 388 height 66
click at [318, 66] on link "Family" at bounding box center [316, 66] width 20 height 15
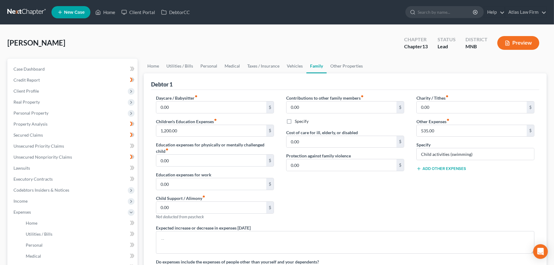
click at [295, 122] on label "Specify" at bounding box center [302, 121] width 14 height 6
click at [297, 122] on input "Specify" at bounding box center [299, 120] width 4 height 4
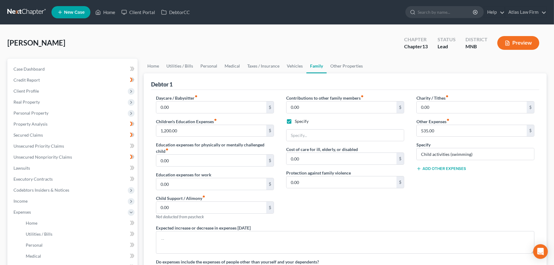
click at [295, 122] on label "Specify" at bounding box center [302, 121] width 14 height 6
click at [297, 122] on input "Specify" at bounding box center [299, 120] width 4 height 4
checkbox input "false"
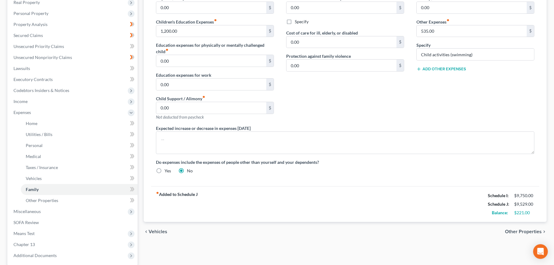
scroll to position [102, 0]
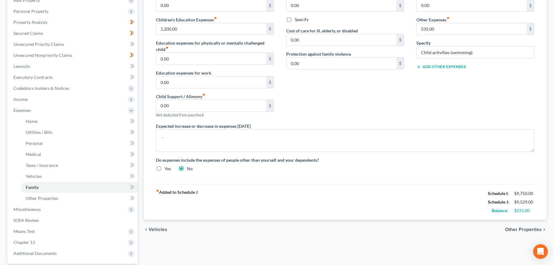
click at [164, 167] on label "Yes" at bounding box center [167, 169] width 6 height 6
click at [167, 167] on input "Yes" at bounding box center [169, 168] width 4 height 4
radio input "true"
radio input "false"
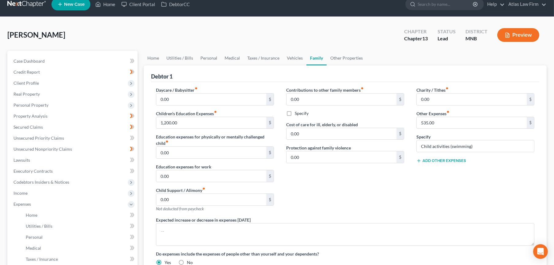
scroll to position [0, 0]
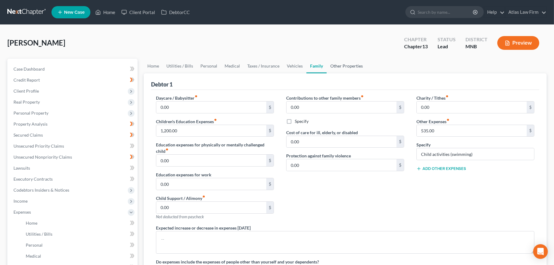
click at [341, 67] on link "Other Properties" at bounding box center [346, 66] width 40 height 15
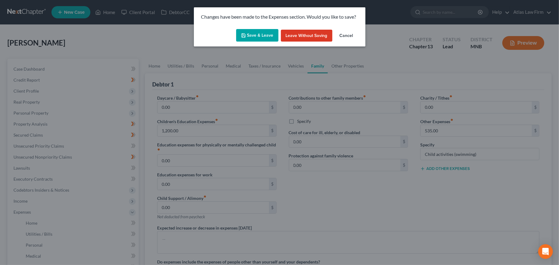
click at [248, 36] on button "Save & Leave" at bounding box center [257, 35] width 42 height 13
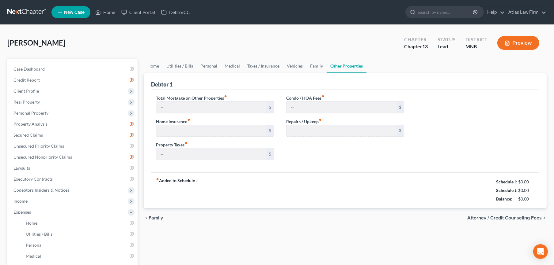
type input "0.00"
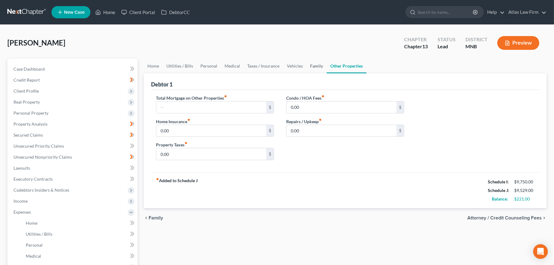
click at [312, 66] on link "Family" at bounding box center [316, 66] width 20 height 15
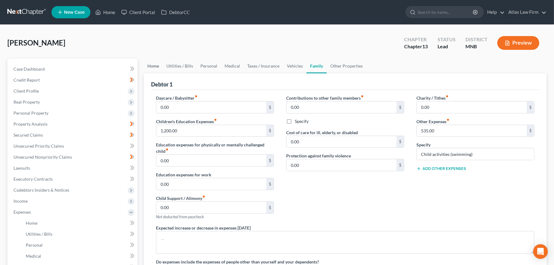
click at [149, 64] on link "Home" at bounding box center [153, 66] width 19 height 15
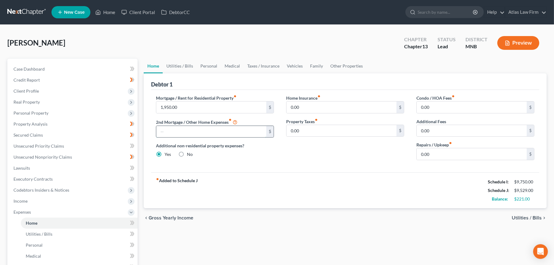
click at [218, 129] on input "text" at bounding box center [211, 132] width 110 height 12
click at [330, 66] on link "Other Properties" at bounding box center [346, 66] width 40 height 15
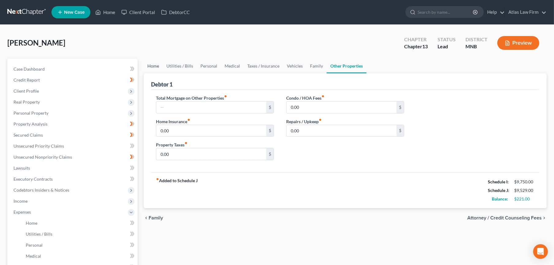
click at [160, 66] on link "Home" at bounding box center [153, 66] width 19 height 15
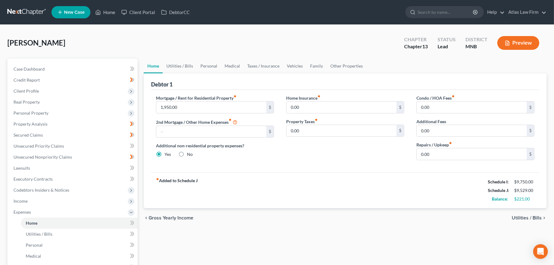
click at [187, 152] on label "No" at bounding box center [190, 155] width 6 height 6
click at [189, 152] on input "No" at bounding box center [191, 154] width 4 height 4
radio input "true"
radio input "false"
click at [288, 66] on link "Vehicles" at bounding box center [294, 66] width 23 height 15
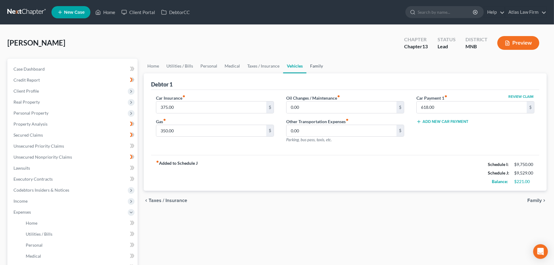
click at [312, 66] on link "Family" at bounding box center [316, 66] width 20 height 15
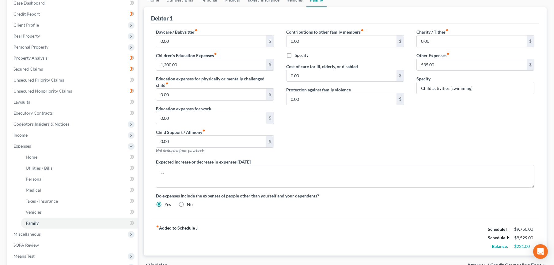
scroll to position [68, 0]
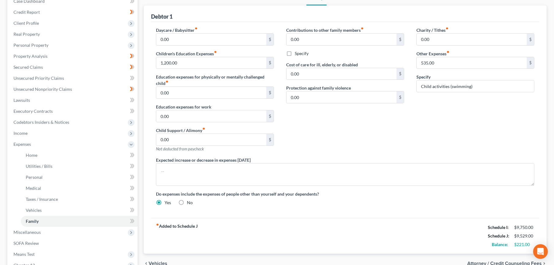
click at [186, 206] on div "Daycare / Babysitter fiber_manual_record 0.00 $ Children's Education Expenses f…" at bounding box center [345, 119] width 390 height 184
click at [187, 203] on label "No" at bounding box center [190, 203] width 6 height 6
click at [189, 203] on input "No" at bounding box center [191, 202] width 4 height 4
radio input "true"
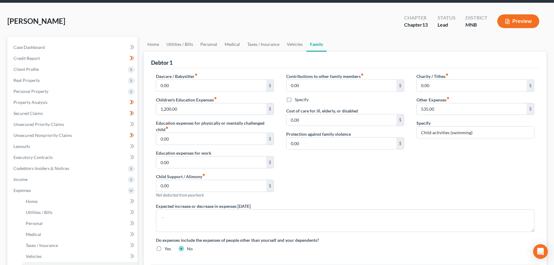
scroll to position [34, 0]
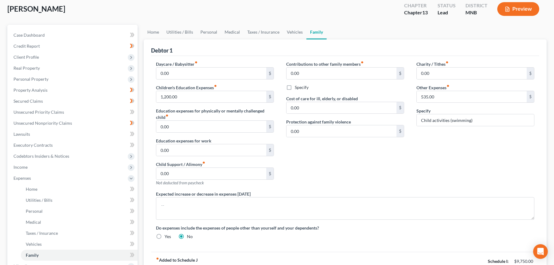
click at [164, 236] on label "Yes" at bounding box center [167, 237] width 6 height 6
click at [167, 236] on input "Yes" at bounding box center [169, 236] width 4 height 4
radio input "true"
radio input "false"
click at [157, 32] on link "Home" at bounding box center [153, 32] width 19 height 15
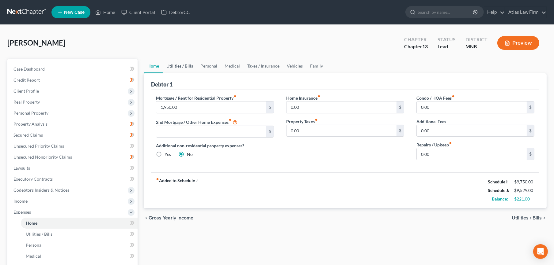
click at [188, 66] on link "Utilities / Bills" at bounding box center [180, 66] width 34 height 15
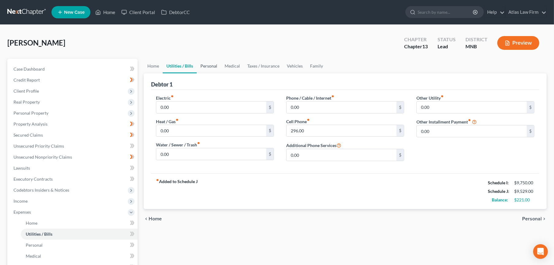
click at [208, 67] on link "Personal" at bounding box center [209, 66] width 24 height 15
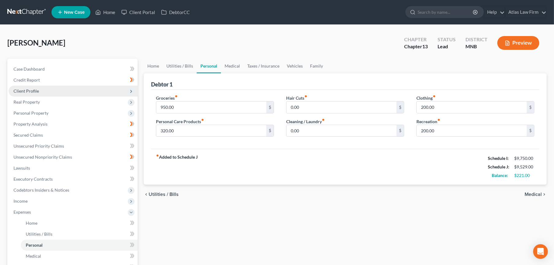
click at [50, 94] on span "Client Profile" at bounding box center [73, 91] width 129 height 11
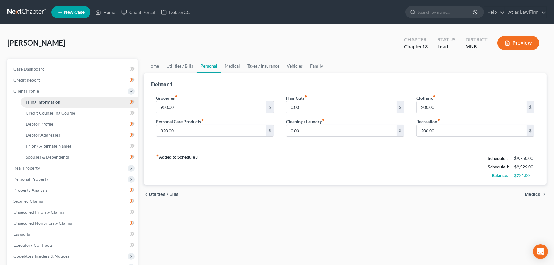
click at [56, 100] on span "Filing Information" at bounding box center [43, 102] width 35 height 5
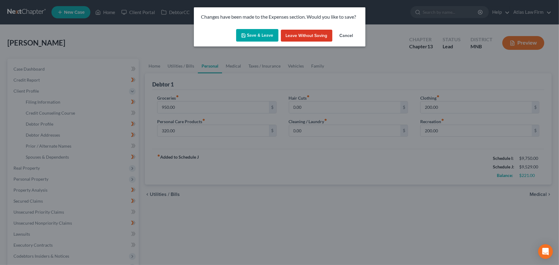
click at [248, 40] on button "Save & Leave" at bounding box center [257, 35] width 42 height 13
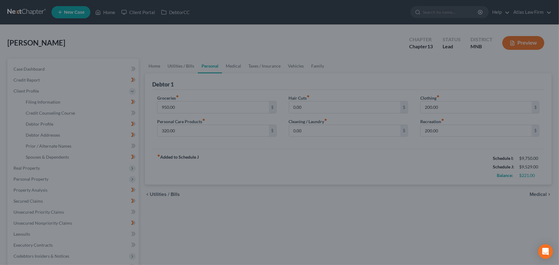
select select "1"
select select "0"
select select "3"
select select "42"
select select "0"
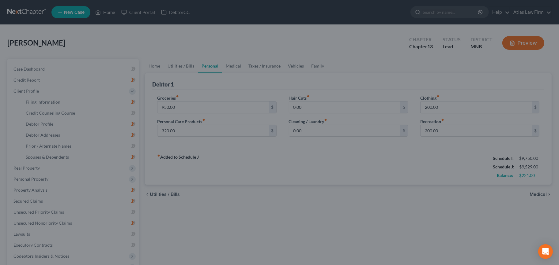
select select "24"
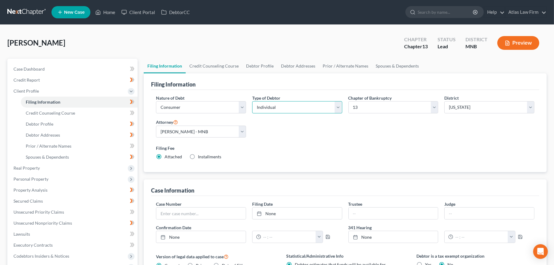
click at [262, 108] on select "Select Individual Joint" at bounding box center [297, 107] width 90 height 12
select select "1"
click at [252, 101] on select "Select Individual Joint" at bounding box center [297, 107] width 90 height 12
click at [442, 65] on link "Spouses & Dependents" at bounding box center [442, 66] width 51 height 15
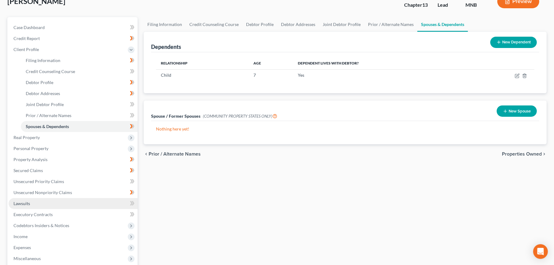
scroll to position [102, 0]
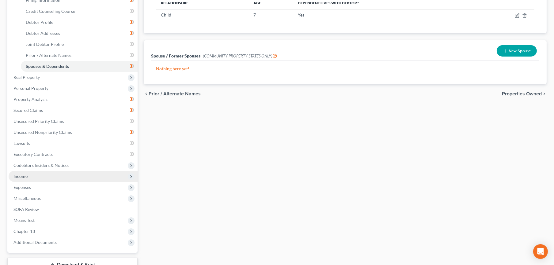
click at [52, 178] on span "Income" at bounding box center [73, 176] width 129 height 11
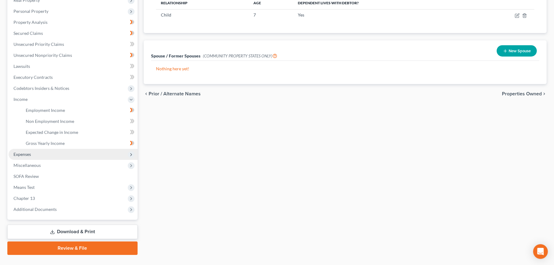
click at [50, 159] on span "Expenses" at bounding box center [73, 154] width 129 height 11
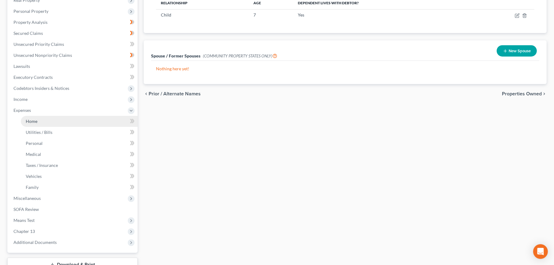
click at [55, 120] on link "Home" at bounding box center [79, 121] width 117 height 11
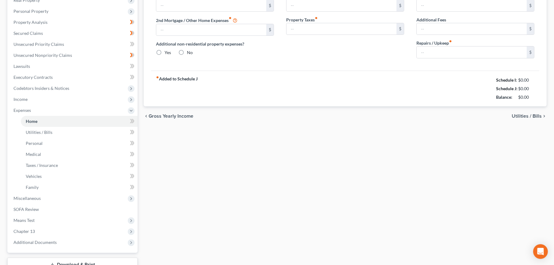
scroll to position [72, 0]
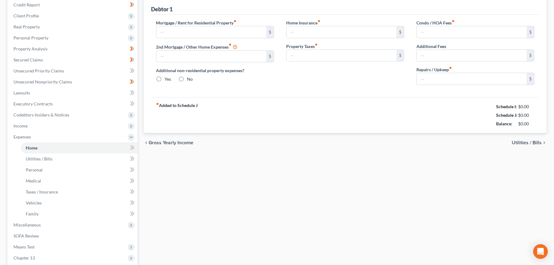
type input "1,950.00"
radio input "true"
type input "0.00"
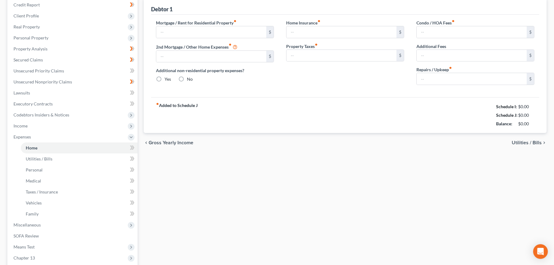
type input "0.00"
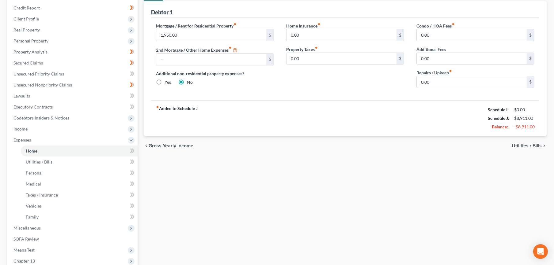
scroll to position [0, 0]
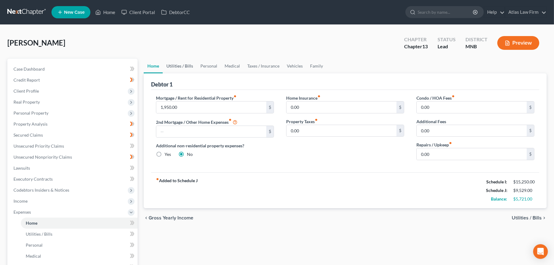
click at [181, 68] on link "Utilities / Bills" at bounding box center [180, 66] width 34 height 15
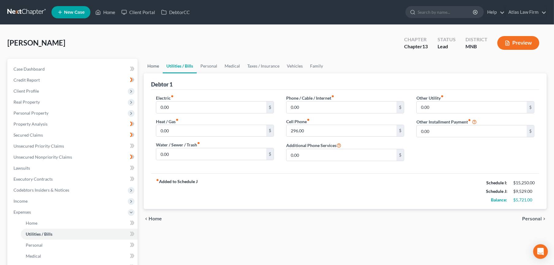
click at [155, 64] on link "Home" at bounding box center [153, 66] width 19 height 15
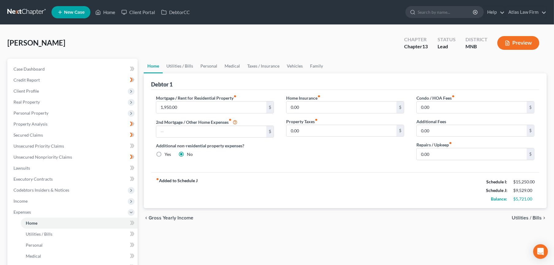
click at [164, 154] on div "Yes" at bounding box center [163, 155] width 15 height 6
click at [164, 153] on label "Yes" at bounding box center [167, 155] width 6 height 6
click at [167, 153] on input "Yes" at bounding box center [169, 154] width 4 height 4
radio input "true"
radio input "false"
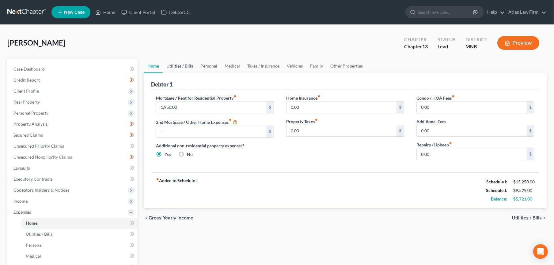
click at [179, 66] on link "Utilities / Bills" at bounding box center [180, 66] width 34 height 15
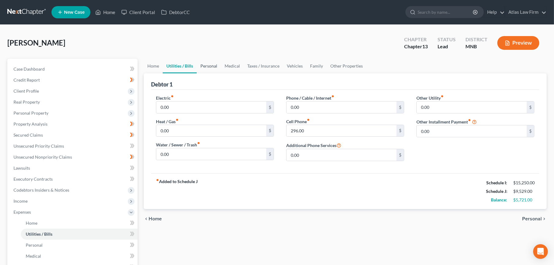
click at [208, 70] on link "Personal" at bounding box center [209, 66] width 24 height 15
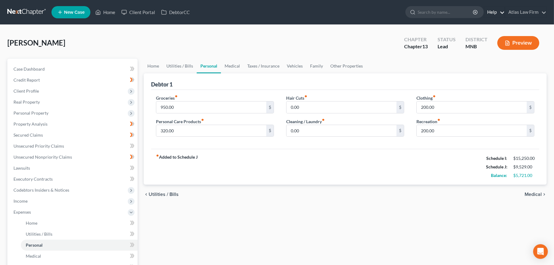
click at [502, 13] on link "Help" at bounding box center [494, 12] width 21 height 11
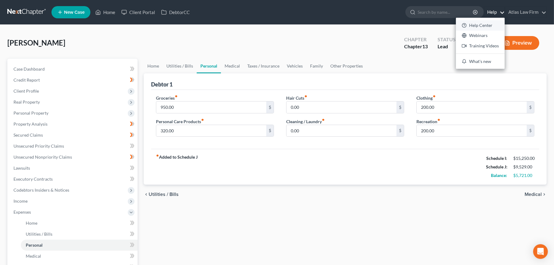
click at [486, 23] on link "Help Center" at bounding box center [480, 25] width 49 height 10
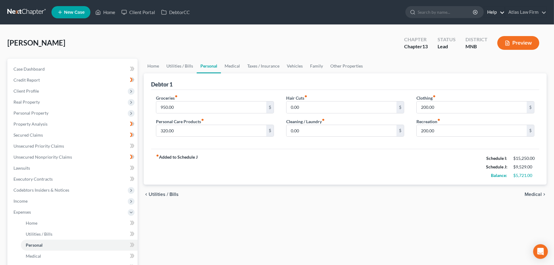
click at [499, 10] on link "Help" at bounding box center [494, 12] width 21 height 11
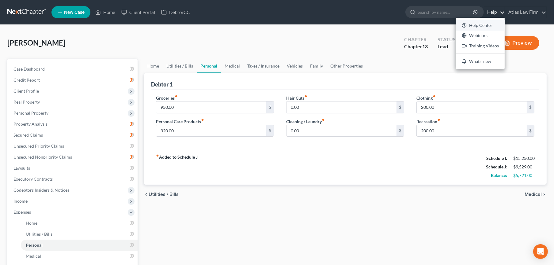
click at [472, 21] on link "Help Center" at bounding box center [480, 25] width 49 height 10
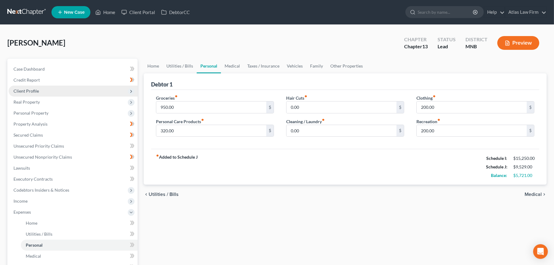
click at [41, 86] on span "Client Profile" at bounding box center [73, 91] width 129 height 11
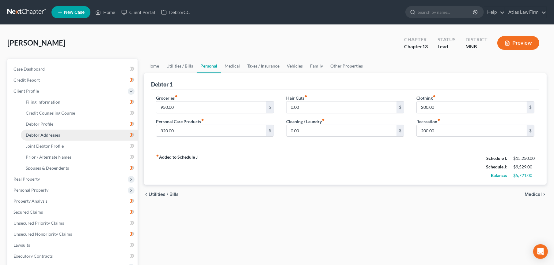
click at [52, 137] on span "Debtor Addresses" at bounding box center [43, 135] width 34 height 5
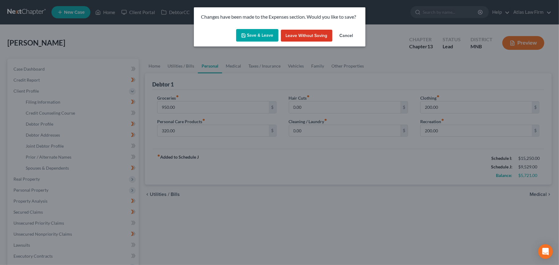
click at [250, 36] on button "Save & Leave" at bounding box center [257, 35] width 42 height 13
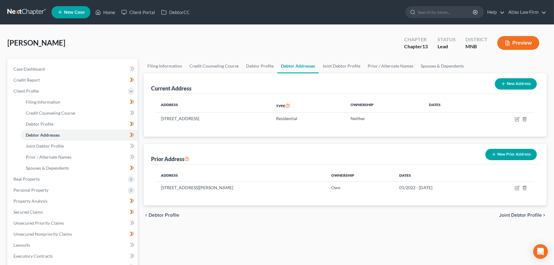
click at [508, 86] on button "New Address" at bounding box center [515, 83] width 42 height 11
select select "0"
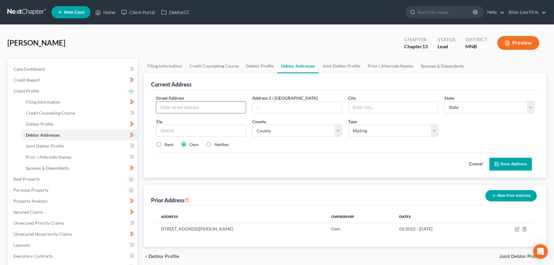
click at [222, 108] on input "text" at bounding box center [200, 108] width 89 height 12
click at [474, 165] on button "Cancel" at bounding box center [475, 164] width 27 height 12
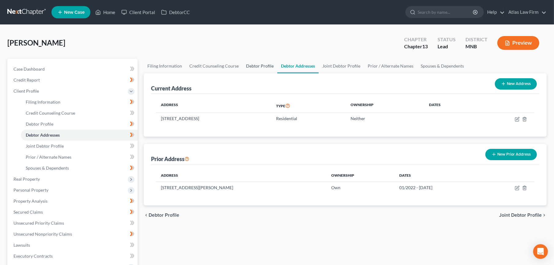
click at [257, 66] on link "Debtor Profile" at bounding box center [259, 66] width 35 height 15
select select "1"
select select "4"
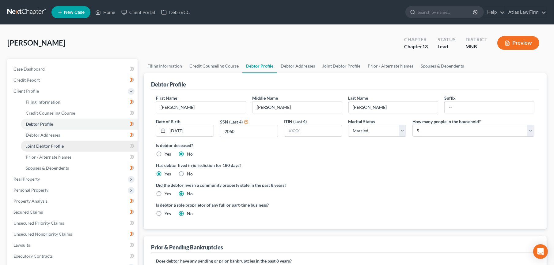
click at [53, 145] on span "Joint Debtor Profile" at bounding box center [45, 146] width 38 height 5
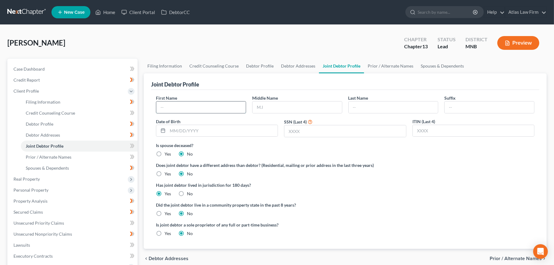
click at [215, 103] on input "text" at bounding box center [200, 108] width 89 height 12
type input "Test"
type input "Terst"
click at [164, 173] on label "Yes" at bounding box center [167, 174] width 6 height 6
click at [167, 173] on input "Yes" at bounding box center [169, 173] width 4 height 4
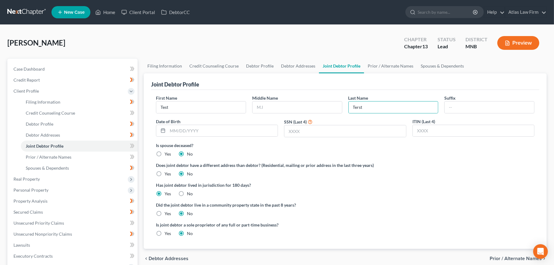
radio input "true"
radio input "false"
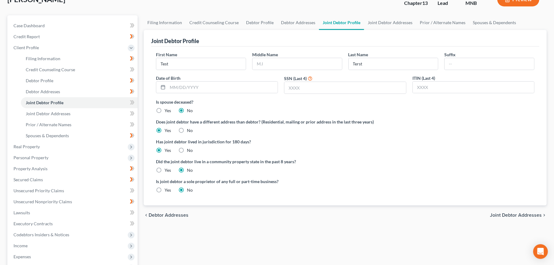
scroll to position [102, 0]
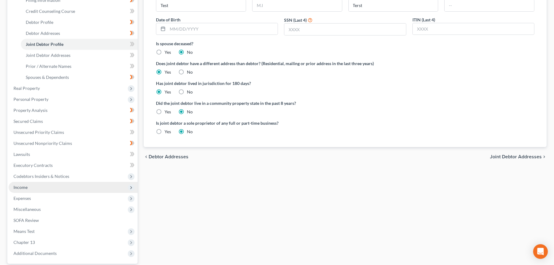
click at [34, 185] on span "Income" at bounding box center [73, 187] width 129 height 11
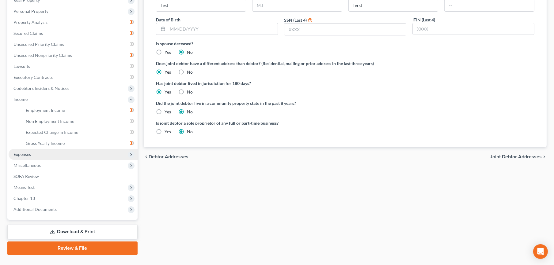
click at [32, 156] on span "Expenses" at bounding box center [73, 154] width 129 height 11
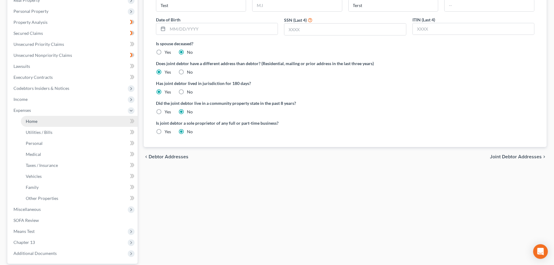
click at [35, 122] on span "Home" at bounding box center [32, 121] width 12 height 5
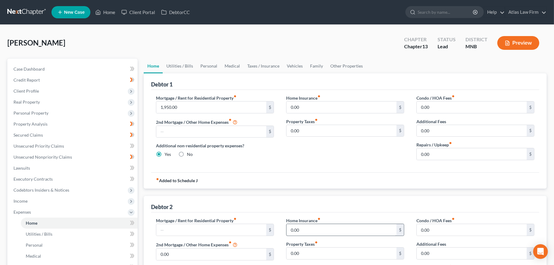
scroll to position [34, 0]
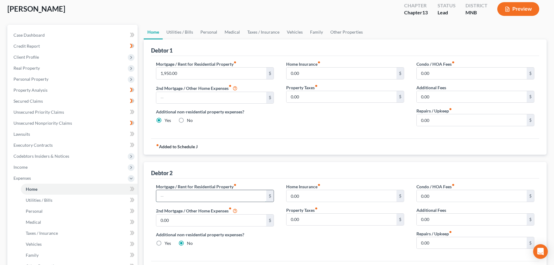
click at [163, 197] on input "text" at bounding box center [211, 196] width 110 height 12
click at [340, 34] on link "Other Properties" at bounding box center [346, 32] width 40 height 15
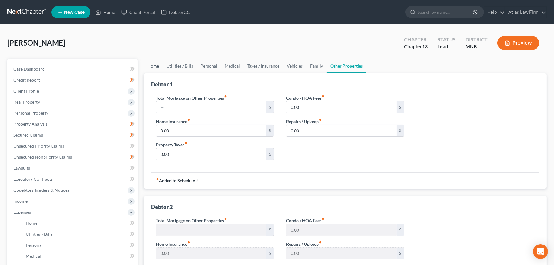
click at [152, 67] on link "Home" at bounding box center [153, 66] width 19 height 15
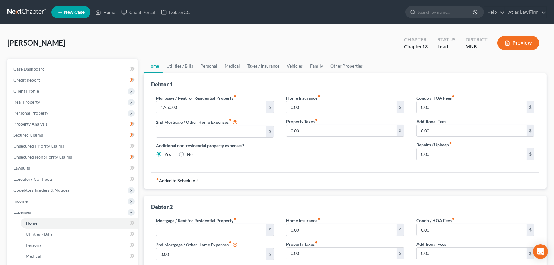
click at [187, 155] on label "No" at bounding box center [190, 155] width 6 height 6
click at [189, 155] on input "No" at bounding box center [191, 154] width 4 height 4
radio input "true"
radio input "false"
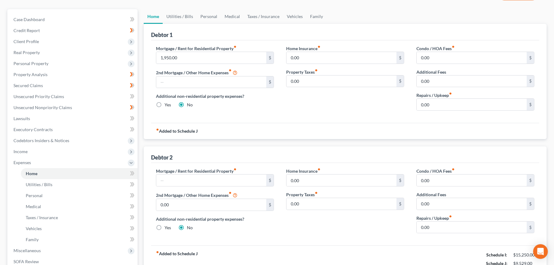
scroll to position [34, 0]
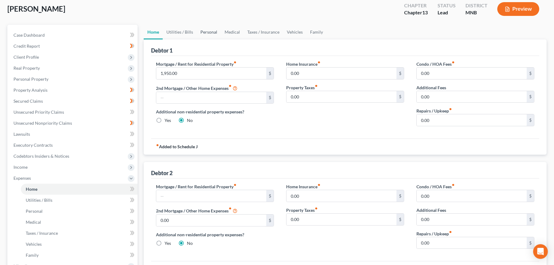
click at [205, 32] on link "Personal" at bounding box center [209, 32] width 24 height 15
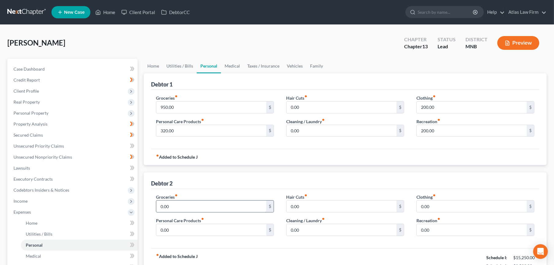
click at [183, 205] on input "0.00" at bounding box center [211, 207] width 110 height 12
type input "350"
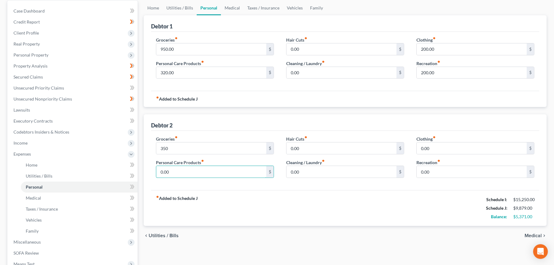
scroll to position [68, 0]
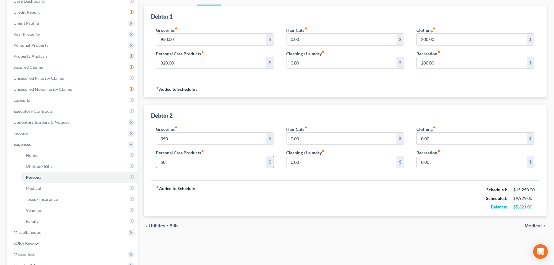
type input "50"
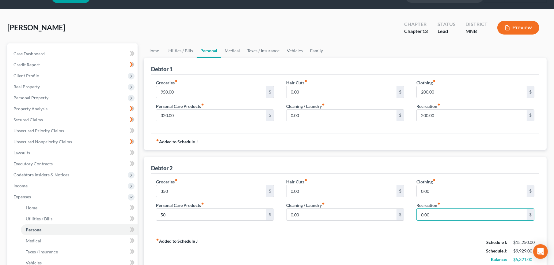
scroll to position [0, 0]
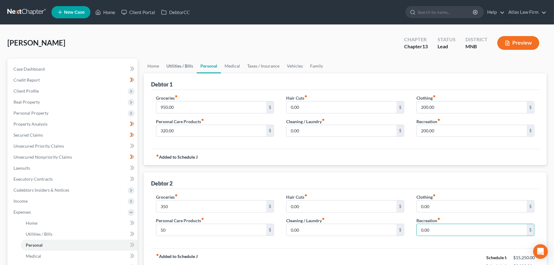
click at [187, 64] on link "Utilities / Bills" at bounding box center [180, 66] width 34 height 15
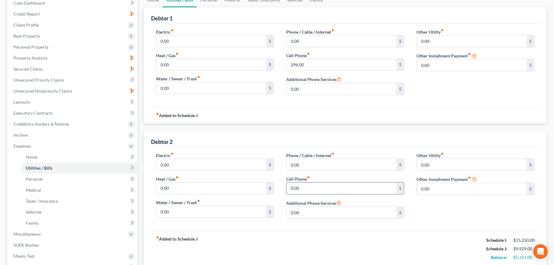
scroll to position [68, 0]
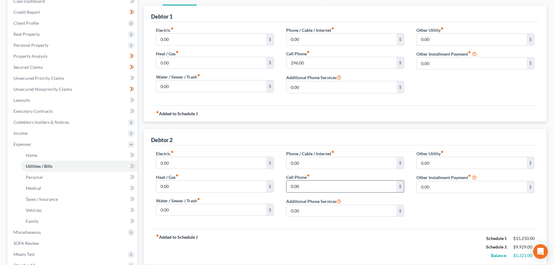
click at [326, 188] on input "0.00" at bounding box center [341, 187] width 110 height 12
type input "310"
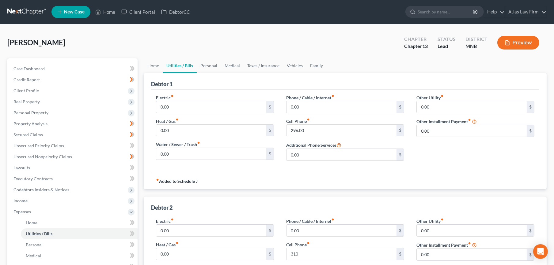
scroll to position [0, 0]
click at [292, 65] on link "Vehicles" at bounding box center [294, 66] width 23 height 15
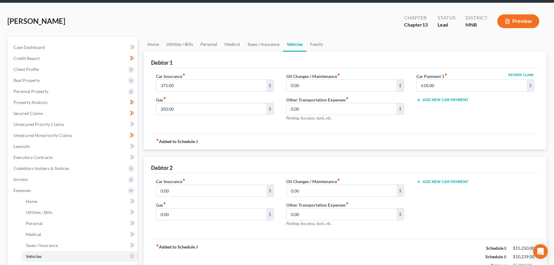
scroll to position [34, 0]
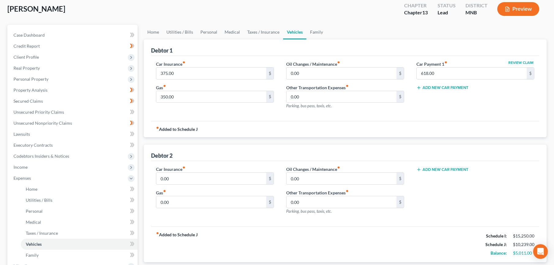
click at [441, 168] on button "Add New Car Payment" at bounding box center [442, 169] width 52 height 5
click at [438, 183] on input "text" at bounding box center [466, 179] width 100 height 12
type input "1,255"
click at [407, 212] on div "Oil Changes / Maintenance fiber_manual_record 0.00 $ Other Transportation Expen…" at bounding box center [345, 192] width 130 height 53
click at [172, 202] on input "0.00" at bounding box center [211, 203] width 110 height 12
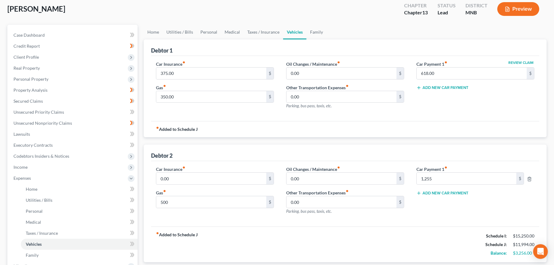
click at [242, 222] on div "Car Insurance fiber_manual_record 0.00 $ Gas fiber_manual_record 500 $ Oil Chan…" at bounding box center [345, 194] width 388 height 66
click at [169, 201] on input "500" at bounding box center [211, 203] width 110 height 12
type input "600"
click at [203, 32] on link "Personal" at bounding box center [209, 32] width 24 height 15
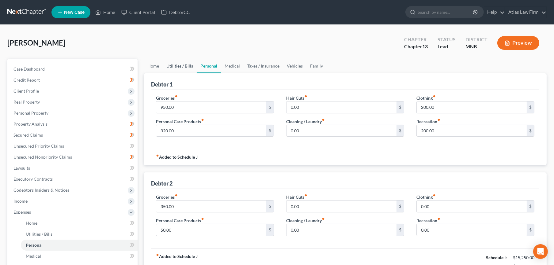
click at [178, 68] on link "Utilities / Bills" at bounding box center [180, 66] width 34 height 15
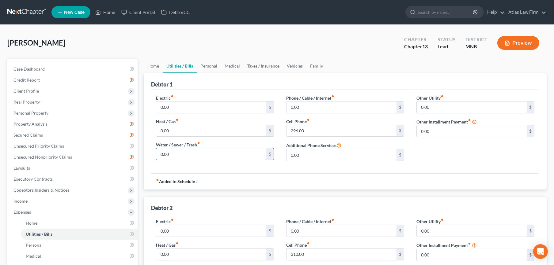
scroll to position [68, 0]
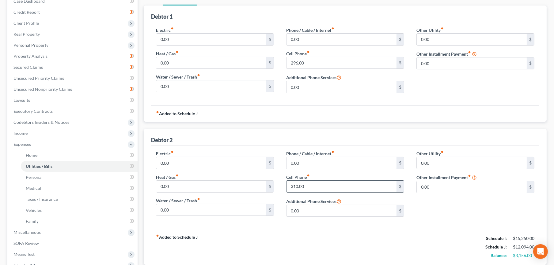
click at [313, 184] on input "310.00" at bounding box center [341, 187] width 110 height 12
type input "340"
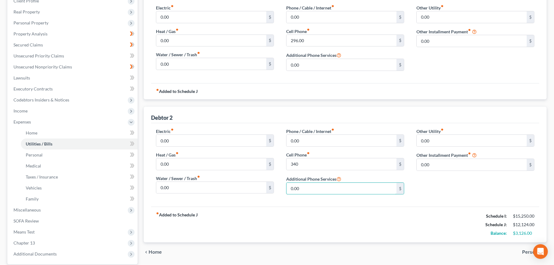
scroll to position [136, 0]
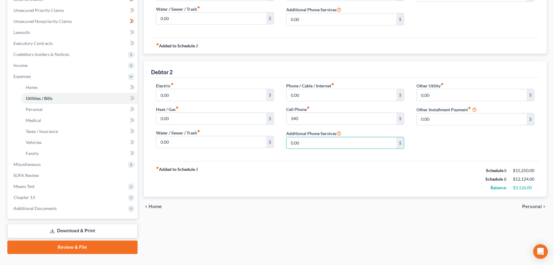
click at [525, 205] on span "Personal" at bounding box center [532, 207] width 20 height 5
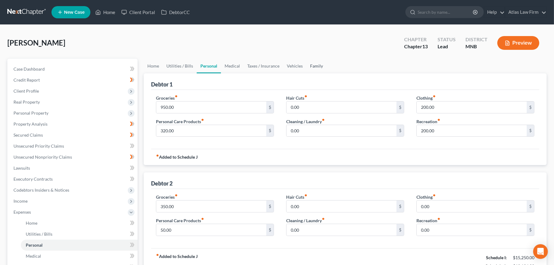
click at [319, 63] on link "Family" at bounding box center [316, 66] width 20 height 15
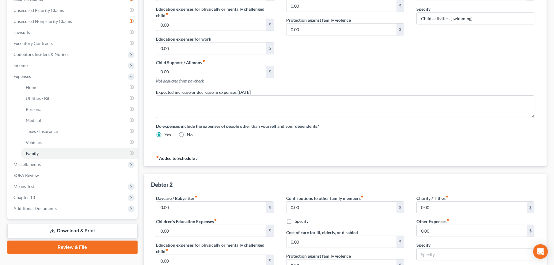
scroll to position [238, 0]
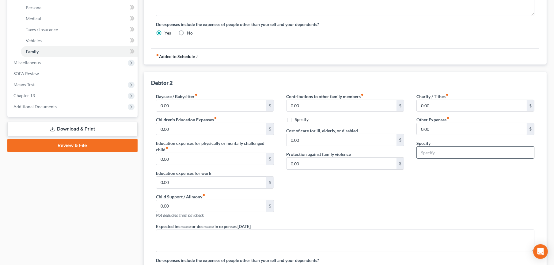
click at [432, 151] on input "text" at bounding box center [474, 153] width 117 height 12
type input "440"
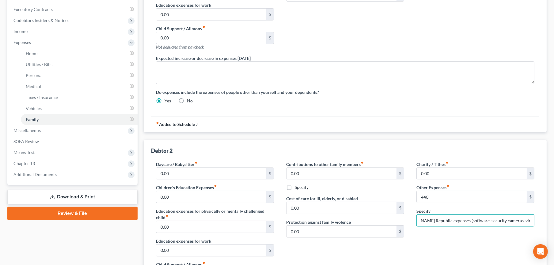
scroll to position [335, 0]
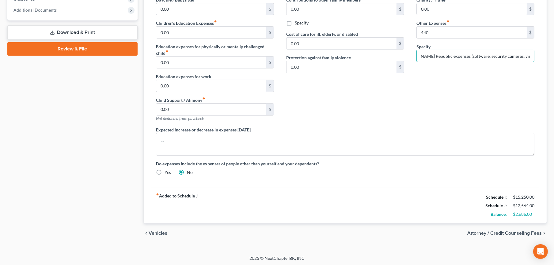
type input "[PERSON_NAME] Republic expenses (software, security cameras, virtual office)"
click at [519, 231] on span "Attorney / Credit Counseling Fees" at bounding box center [504, 233] width 74 height 5
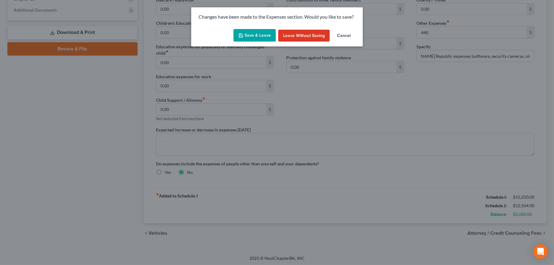
scroll to position [0, 0]
click at [265, 39] on button "Save & Leave" at bounding box center [257, 35] width 42 height 13
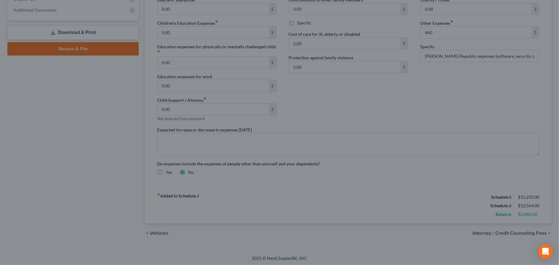
type input "440.00"
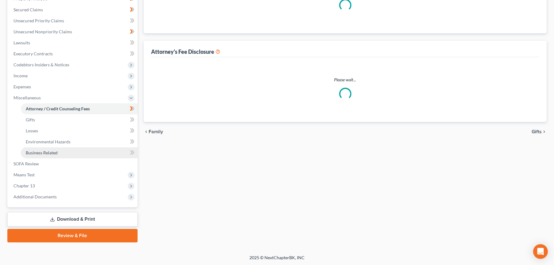
select select "0"
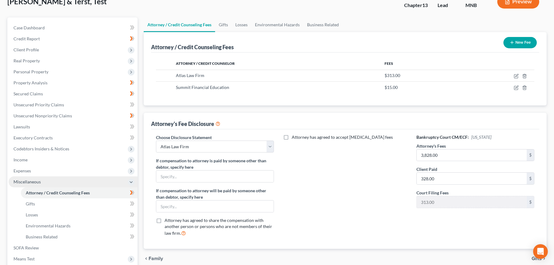
scroll to position [102, 0]
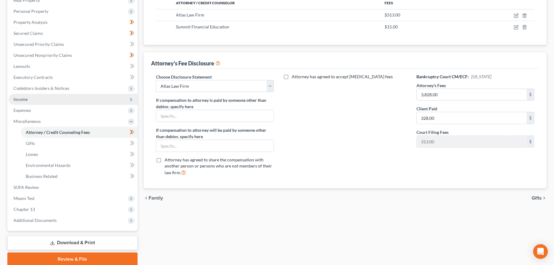
drag, startPoint x: 62, startPoint y: 98, endPoint x: 60, endPoint y: 100, distance: 3.5
click at [62, 98] on span "Income" at bounding box center [73, 99] width 129 height 11
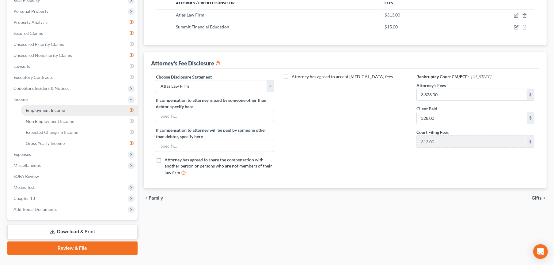
click at [60, 105] on link "Employment Income" at bounding box center [79, 110] width 117 height 11
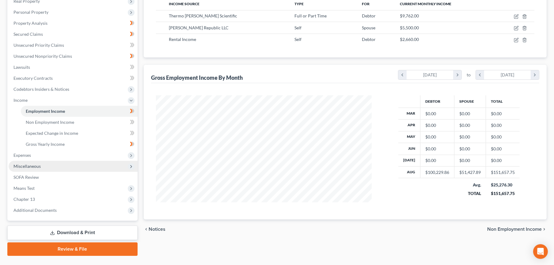
scroll to position [102, 0]
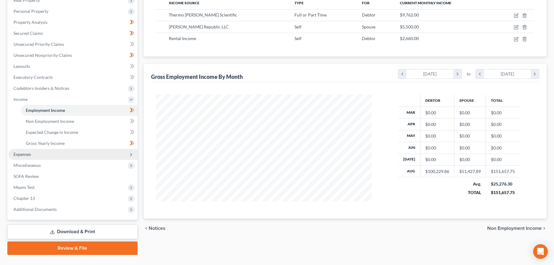
click at [24, 158] on span "Expenses" at bounding box center [73, 154] width 129 height 11
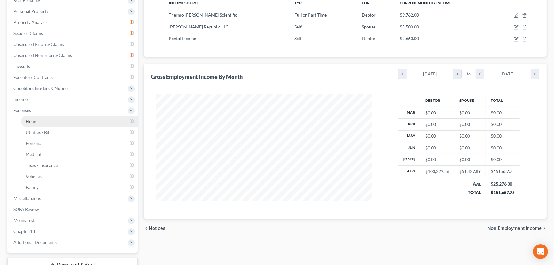
click at [28, 122] on span "Home" at bounding box center [32, 121] width 12 height 5
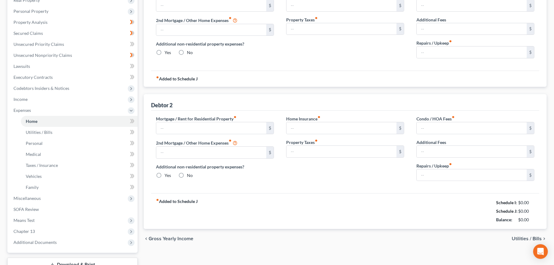
scroll to position [80, 0]
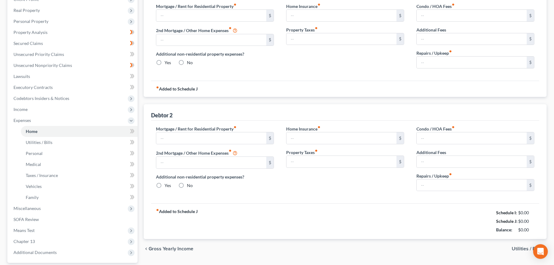
type input "1,950.00"
radio input "true"
type input "0.00"
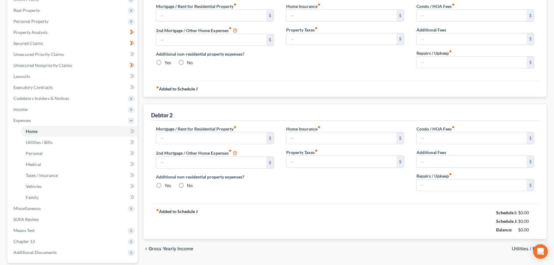
type input "0.00"
radio input "true"
type input "0.00"
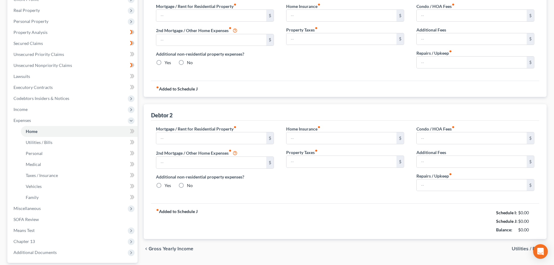
type input "0.00"
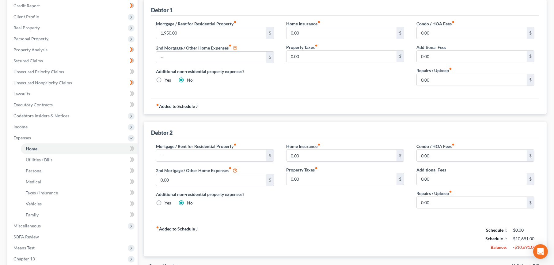
scroll to position [147, 0]
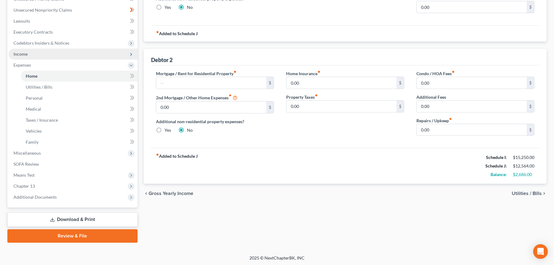
drag, startPoint x: 35, startPoint y: 51, endPoint x: 36, endPoint y: 58, distance: 7.1
click at [35, 51] on span "Income" at bounding box center [73, 54] width 129 height 11
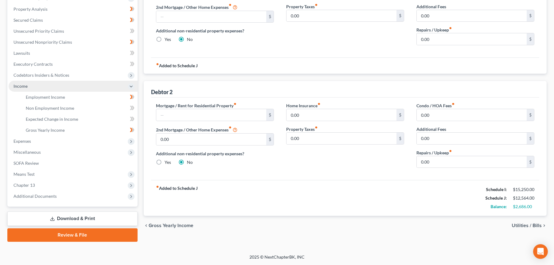
scroll to position [115, 0]
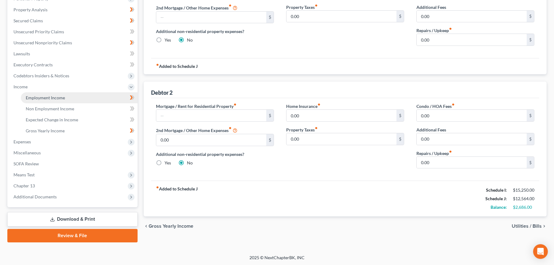
click at [40, 93] on link "Employment Income" at bounding box center [79, 97] width 117 height 11
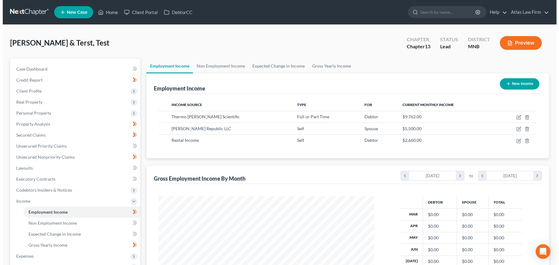
scroll to position [110, 228]
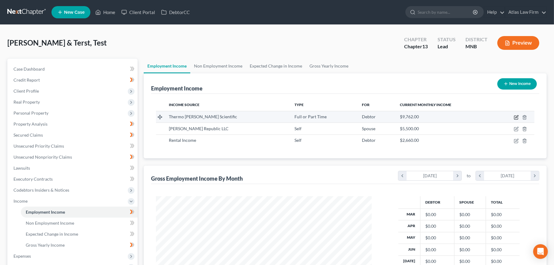
click at [517, 116] on icon "button" at bounding box center [516, 116] width 3 height 3
select select "0"
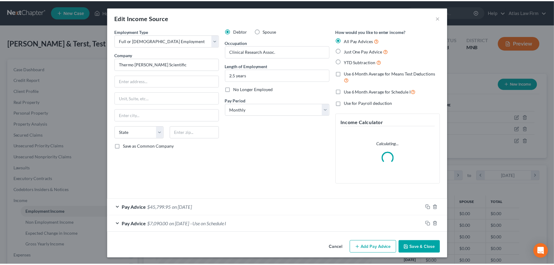
scroll to position [1, 0]
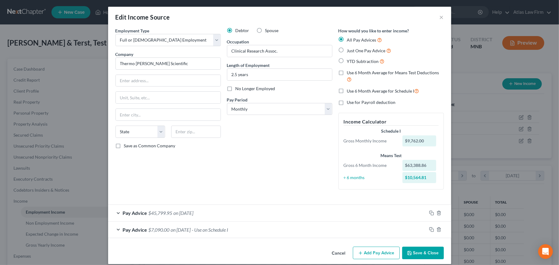
click at [335, 251] on button "Cancel" at bounding box center [338, 254] width 23 height 12
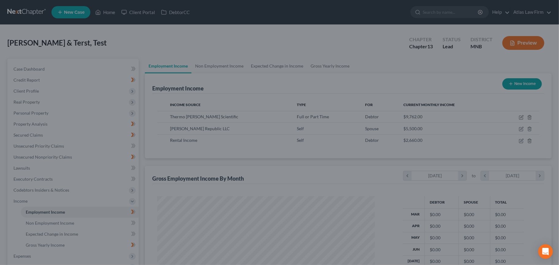
scroll to position [306074, 305955]
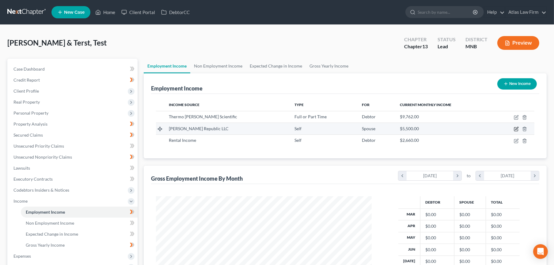
click at [517, 129] on icon "button" at bounding box center [516, 128] width 3 height 3
select select "1"
select select "24"
select select "0"
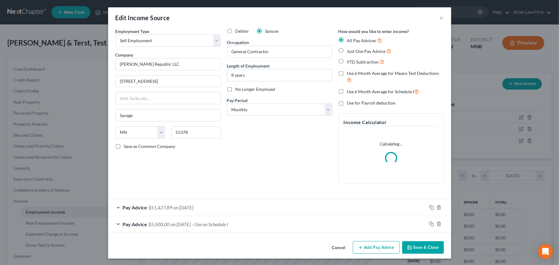
scroll to position [1, 0]
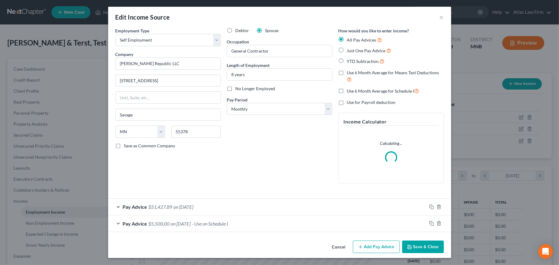
click at [246, 218] on div "Pay Advice $5,500.00 on [DATE] - Use on Schedule I" at bounding box center [267, 224] width 318 height 16
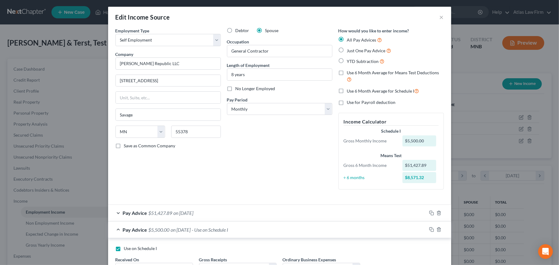
scroll to position [35, 0]
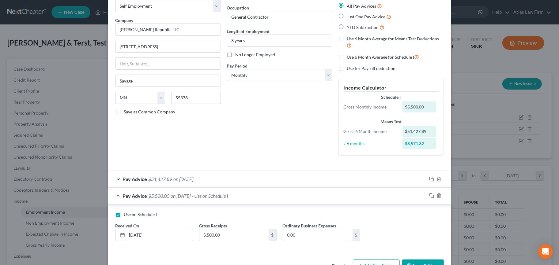
click at [235, 55] on label "No Longer Employed" at bounding box center [255, 55] width 40 height 6
click at [238, 55] on input "No Longer Employed" at bounding box center [240, 54] width 4 height 4
checkbox input "true"
click at [124, 215] on label "Use on Schedule I" at bounding box center [140, 215] width 33 height 6
click at [126, 215] on input "Use on Schedule I" at bounding box center [128, 214] width 4 height 4
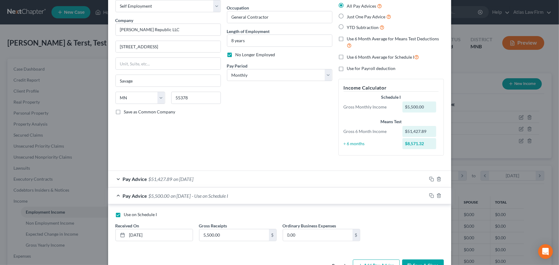
checkbox input "false"
click at [439, 196] on line "button" at bounding box center [439, 196] width 0 height 1
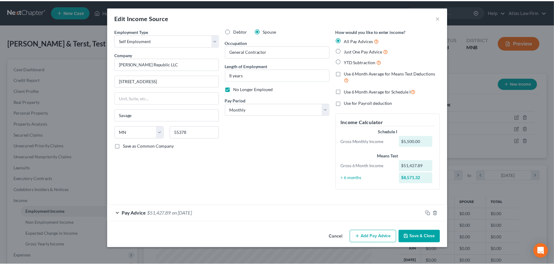
scroll to position [0, 0]
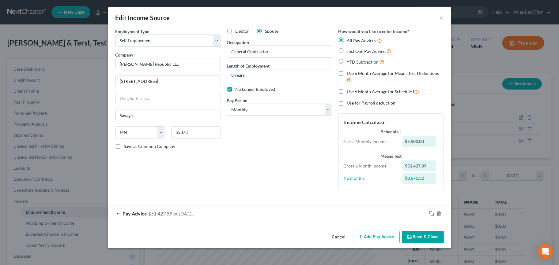
click at [412, 237] on button "Save & Close" at bounding box center [423, 237] width 42 height 13
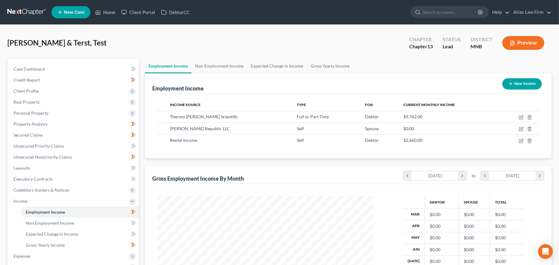
scroll to position [306074, 305955]
drag, startPoint x: 64, startPoint y: 222, endPoint x: 286, endPoint y: 207, distance: 222.2
click at [64, 222] on span "Non Employment Income" at bounding box center [50, 223] width 48 height 5
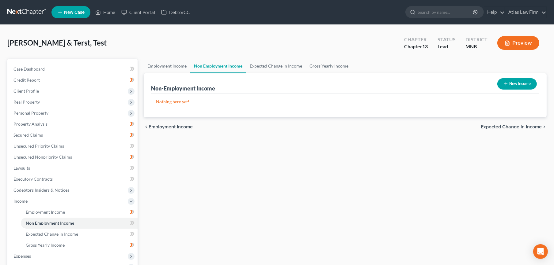
click at [517, 82] on button "New Income" at bounding box center [516, 83] width 39 height 11
select select "0"
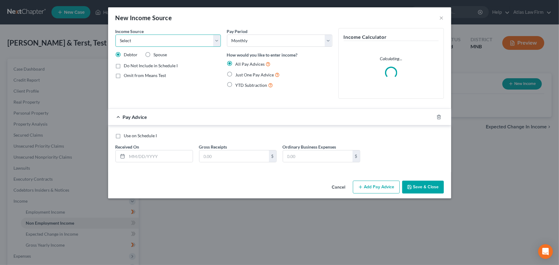
drag, startPoint x: 156, startPoint y: 42, endPoint x: 153, endPoint y: 47, distance: 5.6
click at [156, 42] on select "Select Unemployment Disability (from employer) Pension Retirement Social Securi…" at bounding box center [167, 41] width 105 height 12
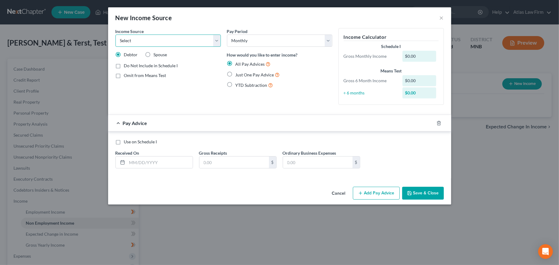
select select "13"
click at [115, 35] on select "Select Unemployment Disability (from employer) Pension Retirement Social Securi…" at bounding box center [167, 41] width 105 height 12
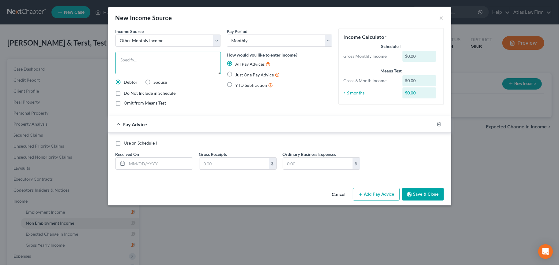
click at [139, 69] on textarea at bounding box center [167, 63] width 105 height 23
type textarea "NFS business gross $5,000/ tax $1,000"
click at [149, 143] on span "Use on Schedule I" at bounding box center [140, 143] width 33 height 5
click at [130, 143] on input "Use on Schedule I" at bounding box center [128, 142] width 4 height 4
checkbox input "true"
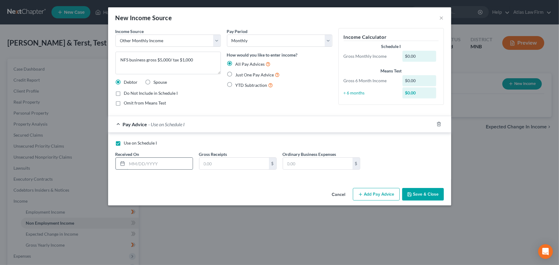
click at [160, 163] on input "text" at bounding box center [160, 164] width 66 height 12
type input "[DATE]"
type input "4,000"
click at [414, 194] on button "Save & Close" at bounding box center [423, 194] width 42 height 13
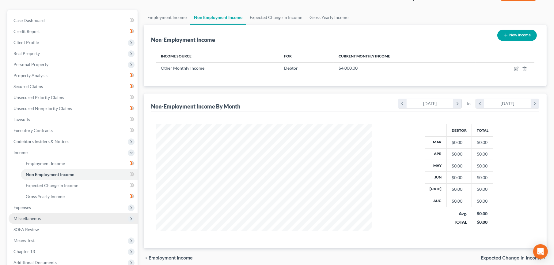
scroll to position [115, 0]
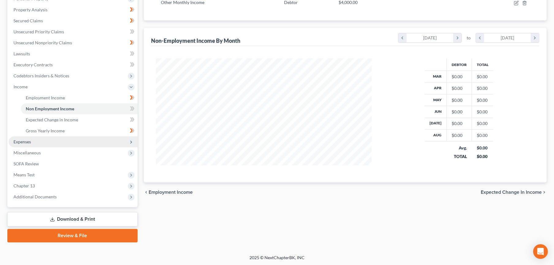
click at [54, 141] on span "Expenses" at bounding box center [73, 142] width 129 height 11
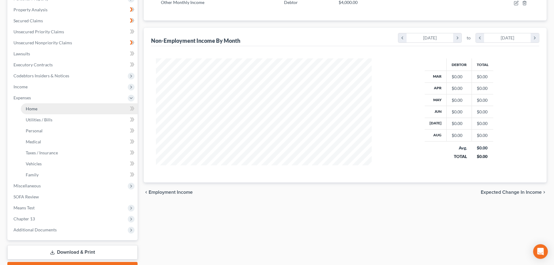
click at [48, 111] on link "Home" at bounding box center [79, 108] width 117 height 11
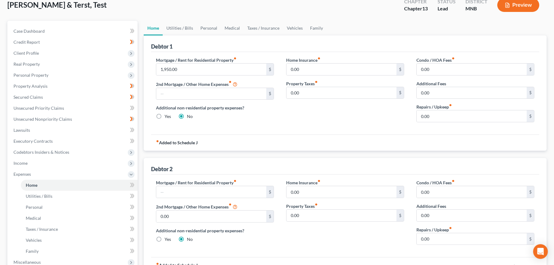
scroll to position [102, 0]
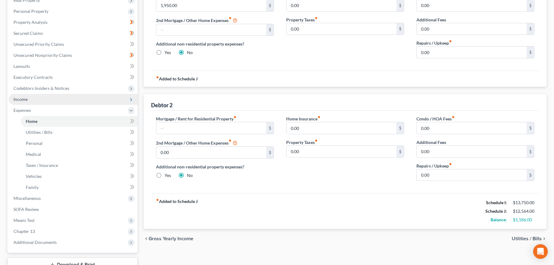
click at [54, 101] on span "Income" at bounding box center [73, 99] width 129 height 11
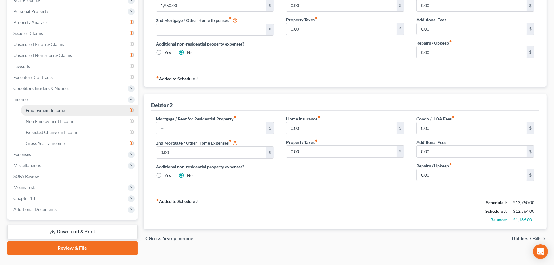
click at [55, 108] on span "Employment Income" at bounding box center [45, 110] width 39 height 5
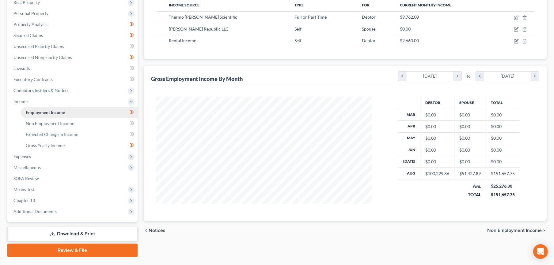
scroll to position [102, 0]
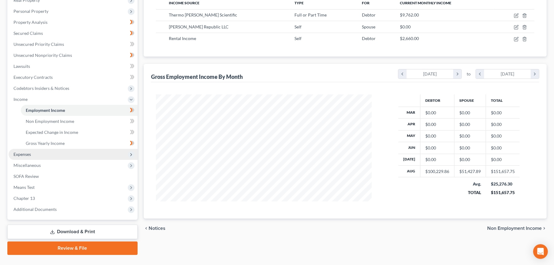
click at [36, 157] on span "Expenses" at bounding box center [73, 154] width 129 height 11
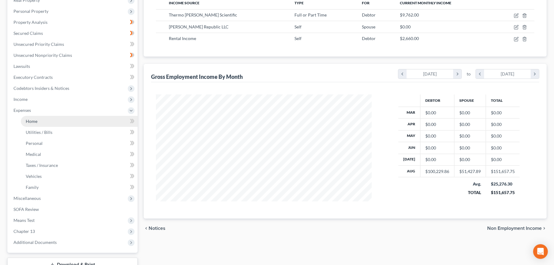
click at [36, 122] on span "Home" at bounding box center [32, 121] width 12 height 5
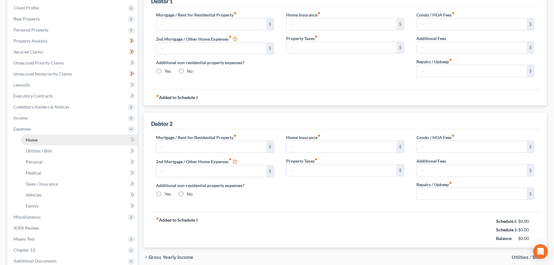
type input "1,950.00"
radio input "true"
type input "0.00"
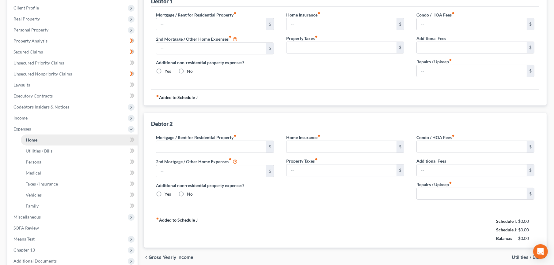
type input "0.00"
radio input "true"
type input "0.00"
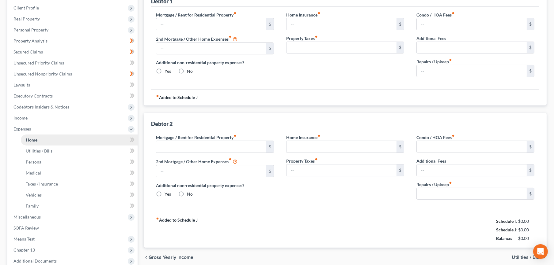
type input "0.00"
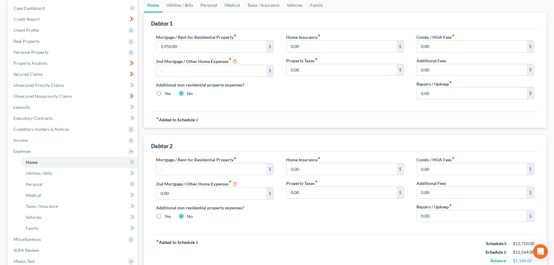
scroll to position [45, 0]
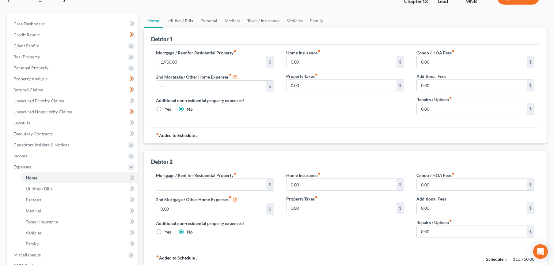
click at [186, 18] on link "Utilities / Bills" at bounding box center [180, 20] width 34 height 15
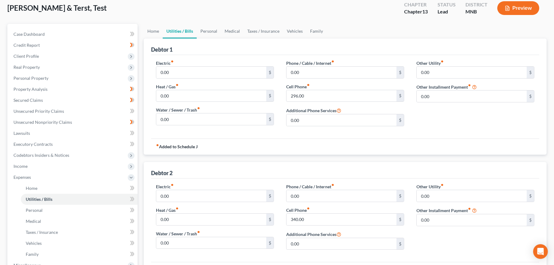
scroll to position [34, 0]
click at [214, 36] on link "Personal" at bounding box center [209, 32] width 24 height 15
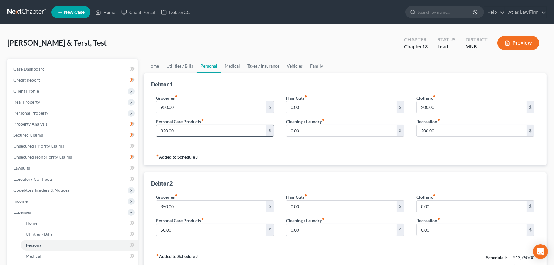
click at [207, 129] on input "320.00" at bounding box center [211, 131] width 110 height 12
drag, startPoint x: 336, startPoint y: 145, endPoint x: 340, endPoint y: 139, distance: 8.0
click at [338, 141] on div "Groceries fiber_manual_record 950.00 $ Personal Care Products fiber_manual_reco…" at bounding box center [345, 119] width 388 height 59
click at [45, 197] on span "Income" at bounding box center [73, 201] width 129 height 11
click at [522, 47] on button "Preview" at bounding box center [518, 43] width 42 height 14
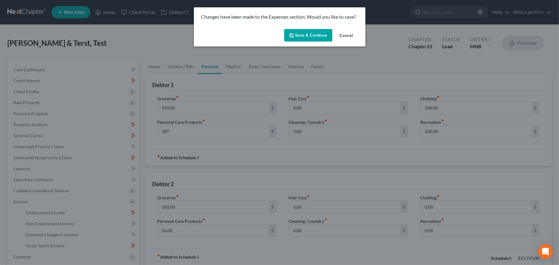
click at [305, 36] on button "Save & Continue" at bounding box center [308, 35] width 48 height 13
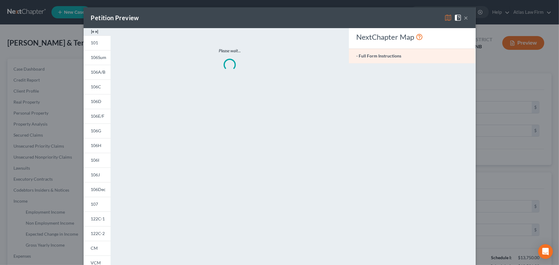
type input "287.00"
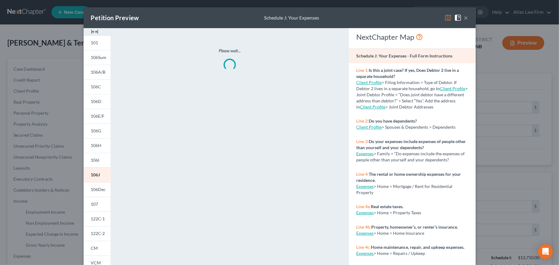
click at [446, 15] on img at bounding box center [447, 17] width 7 height 7
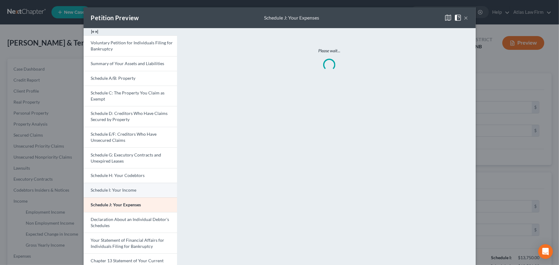
click at [126, 194] on link "Schedule I: Your Income" at bounding box center [130, 190] width 93 height 15
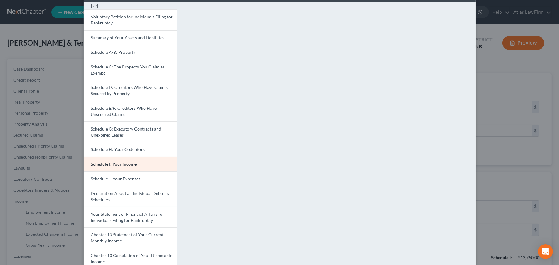
scroll to position [102, 0]
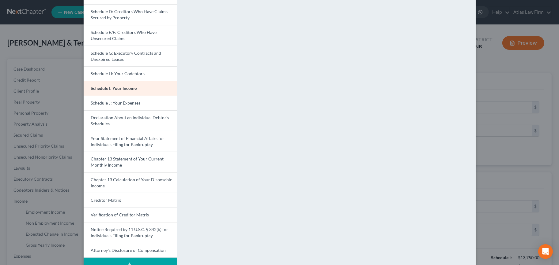
drag, startPoint x: 103, startPoint y: 100, endPoint x: 346, endPoint y: 136, distance: 245.9
click at [103, 100] on span "Schedule J: Your Expenses" at bounding box center [116, 102] width 50 height 5
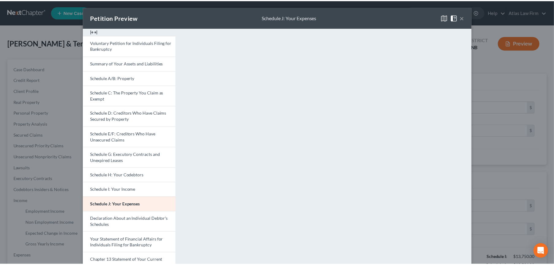
scroll to position [0, 0]
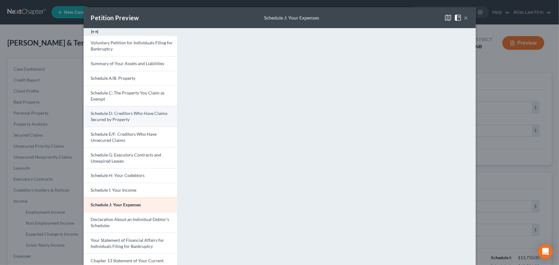
drag, startPoint x: 461, startPoint y: 18, endPoint x: 134, endPoint y: 112, distance: 340.9
click at [464, 19] on button "×" at bounding box center [466, 17] width 4 height 7
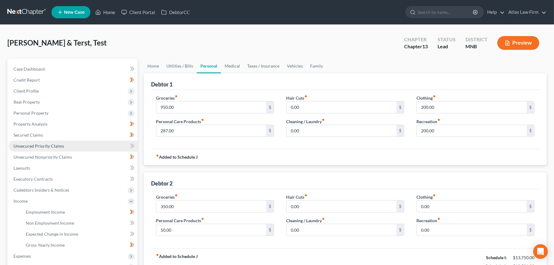
scroll to position [102, 0]
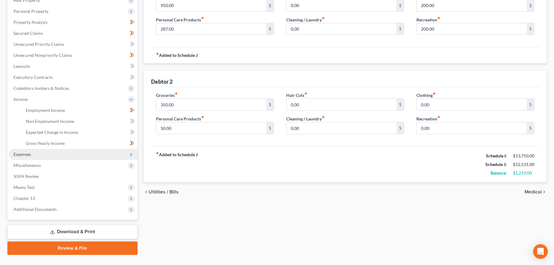
click at [55, 154] on span "Expenses" at bounding box center [73, 154] width 129 height 11
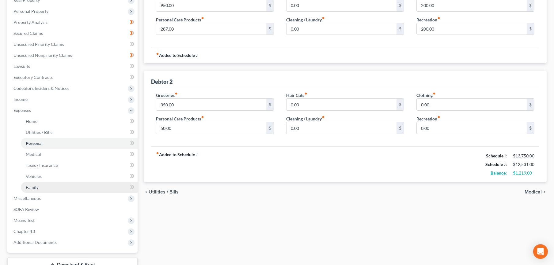
click at [55, 184] on link "Family" at bounding box center [79, 187] width 117 height 11
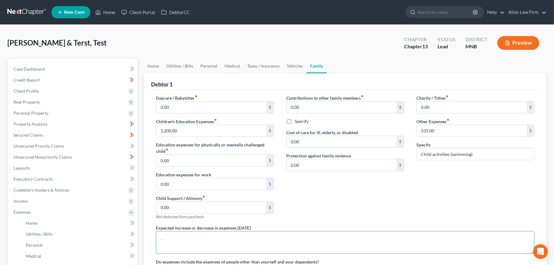
click at [192, 232] on textarea at bounding box center [345, 242] width 378 height 23
paste textarea "Non-filing spouse's mother lives with family and provides care to their special…"
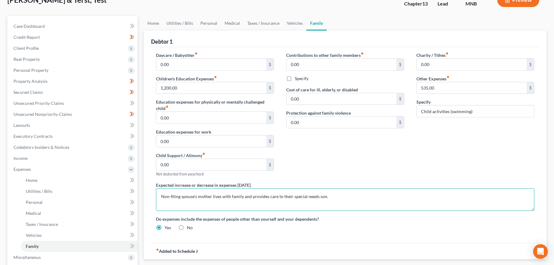
scroll to position [102, 0]
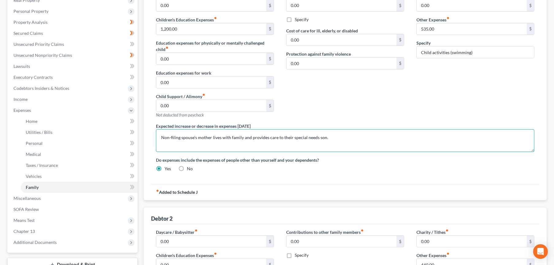
click at [267, 137] on textarea "Non-filing spouse's mother lives with family and provides care to their special…" at bounding box center [345, 141] width 378 height 23
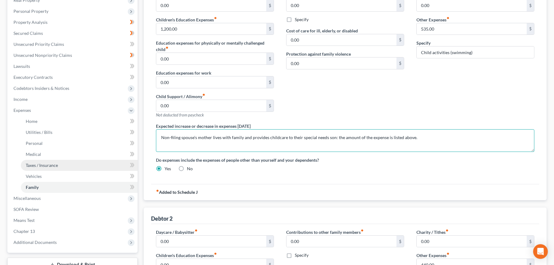
type textarea "Non-filing spouse's mother lives with family and provides childcare to their sp…"
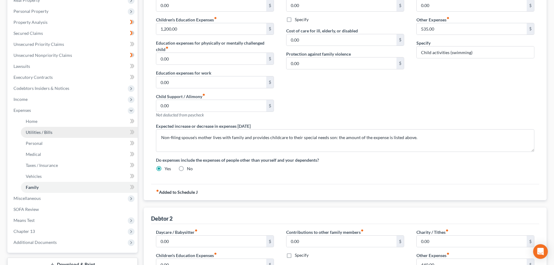
scroll to position [170, 0]
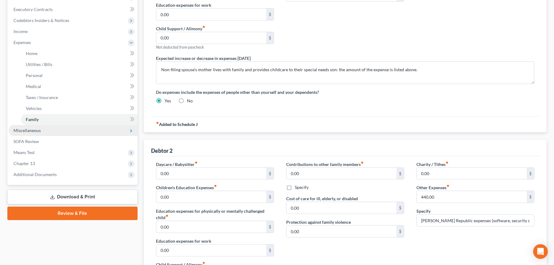
click at [72, 130] on span "Miscellaneous" at bounding box center [73, 130] width 129 height 11
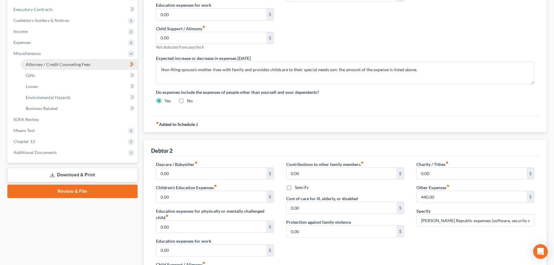
click at [71, 65] on span "Attorney / Credit Counseling Fees" at bounding box center [58, 64] width 65 height 5
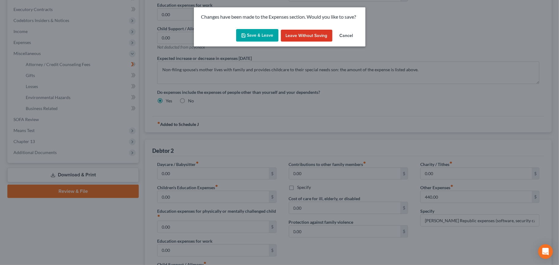
click at [265, 35] on button "Save & Leave" at bounding box center [257, 35] width 42 height 13
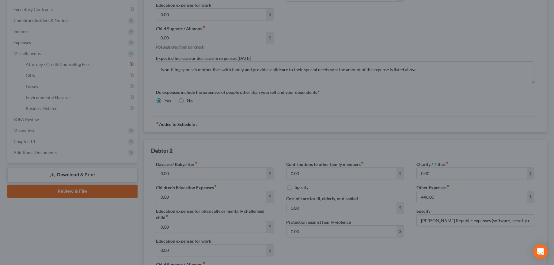
select select "0"
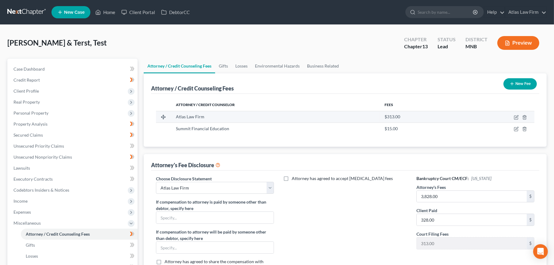
click at [517, 114] on td at bounding box center [495, 117] width 77 height 12
click at [516, 116] on icon "button" at bounding box center [516, 116] width 3 height 3
select select "24"
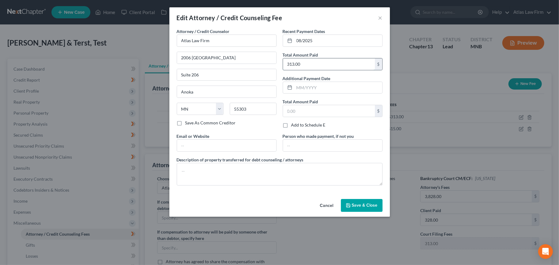
click at [309, 62] on input "313.00" at bounding box center [329, 64] width 92 height 12
type input "328"
click at [371, 204] on span "Save & Close" at bounding box center [365, 205] width 26 height 5
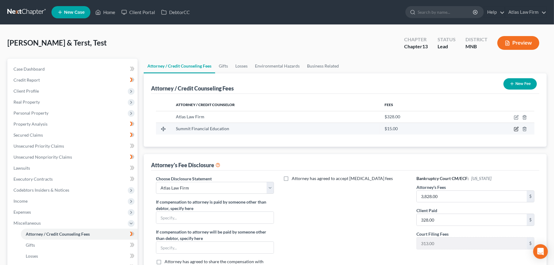
click at [515, 129] on icon "button" at bounding box center [515, 129] width 5 height 5
select select "3"
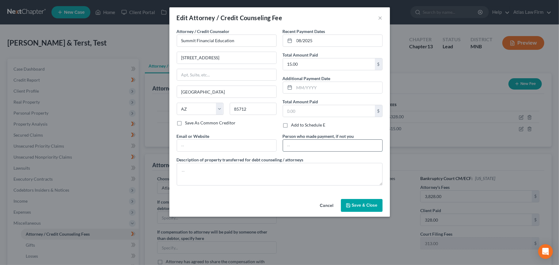
click at [312, 144] on input "text" at bounding box center [332, 146] width 99 height 12
type input "Atlas Law Firm"
click at [300, 43] on input "08/2025" at bounding box center [338, 41] width 88 height 12
type input "09/2025"
click at [370, 204] on span "Save & Close" at bounding box center [365, 205] width 26 height 5
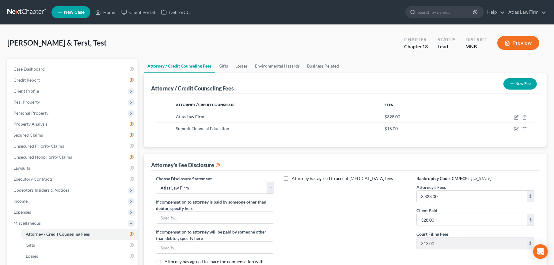
scroll to position [126, 0]
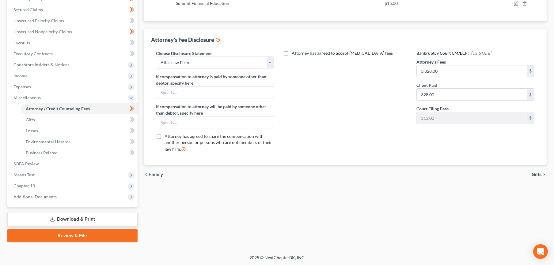
click at [535, 174] on span "Gifts" at bounding box center [536, 174] width 10 height 5
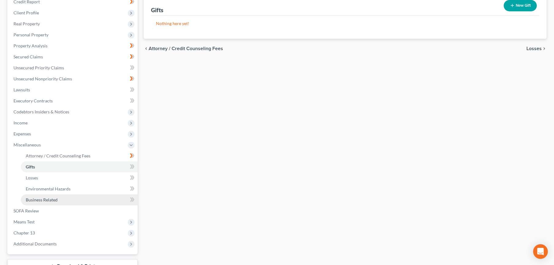
scroll to position [126, 0]
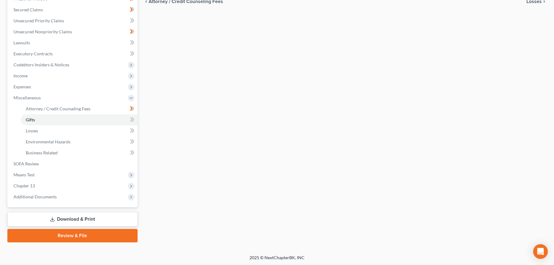
drag, startPoint x: 76, startPoint y: 219, endPoint x: 92, endPoint y: 218, distance: 16.3
click at [76, 219] on link "Download & Print" at bounding box center [72, 219] width 130 height 14
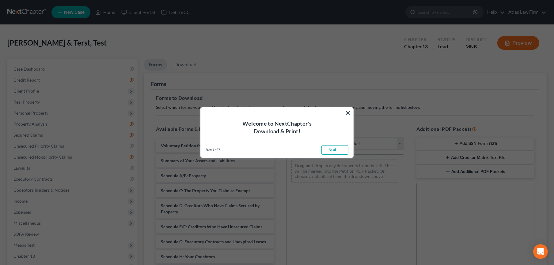
click at [350, 110] on button "×" at bounding box center [348, 113] width 6 height 10
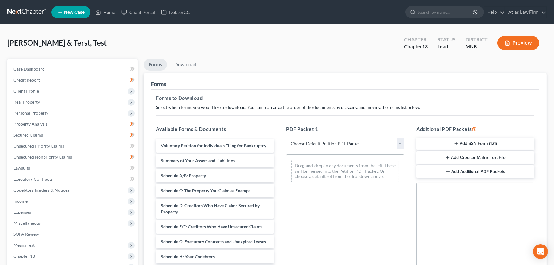
click at [352, 143] on select "Choose Default Petition PDF Packet Complete Bankruptcy Petition (all forms and …" at bounding box center [345, 144] width 118 height 12
click at [302, 66] on ul "Forms Download" at bounding box center [345, 66] width 403 height 14
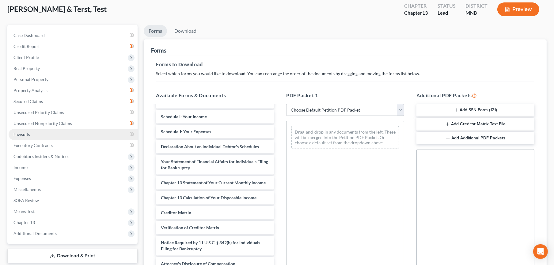
scroll to position [34, 0]
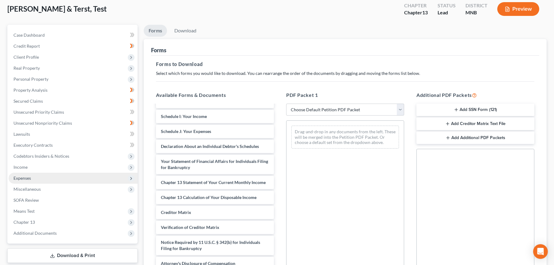
click at [53, 181] on span "Expenses" at bounding box center [73, 178] width 129 height 11
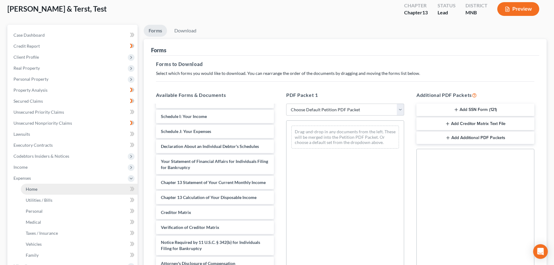
click at [56, 187] on link "Home" at bounding box center [79, 189] width 117 height 11
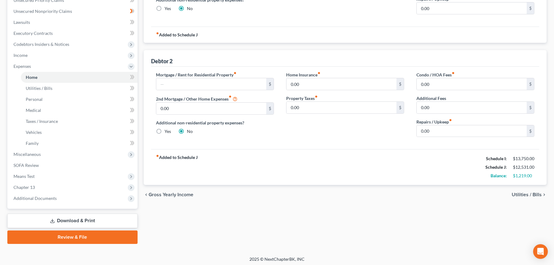
scroll to position [147, 0]
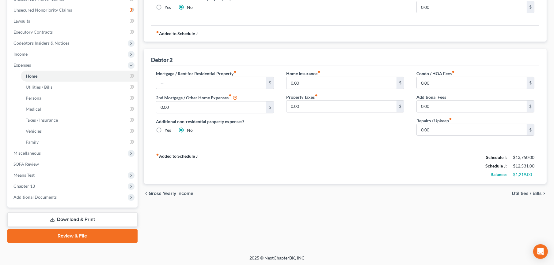
click at [78, 220] on link "Download & Print" at bounding box center [72, 220] width 130 height 14
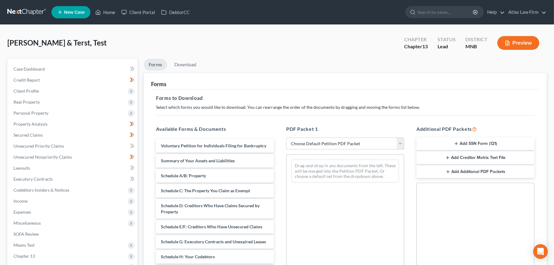
click at [357, 145] on select "Choose Default Petition PDF Packet Complete Bankruptcy Petition (all forms and …" at bounding box center [345, 144] width 118 height 12
select select "0"
click at [286, 138] on select "Choose Default Petition PDF Packet Complete Bankruptcy Petition (all forms and …" at bounding box center [345, 144] width 118 height 12
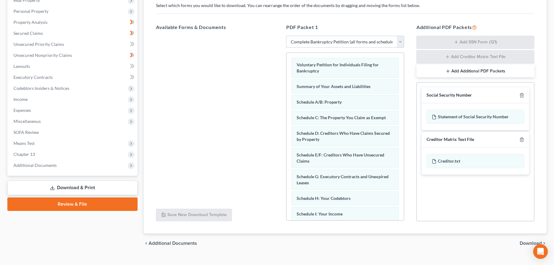
drag, startPoint x: 403, startPoint y: 39, endPoint x: 400, endPoint y: 40, distance: 4.0
click at [403, 39] on select "Choose Default Petition PDF Packet Complete Bankruptcy Petition (all forms and …" at bounding box center [345, 42] width 118 height 12
select select
click at [286, 36] on select "Choose Default Petition PDF Packet Complete Bankruptcy Petition (all forms and …" at bounding box center [345, 42] width 118 height 12
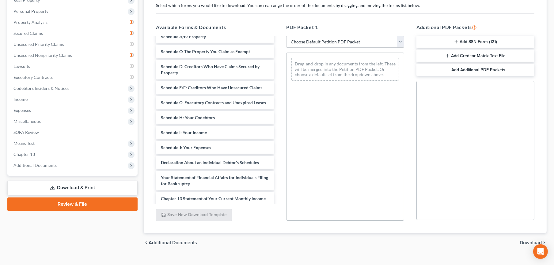
scroll to position [68, 0]
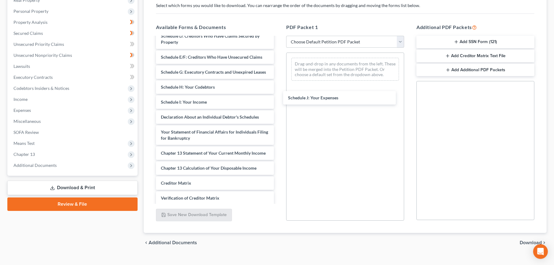
drag, startPoint x: 208, startPoint y: 125, endPoint x: 356, endPoint y: 111, distance: 148.3
click at [279, 94] on div "Schedule J: Your Expenses Voluntary Petition for Individuals Filing for Bankrup…" at bounding box center [215, 105] width 128 height 272
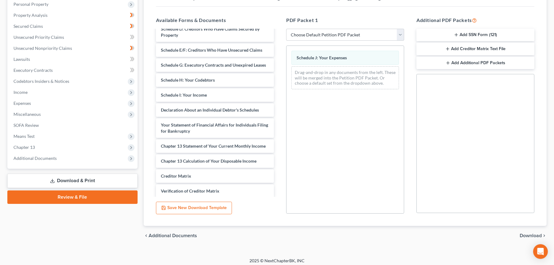
scroll to position [112, 0]
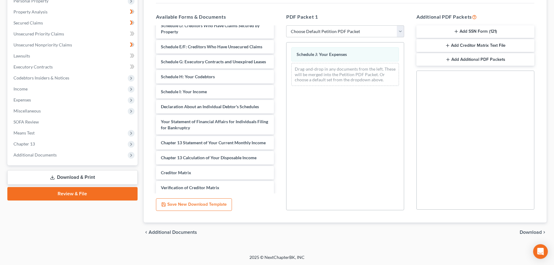
click at [533, 230] on span "Download" at bounding box center [530, 232] width 22 height 5
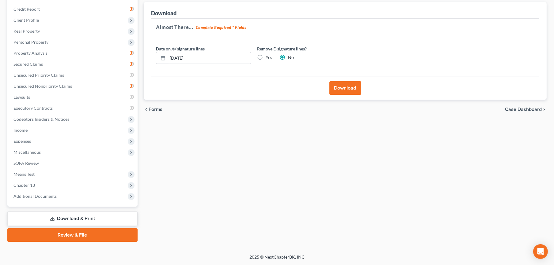
scroll to position [70, 0]
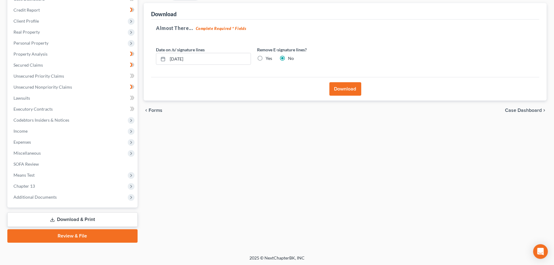
click at [341, 92] on button "Download" at bounding box center [345, 88] width 32 height 13
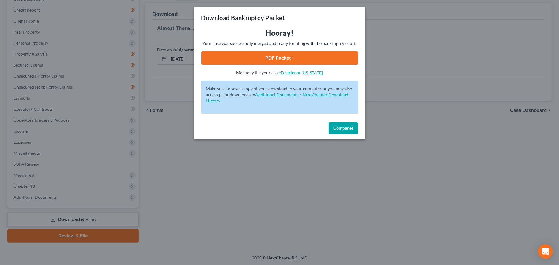
click at [254, 53] on link "PDF Packet 1" at bounding box center [279, 57] width 157 height 13
click at [345, 130] on span "Complete!" at bounding box center [343, 128] width 20 height 5
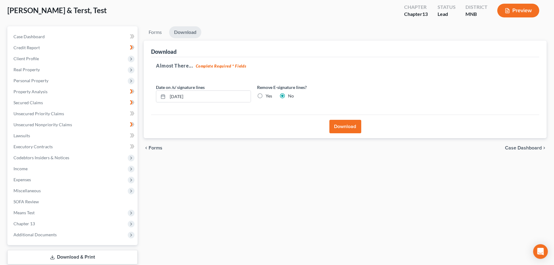
scroll to position [0, 0]
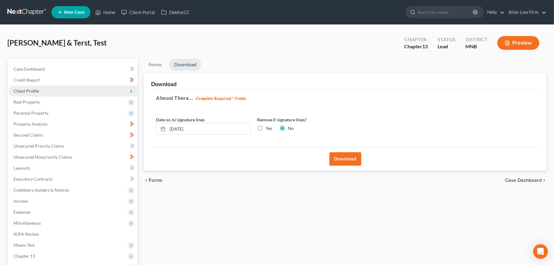
click at [20, 88] on span "Client Profile" at bounding box center [73, 91] width 129 height 11
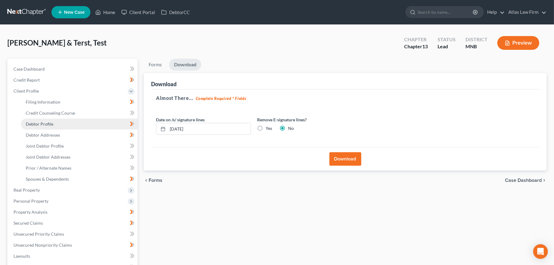
click at [48, 122] on span "Debtor Profile" at bounding box center [40, 124] width 28 height 5
select select "1"
select select "4"
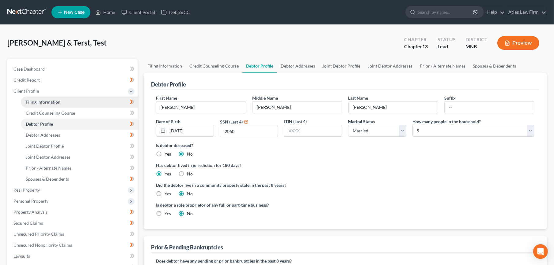
click at [56, 103] on span "Filing Information" at bounding box center [43, 102] width 35 height 5
select select "1"
select select "3"
select select "42"
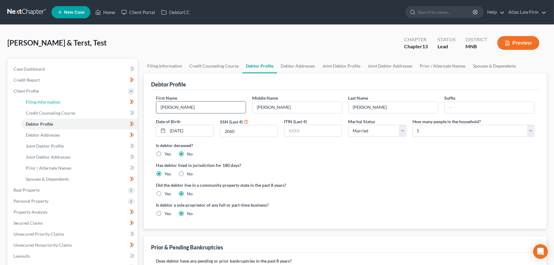
select select "0"
select select "24"
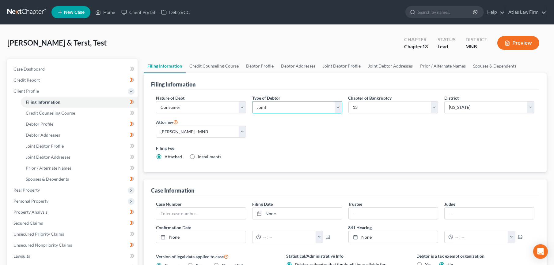
drag, startPoint x: 271, startPoint y: 108, endPoint x: 271, endPoint y: 114, distance: 5.8
click at [271, 108] on select "Select Individual Joint" at bounding box center [297, 107] width 90 height 12
select select "0"
click at [252, 101] on select "Select Individual Joint" at bounding box center [297, 107] width 90 height 12
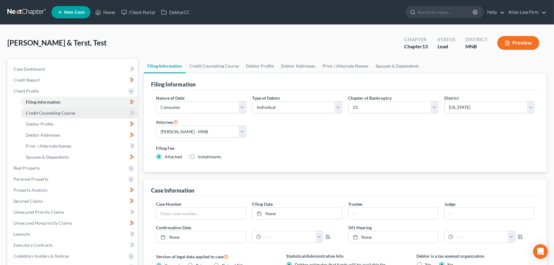
click at [58, 113] on span "Credit Counseling Course" at bounding box center [50, 113] width 49 height 5
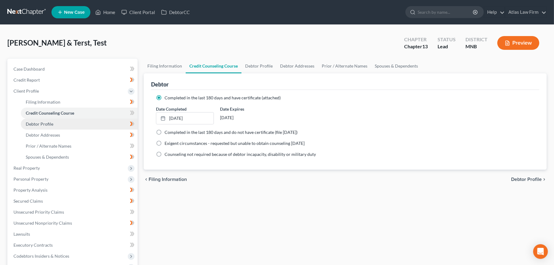
click at [53, 122] on link "Debtor Profile" at bounding box center [79, 124] width 117 height 11
select select "1"
select select "4"
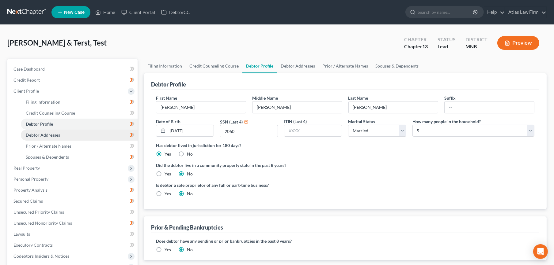
click at [55, 132] on link "Debtor Addresses" at bounding box center [79, 135] width 117 height 11
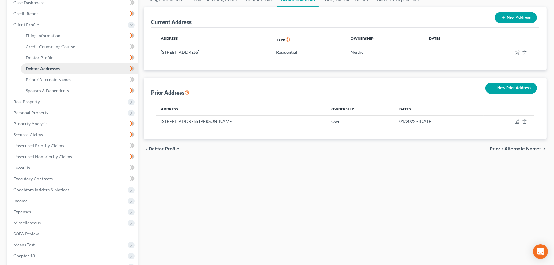
scroll to position [68, 0]
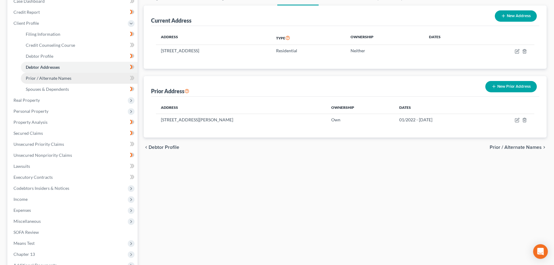
click at [55, 78] on span "Prior / Alternate Names" at bounding box center [49, 78] width 46 height 5
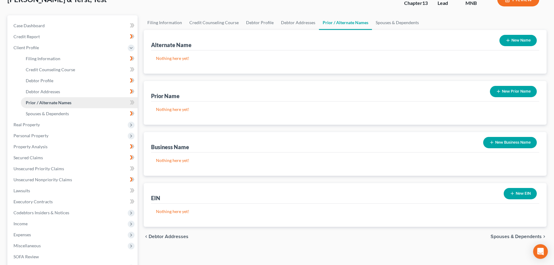
scroll to position [102, 0]
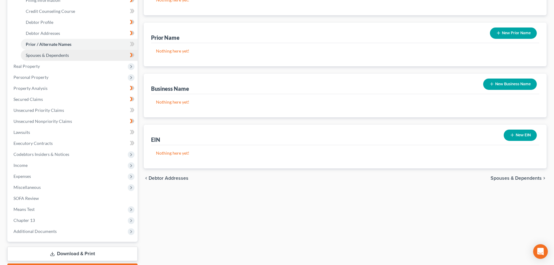
click at [55, 56] on span "Spouses & Dependents" at bounding box center [47, 55] width 43 height 5
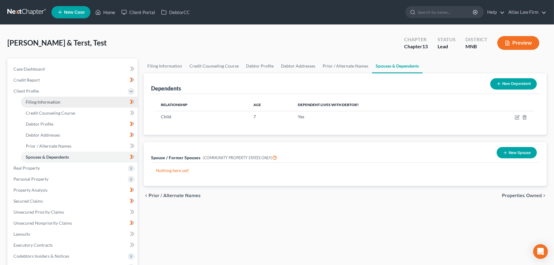
click at [77, 103] on link "Filing Information" at bounding box center [79, 102] width 117 height 11
select select "1"
select select "0"
select select "3"
select select "42"
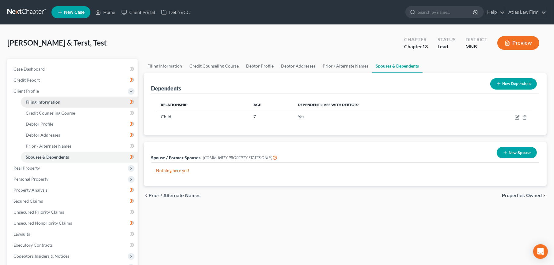
select select "0"
select select "24"
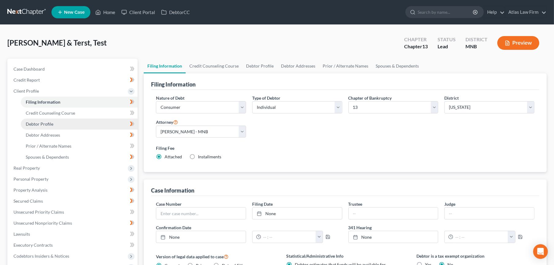
click at [74, 124] on link "Debtor Profile" at bounding box center [79, 124] width 117 height 11
select select "1"
select select "4"
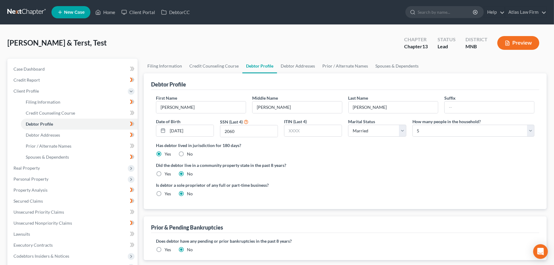
click at [513, 41] on button "Preview" at bounding box center [518, 43] width 42 height 14
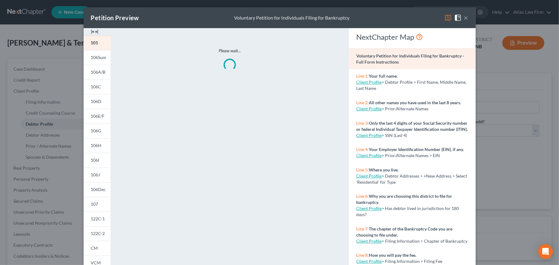
click at [466, 17] on div "Petition Preview Voluntary Petition for Individuals Filing for Bankruptcy ×" at bounding box center [280, 17] width 392 height 21
click at [458, 19] on img at bounding box center [457, 17] width 7 height 7
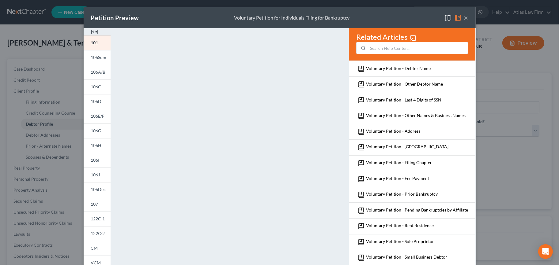
click at [444, 17] on img at bounding box center [447, 17] width 7 height 7
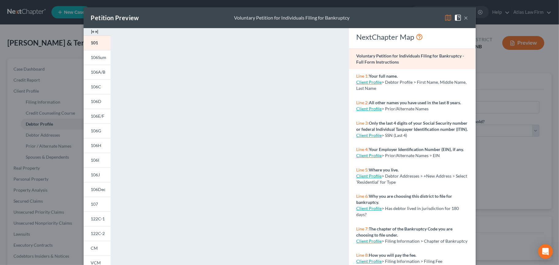
drag, startPoint x: 445, startPoint y: 19, endPoint x: 332, endPoint y: 43, distance: 115.2
click at [445, 18] on img at bounding box center [447, 17] width 7 height 7
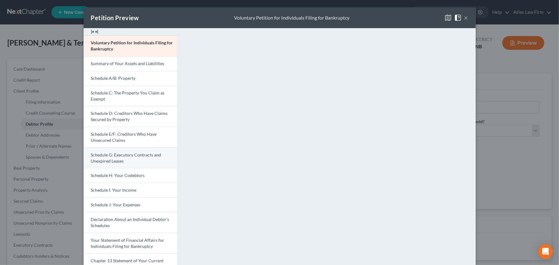
click at [116, 158] on link "Schedule G: Executory Contracts and Unexpired Leases" at bounding box center [130, 158] width 93 height 21
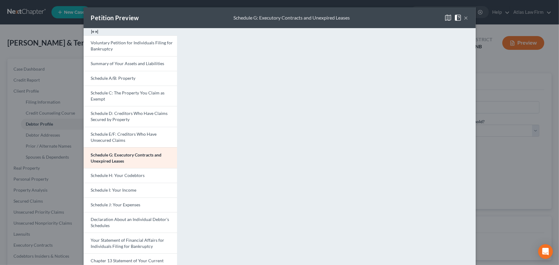
drag, startPoint x: 109, startPoint y: 114, endPoint x: 430, endPoint y: 137, distance: 321.4
click at [109, 114] on span "Schedule D: Creditors Who Have Claims Secured by Property" at bounding box center [129, 116] width 77 height 11
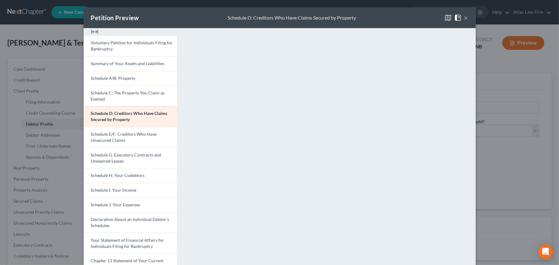
drag, startPoint x: 104, startPoint y: 60, endPoint x: 471, endPoint y: 142, distance: 375.8
click at [104, 60] on link "Summary of Your Assets and Liabilities" at bounding box center [130, 63] width 93 height 15
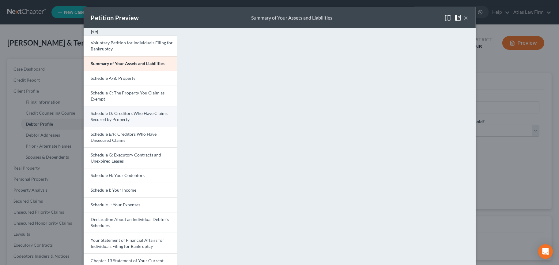
click at [145, 120] on link "Schedule D: Creditors Who Have Claims Secured by Property" at bounding box center [130, 116] width 93 height 21
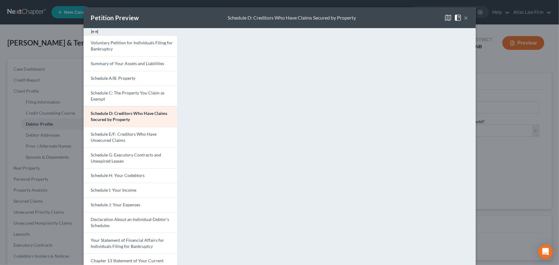
drag, startPoint x: 111, startPoint y: 96, endPoint x: 273, endPoint y: 134, distance: 166.9
click at [111, 96] on link "Schedule C: The Property You Claim as Exempt" at bounding box center [130, 96] width 93 height 21
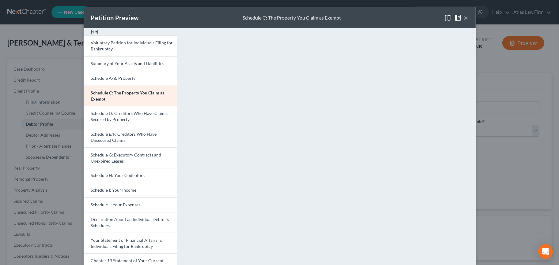
click at [464, 16] on button "×" at bounding box center [466, 17] width 4 height 7
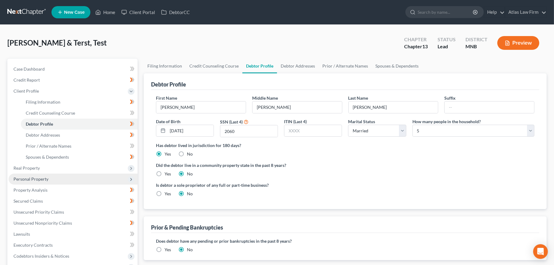
click at [39, 180] on span "Personal Property" at bounding box center [30, 179] width 35 height 5
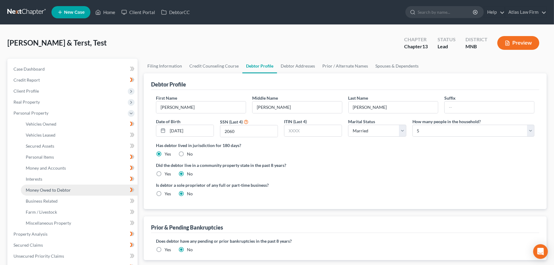
click at [44, 191] on span "Money Owed to Debtor" at bounding box center [48, 190] width 45 height 5
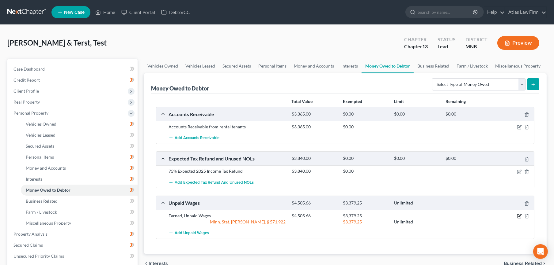
click at [519, 216] on icon "button" at bounding box center [519, 215] width 3 height 3
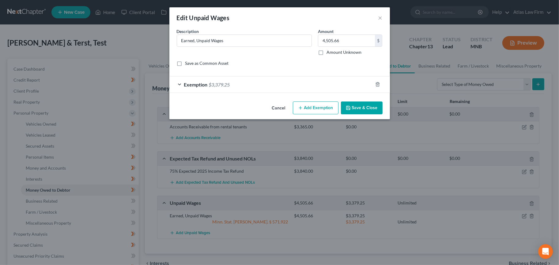
click at [258, 85] on div "Exemption $3,379.25" at bounding box center [270, 85] width 203 height 16
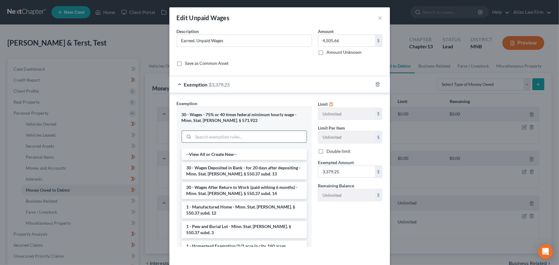
click at [254, 136] on input "search" at bounding box center [249, 137] width 113 height 12
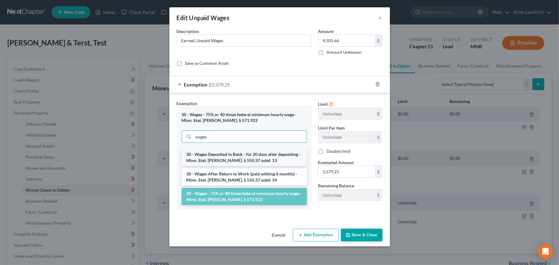
type input "wages"
click at [254, 159] on li "30 - Wages Deposited in Bank - for 20 days after depositing - Minn. Stat. [PERS…" at bounding box center [244, 157] width 125 height 17
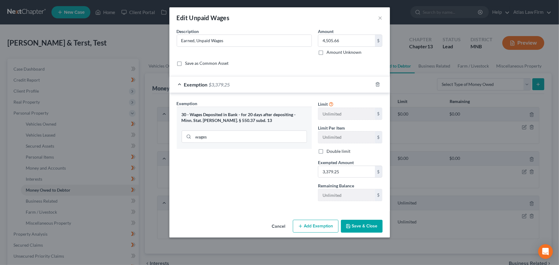
click at [330, 226] on button "Add Exemption" at bounding box center [316, 226] width 46 height 13
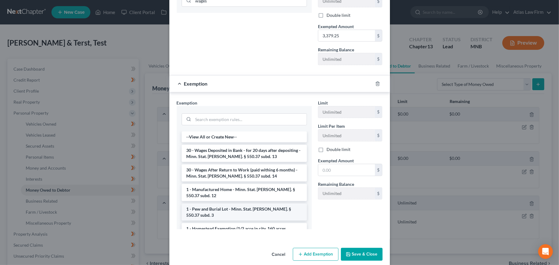
scroll to position [144, 0]
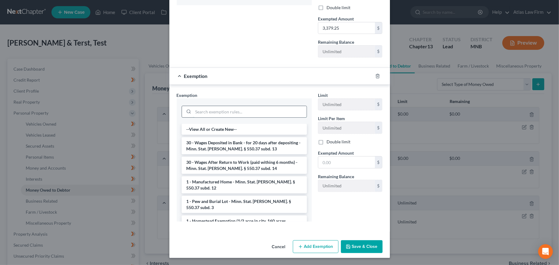
click at [237, 113] on input "search" at bounding box center [249, 112] width 113 height 12
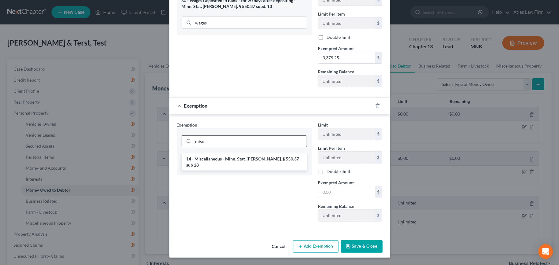
scroll to position [114, 0]
type input "misc"
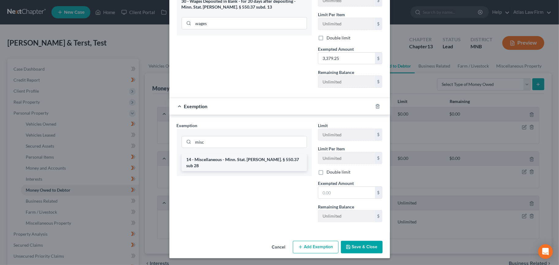
click at [288, 162] on li "14 - Miscellaneous - Minn. Stat. [PERSON_NAME]. § 550.37 sub 28" at bounding box center [244, 162] width 125 height 17
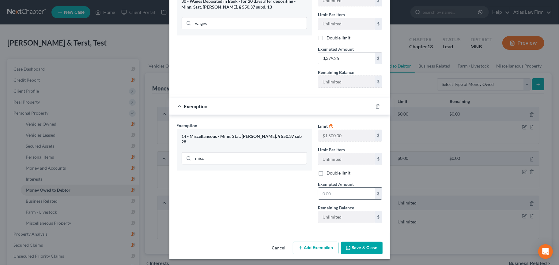
click at [341, 195] on input "text" at bounding box center [346, 194] width 57 height 12
type input "1,126.41"
click at [356, 257] on div "Cancel Add Exemption Save & Close" at bounding box center [279, 250] width 220 height 20
click at [357, 246] on button "Save & Close" at bounding box center [362, 248] width 42 height 13
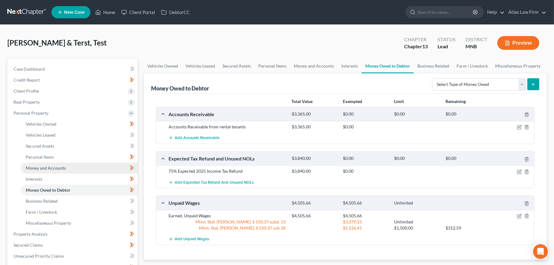
click at [65, 167] on link "Money and Accounts" at bounding box center [79, 168] width 117 height 11
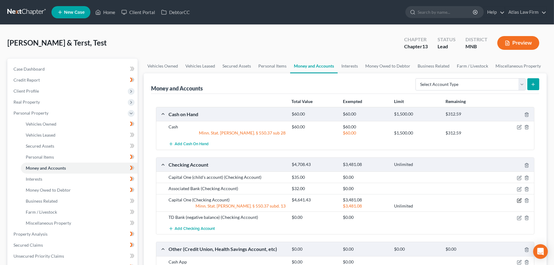
click at [518, 199] on icon "button" at bounding box center [519, 200] width 5 height 5
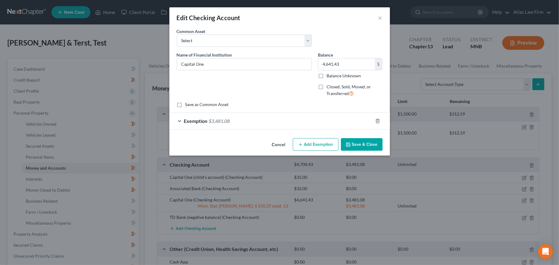
click at [310, 145] on button "Add Exemption" at bounding box center [316, 144] width 46 height 13
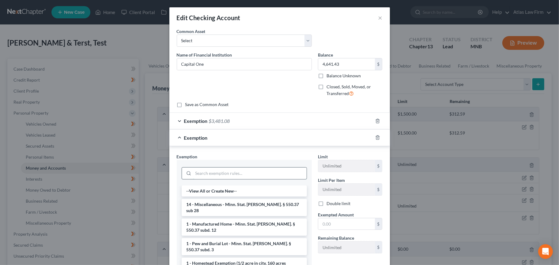
click at [272, 171] on input "search" at bounding box center [249, 174] width 113 height 12
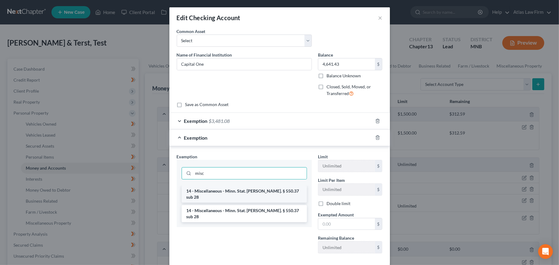
click at [271, 194] on li "14 - Miscellaneous - Minn. Stat. [PERSON_NAME]. § 550.37 sub 28" at bounding box center [244, 194] width 125 height 17
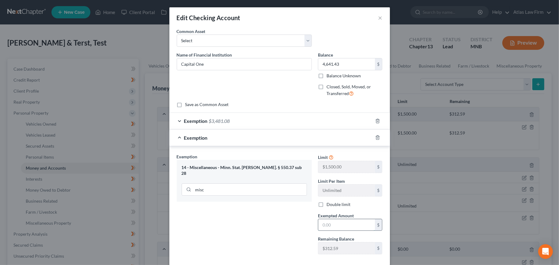
click at [360, 225] on input "text" at bounding box center [346, 226] width 57 height 12
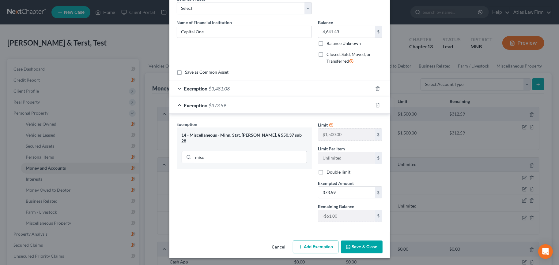
click at [356, 246] on button "Save & Close" at bounding box center [362, 247] width 42 height 13
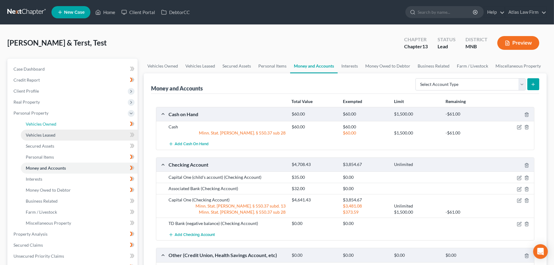
drag, startPoint x: 39, startPoint y: 126, endPoint x: 39, endPoint y: 133, distance: 7.3
click at [39, 126] on span "Vehicles Owned" at bounding box center [41, 124] width 31 height 5
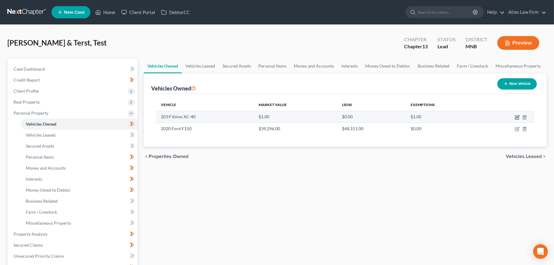
click at [518, 118] on icon "button" at bounding box center [516, 117] width 5 height 5
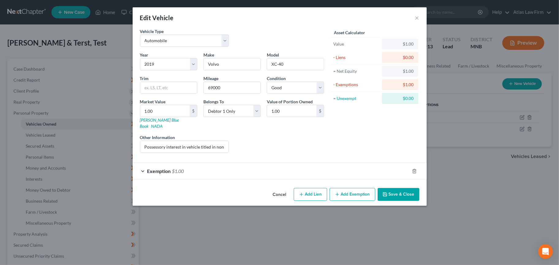
click at [258, 163] on div "Exemption $1.00" at bounding box center [271, 171] width 277 height 16
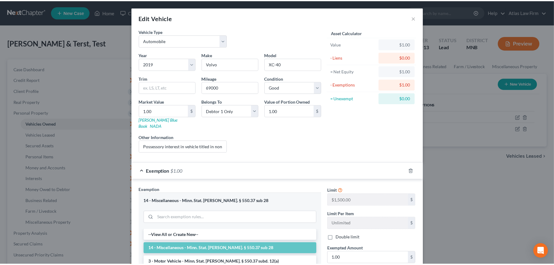
scroll to position [100, 0]
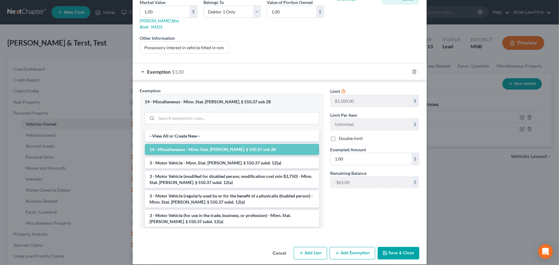
click at [279, 248] on button "Cancel" at bounding box center [279, 254] width 23 height 12
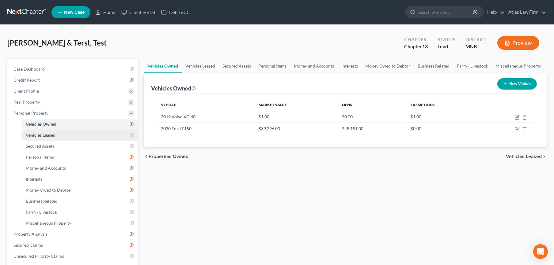
click at [50, 135] on span "Vehicles Leased" at bounding box center [41, 135] width 30 height 5
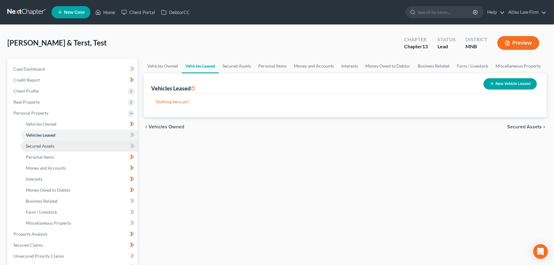
click at [50, 146] on span "Secured Assets" at bounding box center [40, 146] width 28 height 5
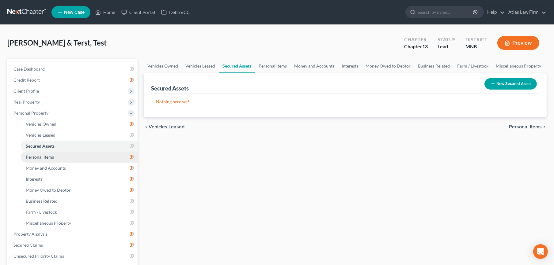
click at [51, 157] on span "Personal Items" at bounding box center [40, 157] width 28 height 5
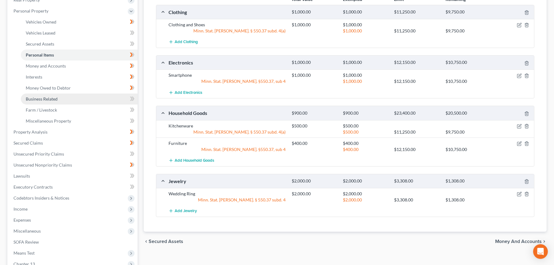
scroll to position [102, 0]
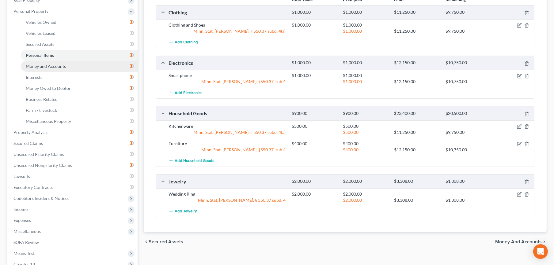
click at [60, 66] on span "Money and Accounts" at bounding box center [46, 66] width 40 height 5
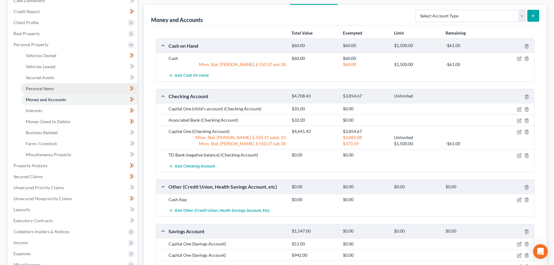
scroll to position [44, 0]
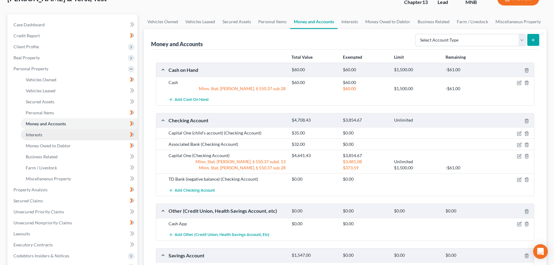
click at [47, 133] on link "Interests" at bounding box center [79, 135] width 117 height 11
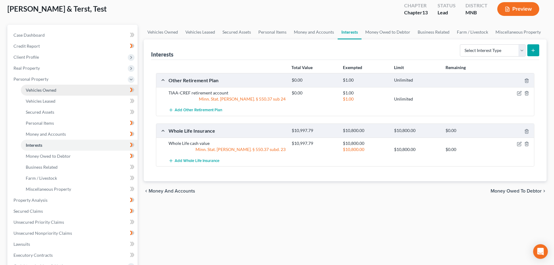
scroll to position [68, 0]
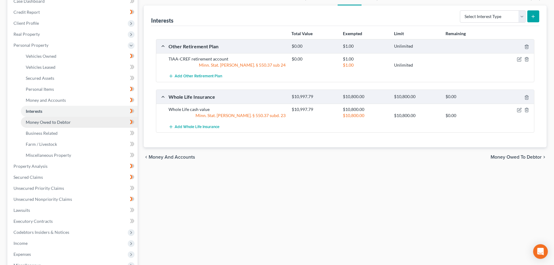
click at [74, 120] on link "Money Owed to Debtor" at bounding box center [79, 122] width 117 height 11
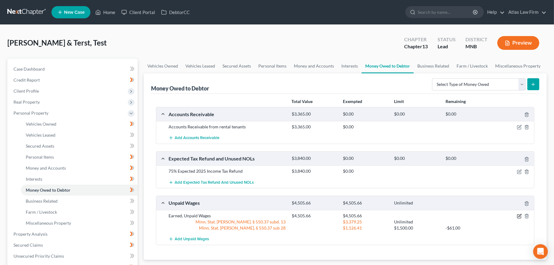
click at [519, 214] on icon "button" at bounding box center [519, 216] width 5 height 5
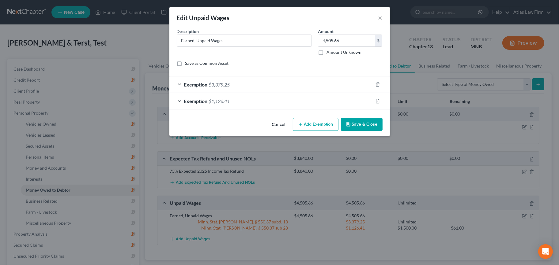
click at [233, 100] on div "Exemption $1,126.41" at bounding box center [270, 101] width 203 height 16
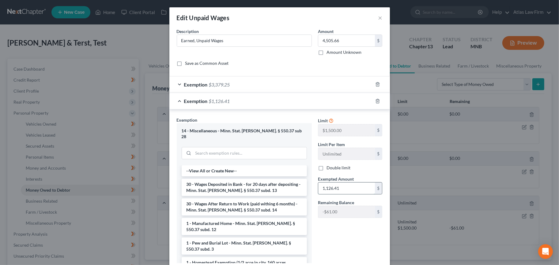
click at [342, 187] on input "1,126.41" at bounding box center [346, 189] width 57 height 12
click at [329, 187] on input "1,126.41" at bounding box center [346, 189] width 57 height 12
click at [327, 188] on input "112.41" at bounding box center [346, 189] width 57 height 12
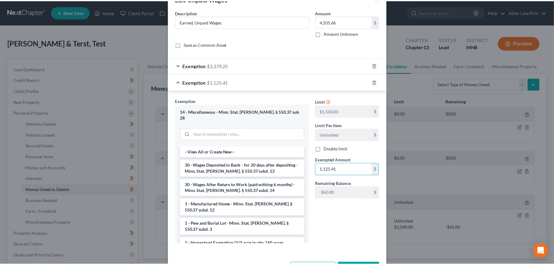
scroll to position [36, 0]
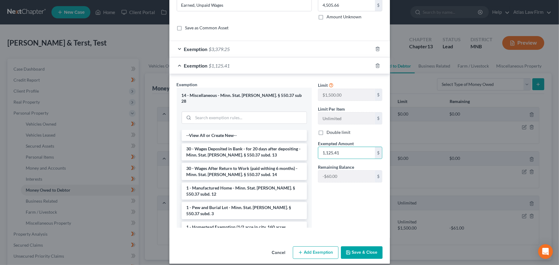
click at [359, 247] on button "Save & Close" at bounding box center [362, 253] width 42 height 13
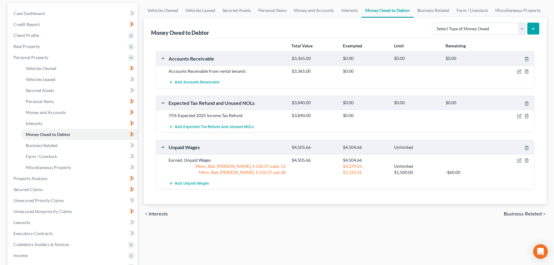
scroll to position [102, 0]
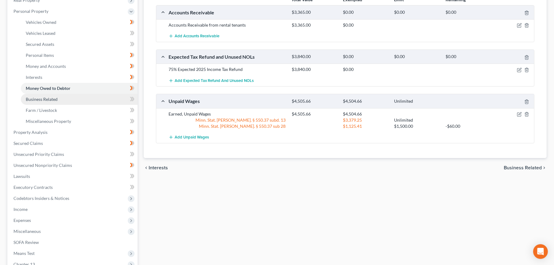
click at [55, 97] on span "Business Related" at bounding box center [42, 99] width 32 height 5
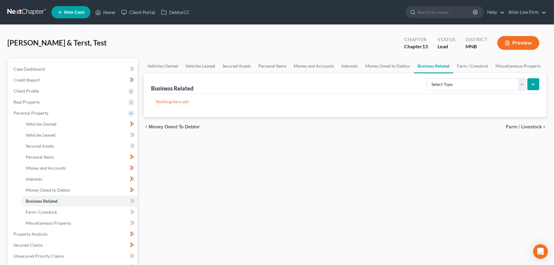
click at [520, 42] on button "Preview" at bounding box center [518, 43] width 42 height 14
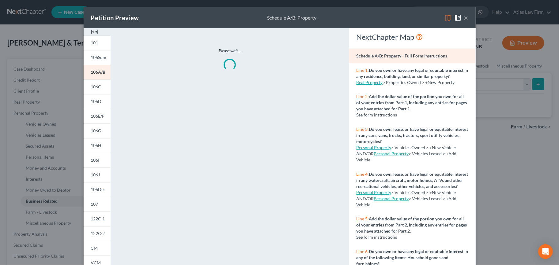
click at [445, 14] on img at bounding box center [447, 17] width 7 height 7
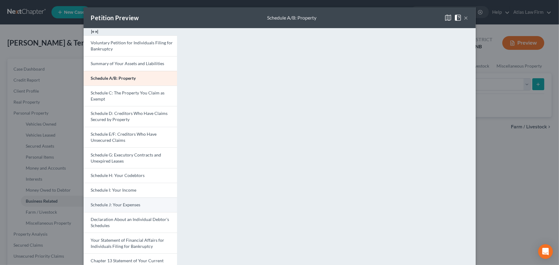
click at [117, 204] on span "Schedule J: Your Expenses" at bounding box center [116, 204] width 50 height 5
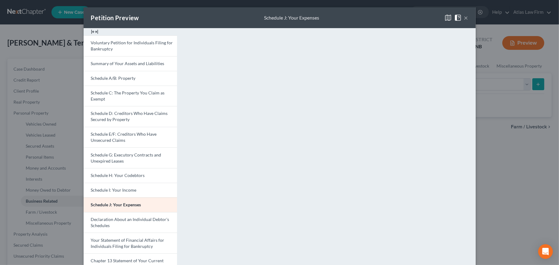
click at [464, 17] on button "×" at bounding box center [466, 17] width 4 height 7
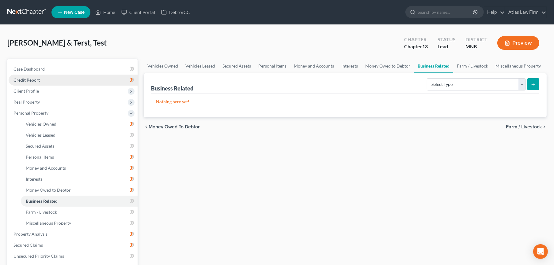
click at [61, 78] on link "Credit Report" at bounding box center [73, 80] width 129 height 11
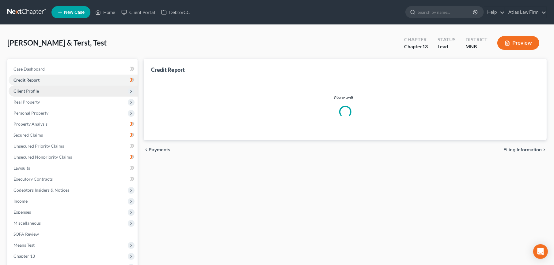
click at [60, 90] on span "Client Profile" at bounding box center [73, 91] width 129 height 11
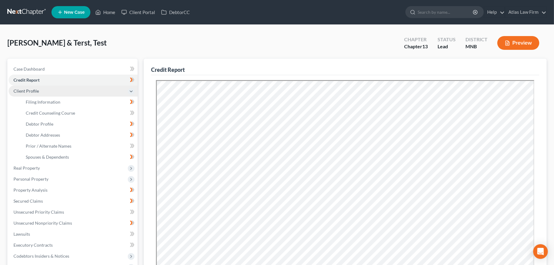
click at [60, 90] on span "Client Profile" at bounding box center [73, 91] width 129 height 11
click at [17, 92] on span "Client Profile" at bounding box center [25, 90] width 25 height 5
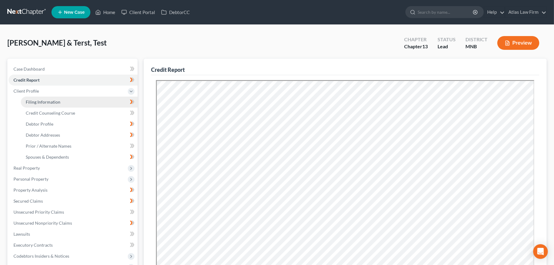
click at [29, 98] on link "Filing Information" at bounding box center [79, 102] width 117 height 11
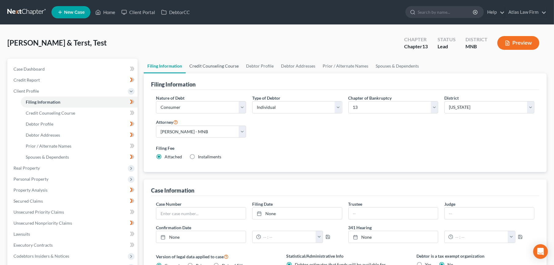
click at [219, 66] on link "Credit Counseling Course" at bounding box center [214, 66] width 57 height 15
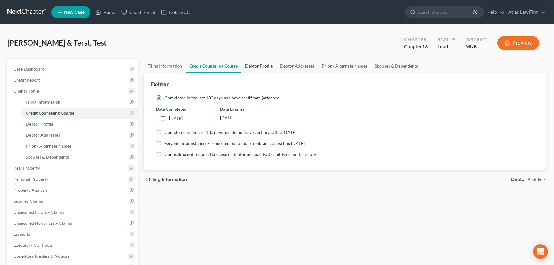
click at [256, 67] on link "Debtor Profile" at bounding box center [258, 66] width 35 height 15
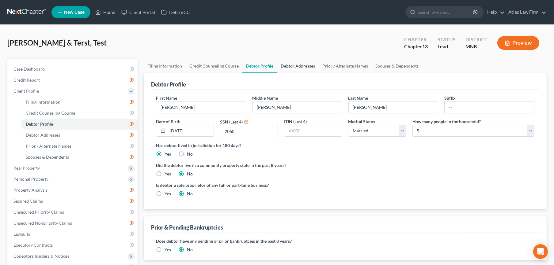
click at [299, 68] on link "Debtor Addresses" at bounding box center [298, 66] width 42 height 15
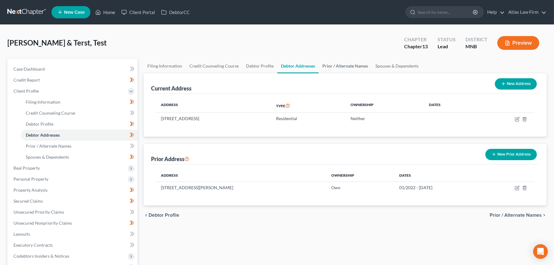
click at [333, 68] on link "Prior / Alternate Names" at bounding box center [344, 66] width 53 height 15
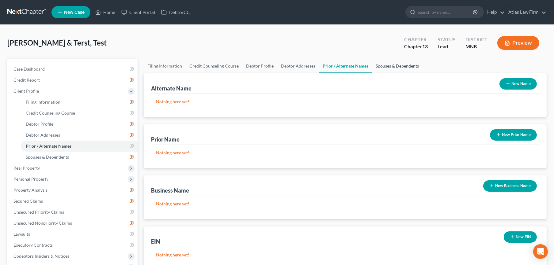
click at [393, 70] on link "Spouses & Dependents" at bounding box center [397, 66] width 51 height 15
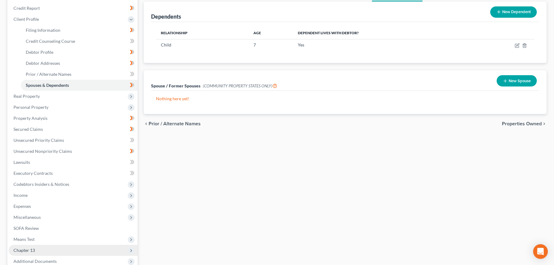
scroll to position [136, 0]
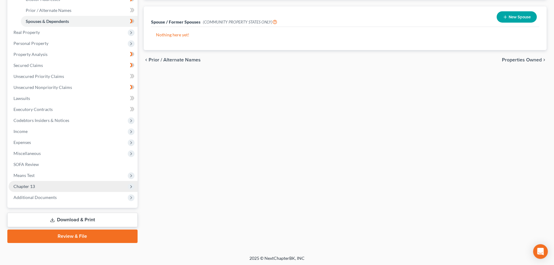
click at [58, 190] on span "Chapter 13" at bounding box center [73, 186] width 129 height 11
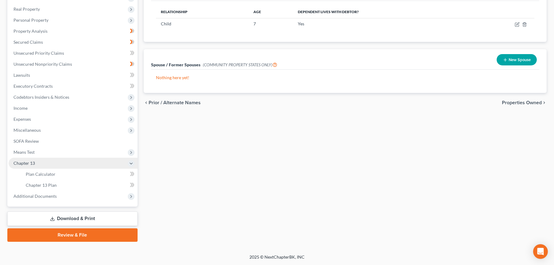
scroll to position [92, 0]
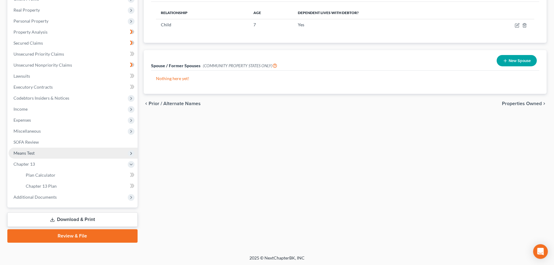
click at [52, 148] on span "Means Test" at bounding box center [73, 153] width 129 height 11
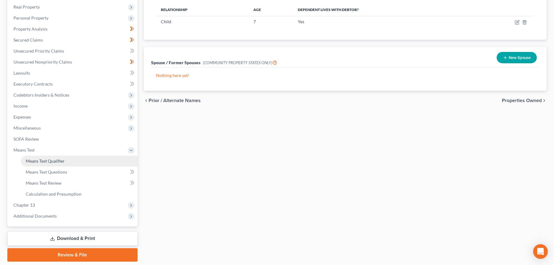
click at [52, 156] on link "Means Test Qualifier" at bounding box center [79, 161] width 117 height 11
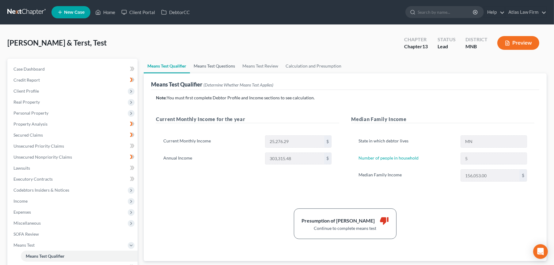
click at [206, 66] on link "Means Test Questions" at bounding box center [214, 66] width 49 height 15
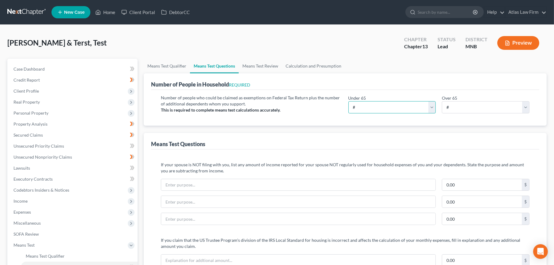
click at [382, 107] on select "# 0 1 2 3 4 5 6 7 8 9 10" at bounding box center [392, 107] width 88 height 12
click at [348, 101] on select "# 0 1 2 3 4 5 6 7 8 9 10" at bounding box center [392, 107] width 88 height 12
drag, startPoint x: 448, startPoint y: 107, endPoint x: 448, endPoint y: 113, distance: 6.1
click at [448, 107] on select "# 0 1 2 3 4 5 6 7 8 9 10" at bounding box center [486, 107] width 88 height 12
click at [442, 101] on select "# 0 1 2 3 4 5 6 7 8 9 10" at bounding box center [486, 107] width 88 height 12
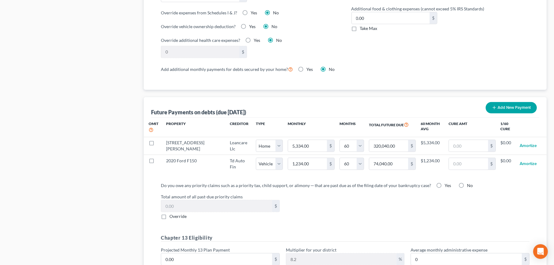
scroll to position [578, 0]
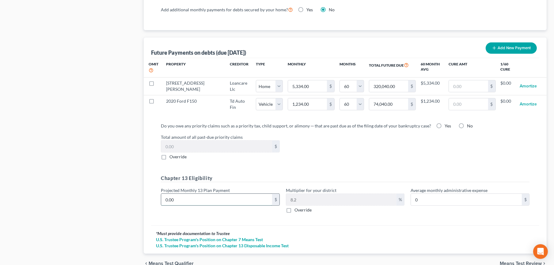
click at [207, 197] on input "0.00" at bounding box center [216, 200] width 111 height 12
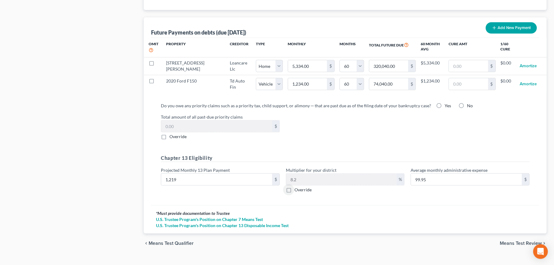
scroll to position [608, 0]
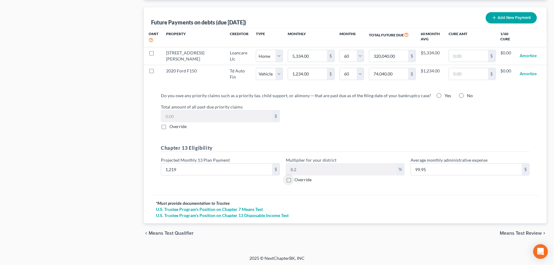
click at [507, 231] on span "Means Test Review" at bounding box center [520, 233] width 42 height 5
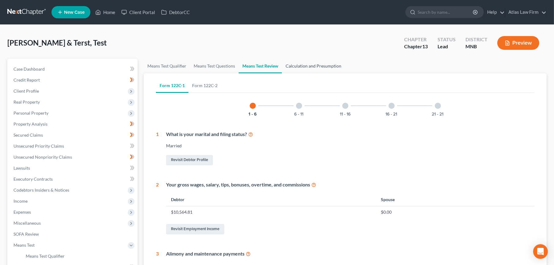
click at [299, 65] on link "Calculation and Presumption" at bounding box center [313, 66] width 63 height 15
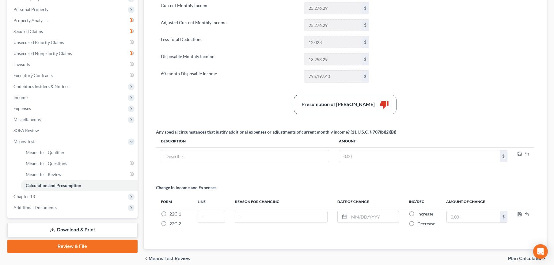
scroll to position [130, 0]
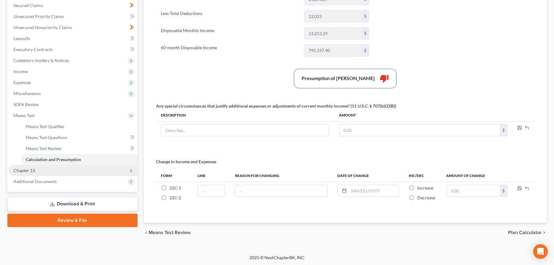
click at [47, 171] on span "Chapter 13" at bounding box center [73, 170] width 129 height 11
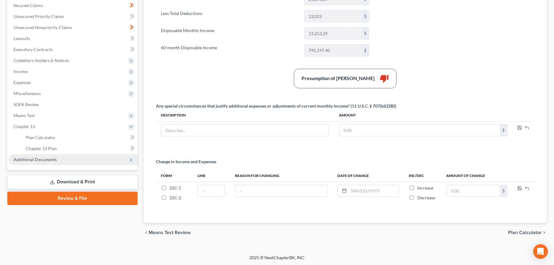
click at [48, 162] on span "Additional Documents" at bounding box center [73, 159] width 129 height 11
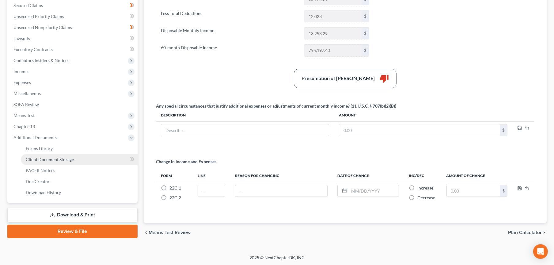
click at [51, 159] on span "Client Document Storage" at bounding box center [50, 159] width 48 height 5
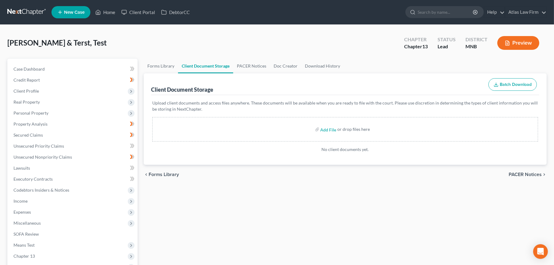
click at [514, 44] on button "Preview" at bounding box center [518, 43] width 42 height 14
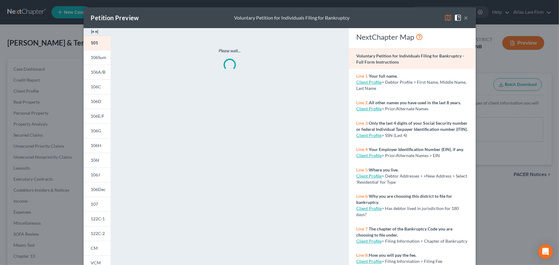
click at [444, 19] on img at bounding box center [447, 17] width 7 height 7
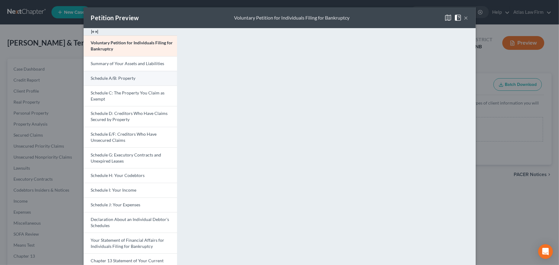
click at [133, 78] on link "Schedule A/B: Property" at bounding box center [130, 78] width 93 height 15
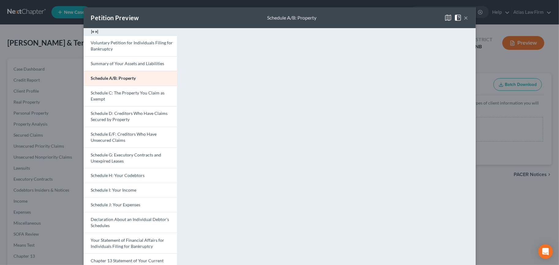
click at [465, 17] on button "×" at bounding box center [466, 17] width 4 height 7
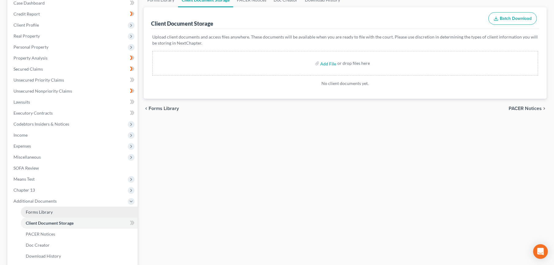
scroll to position [126, 0]
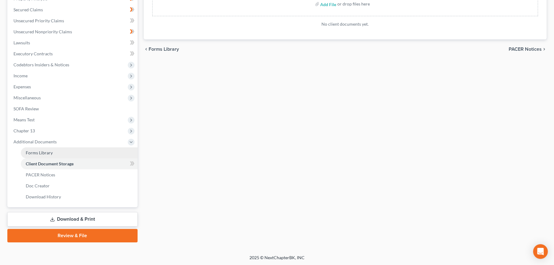
click at [66, 153] on link "Forms Library" at bounding box center [79, 153] width 117 height 11
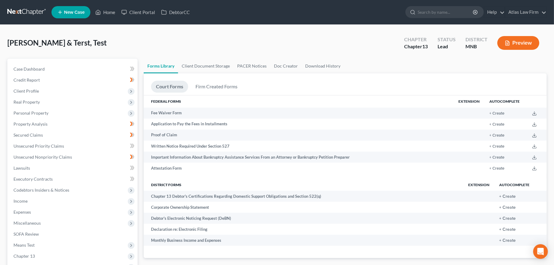
scroll to position [126, 0]
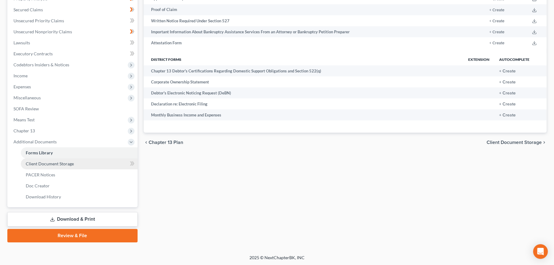
click at [60, 164] on span "Client Document Storage" at bounding box center [50, 163] width 48 height 5
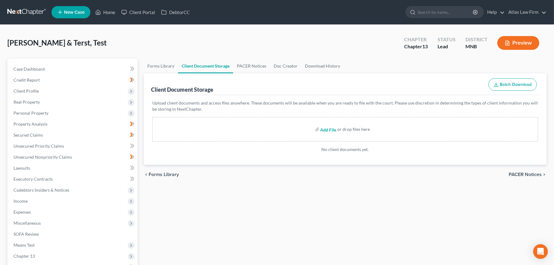
click at [328, 130] on input "file" at bounding box center [327, 129] width 15 height 11
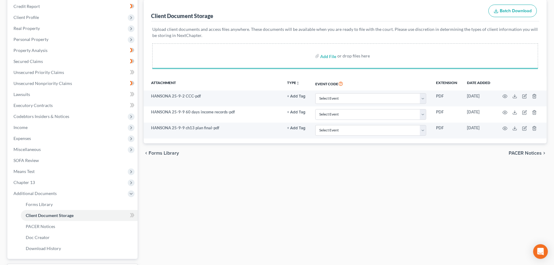
scroll to position [126, 0]
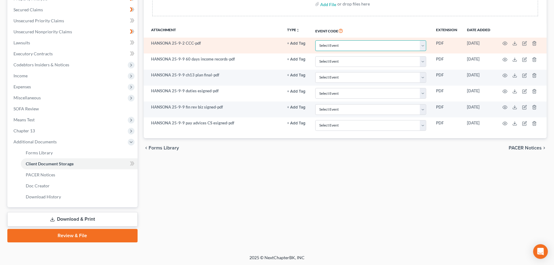
click at [362, 47] on select "Select Event Chapter 13 Plan Credit Counseling Certificate for Debtor Credit Co…" at bounding box center [370, 45] width 111 height 11
click at [315, 40] on select "Select Event Chapter 13 Plan Credit Counseling Certificate for Debtor Credit Co…" at bounding box center [370, 45] width 111 height 11
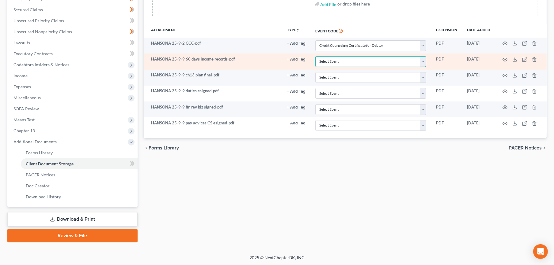
drag, startPoint x: 365, startPoint y: 62, endPoint x: 365, endPoint y: 67, distance: 4.9
click at [365, 62] on select "Select Event Chapter 13 Plan Credit Counseling Certificate for Debtor Credit Co…" at bounding box center [370, 61] width 111 height 11
click at [315, 56] on select "Select Event Chapter 13 Plan Credit Counseling Certificate for Debtor Credit Co…" at bounding box center [370, 61] width 111 height 11
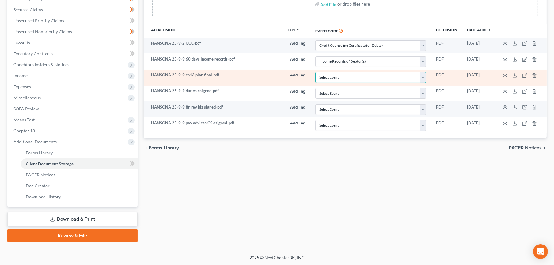
click at [364, 82] on select "Select Event Chapter 13 Plan Credit Counseling Certificate for Debtor Credit Co…" at bounding box center [370, 77] width 111 height 11
click at [315, 72] on select "Select Event Chapter 13 Plan Credit Counseling Certificate for Debtor Credit Co…" at bounding box center [370, 77] width 111 height 11
click at [504, 72] on td at bounding box center [520, 78] width 51 height 16
click at [504, 73] on icon "button" at bounding box center [504, 75] width 5 height 5
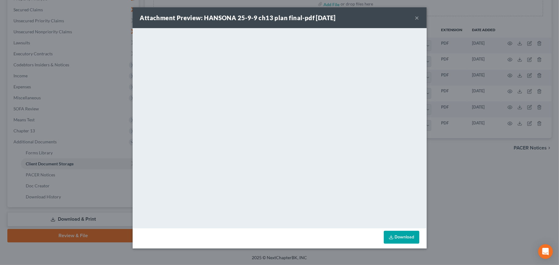
click at [417, 16] on button "×" at bounding box center [417, 17] width 4 height 7
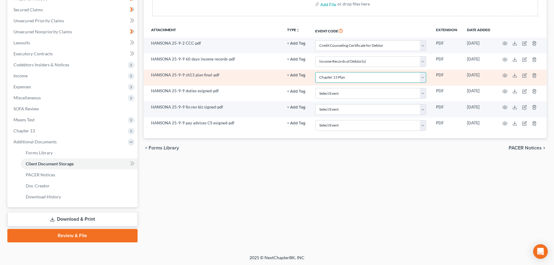
click at [382, 76] on select "Select Event Chapter 13 Plan Credit Counseling Certificate for Debtor Credit Co…" at bounding box center [370, 77] width 111 height 11
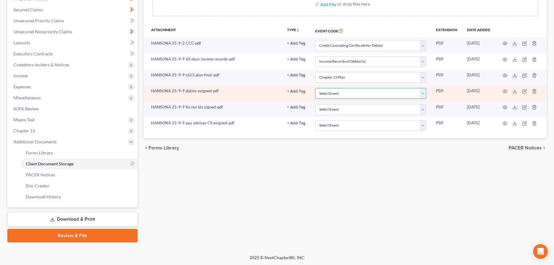
click at [371, 97] on select "Select Event Chapter 13 Plan Credit Counseling Certificate for Debtor Credit Co…" at bounding box center [370, 93] width 111 height 11
click at [315, 88] on select "Select Event Chapter 13 Plan Credit Counseling Certificate for Debtor Credit Co…" at bounding box center [370, 93] width 111 height 11
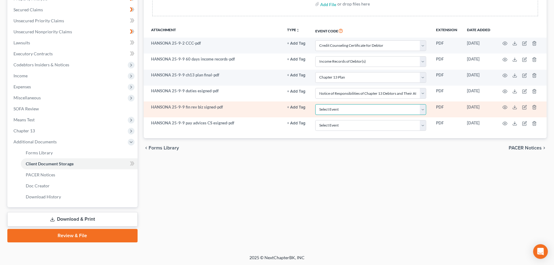
click at [363, 111] on select "Select Event Chapter 13 Plan Credit Counseling Certificate for Debtor Credit Co…" at bounding box center [370, 109] width 111 height 11
click at [293, 108] on button "+ Add Tag" at bounding box center [296, 108] width 18 height 4
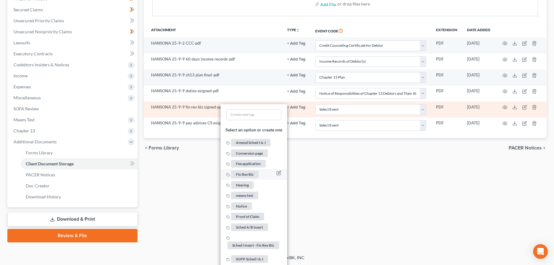
click at [255, 173] on span "Fin Rev Biz" at bounding box center [245, 175] width 28 height 8
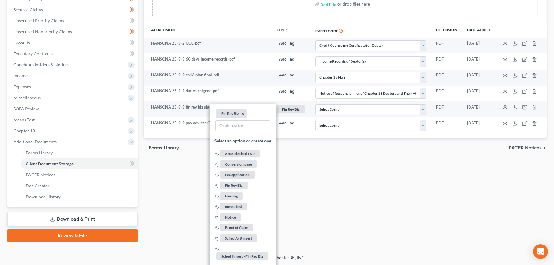
click at [344, 161] on div "Forms Library Client Document Storage PACER Notices Doc Creator Download Histor…" at bounding box center [345, 88] width 409 height 310
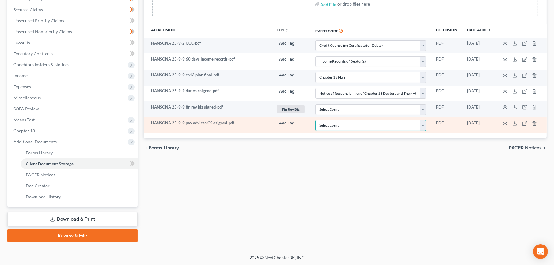
click at [359, 124] on select "Select Event Chapter 13 Plan Credit Counseling Certificate for Debtor Credit Co…" at bounding box center [370, 125] width 111 height 11
click at [315, 120] on select "Select Event Chapter 13 Plan Credit Counseling Certificate for Debtor Credit Co…" at bounding box center [370, 125] width 111 height 11
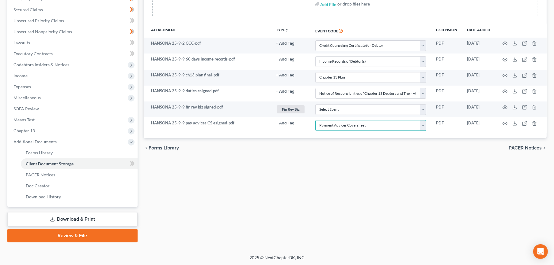
scroll to position [23, 0]
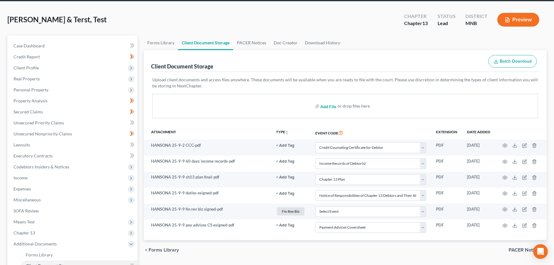
click at [330, 107] on input "file" at bounding box center [327, 106] width 15 height 11
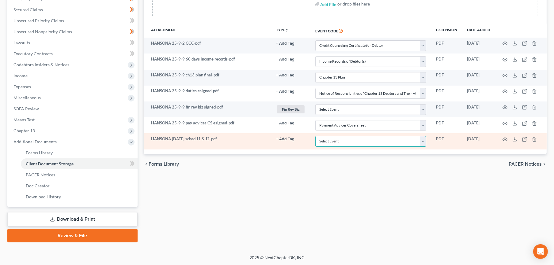
click at [344, 140] on select "Select Event Chapter 13 Plan Credit Counseling Certificate for Debtor Credit Co…" at bounding box center [370, 141] width 111 height 11
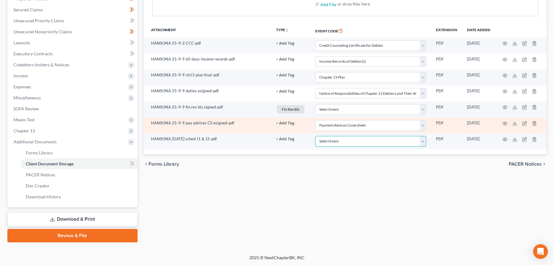
drag, startPoint x: 344, startPoint y: 140, endPoint x: 295, endPoint y: 132, distance: 50.2
click at [344, 140] on select "Select Event Chapter 13 Plan Credit Counseling Certificate for Debtor Credit Co…" at bounding box center [370, 141] width 111 height 11
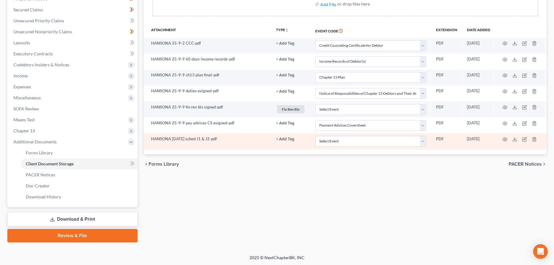
click at [291, 138] on button "+ Add Tag" at bounding box center [285, 139] width 18 height 4
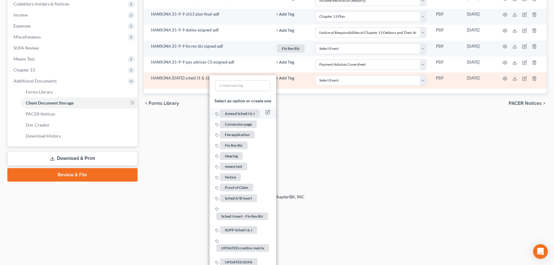
scroll to position [190, 0]
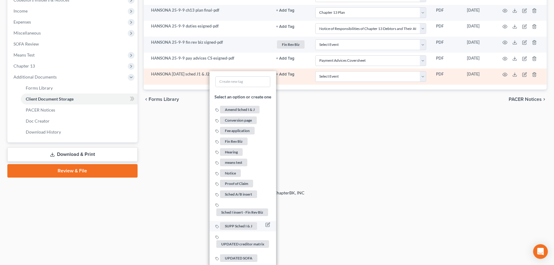
click at [249, 225] on span "SUPP Sched I & J" at bounding box center [238, 227] width 37 height 8
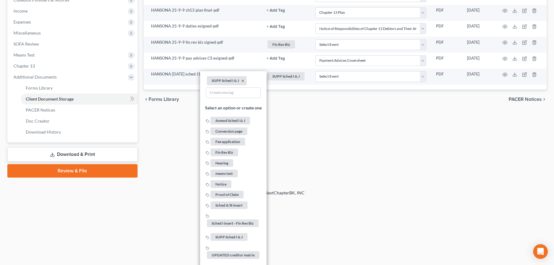
click at [345, 132] on div "Forms Library Client Document Storage PACER Notices Doc Creator Download Histor…" at bounding box center [345, 23] width 409 height 310
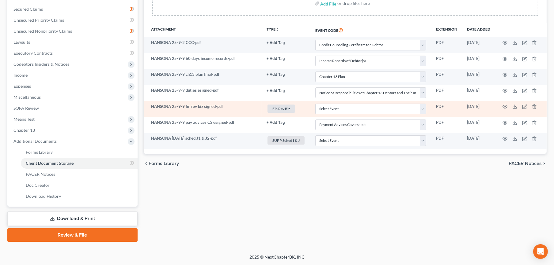
scroll to position [126, 0]
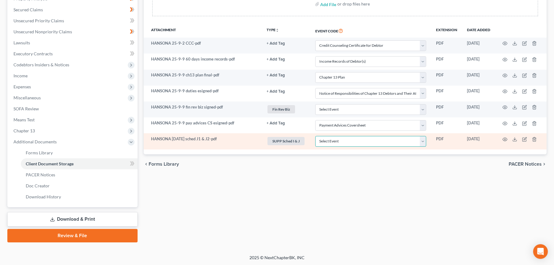
click at [354, 143] on select "Select Event Chapter 13 Plan Credit Counseling Certificate for Debtor Credit Co…" at bounding box center [370, 141] width 111 height 11
drag, startPoint x: 354, startPoint y: 143, endPoint x: 321, endPoint y: 139, distance: 32.8
click at [354, 143] on select "Select Event Chapter 13 Plan Credit Counseling Certificate for Debtor Credit Co…" at bounding box center [370, 141] width 111 height 11
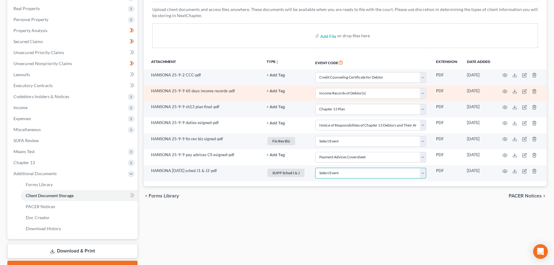
scroll to position [58, 0]
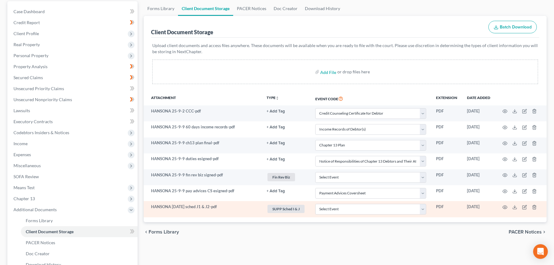
click at [282, 208] on span "SUPP Sched I & J" at bounding box center [285, 209] width 37 height 8
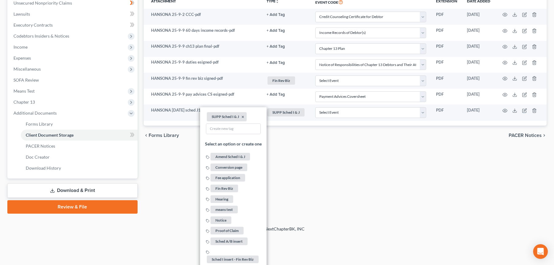
scroll to position [160, 0]
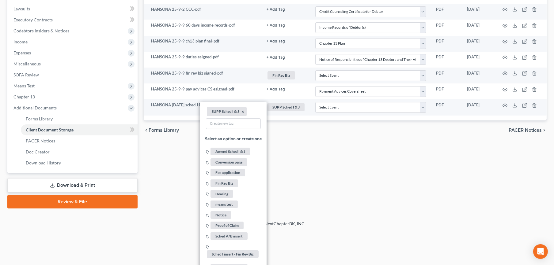
click at [303, 155] on div "Forms Library Client Document Storage PACER Notices Doc Creator Download Histor…" at bounding box center [345, 54] width 409 height 310
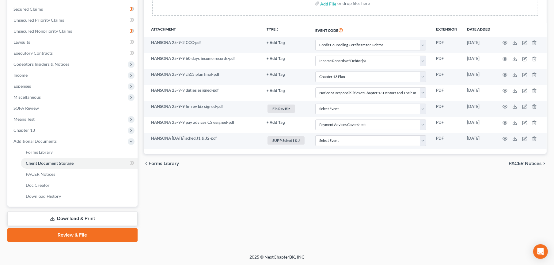
scroll to position [126, 0]
click at [326, 3] on input "file" at bounding box center [327, 3] width 15 height 11
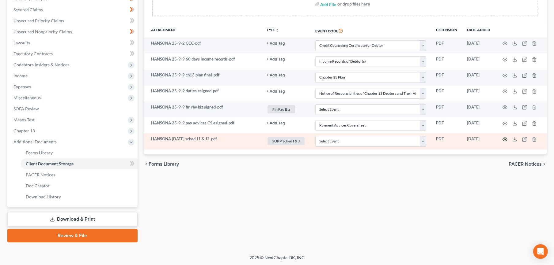
click at [503, 138] on icon "button" at bounding box center [504, 139] width 5 height 5
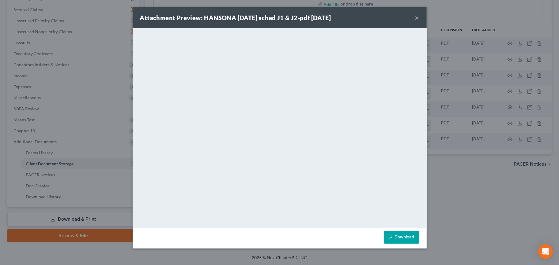
click at [416, 15] on button "×" at bounding box center [417, 17] width 4 height 7
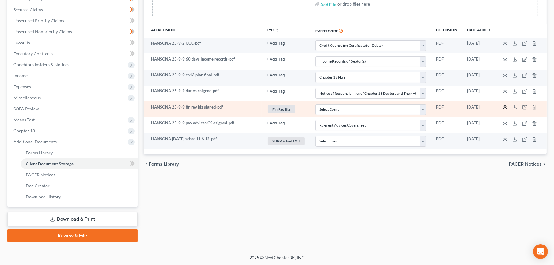
click at [505, 107] on circle "button" at bounding box center [504, 107] width 1 height 1
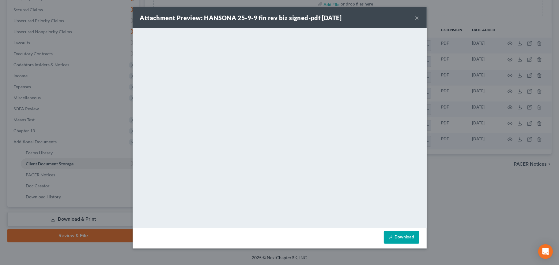
click at [416, 18] on button "×" at bounding box center [417, 17] width 4 height 7
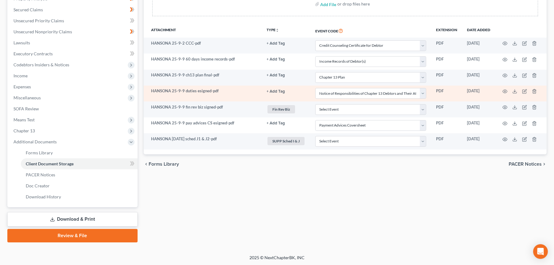
drag, startPoint x: 72, startPoint y: 235, endPoint x: 300, endPoint y: 98, distance: 266.5
click at [72, 235] on link "Review & File" at bounding box center [72, 235] width 130 height 13
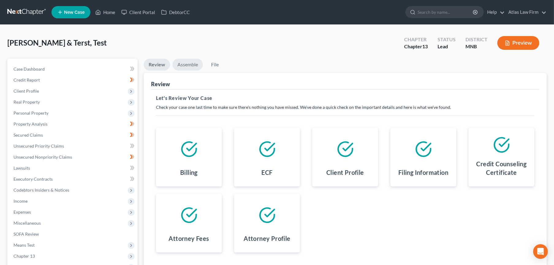
click at [189, 66] on link "Assemble" at bounding box center [187, 65] width 30 height 12
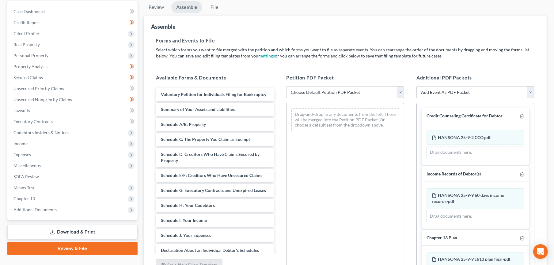
scroll to position [118, 0]
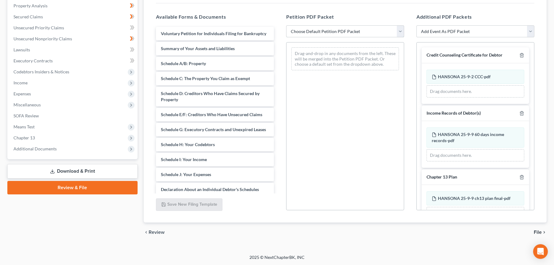
drag, startPoint x: 341, startPoint y: 28, endPoint x: 340, endPoint y: 37, distance: 9.8
click at [341, 28] on select "Choose Default Petition PDF Packet Emergency Filing (Voluntary Petition and Cre…" at bounding box center [345, 31] width 118 height 12
click at [286, 25] on select "Choose Default Petition PDF Packet Emergency Filing (Voluntary Petition and Cre…" at bounding box center [345, 31] width 118 height 12
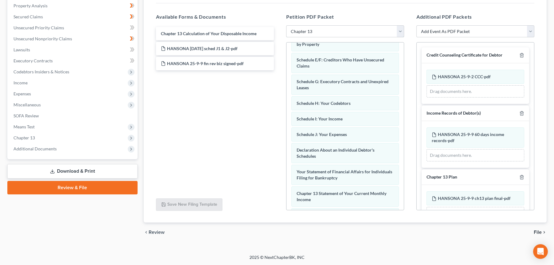
scroll to position [102, 0]
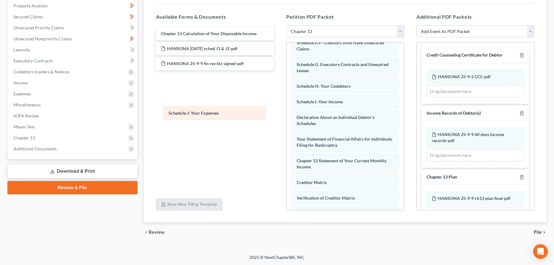
drag, startPoint x: 330, startPoint y: 115, endPoint x: 202, endPoint y: 111, distance: 128.0
click at [286, 111] on div "Schedule J: Your Expenses Voluntary Petition for Individuals Filing for Bankrup…" at bounding box center [344, 107] width 117 height 332
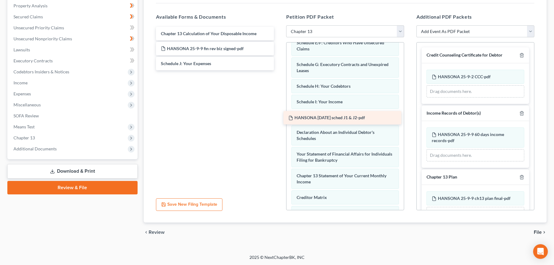
drag, startPoint x: 216, startPoint y: 48, endPoint x: 343, endPoint y: 118, distance: 145.2
click at [279, 70] on div "HANSONA [DATE] sched J1 & J2-pdf Chapter 13 Calculation of Your Disposable Inco…" at bounding box center [215, 48] width 128 height 43
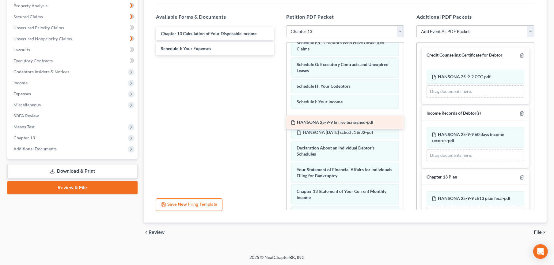
drag, startPoint x: 219, startPoint y: 48, endPoint x: 349, endPoint y: 122, distance: 149.6
click at [279, 55] on div "HANSONA 25-9-9 fin rev biz signed-pdf Chapter 13 Calculation of Your Disposable…" at bounding box center [215, 41] width 128 height 28
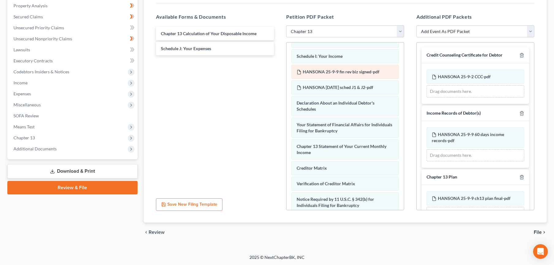
scroll to position [170, 0]
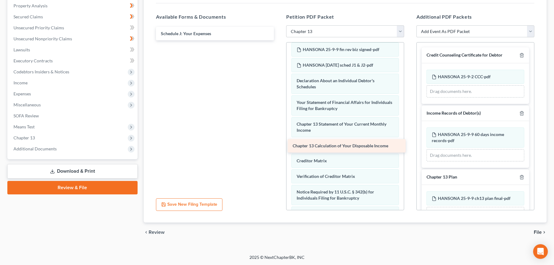
drag, startPoint x: 215, startPoint y: 35, endPoint x: 347, endPoint y: 148, distance: 173.5
click at [279, 40] on div "Chapter 13 Calculation of Your Disposable Income Chapter 13 Calculation of Your…" at bounding box center [215, 33] width 128 height 13
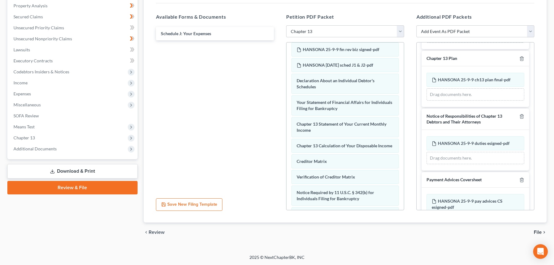
scroll to position [147, 0]
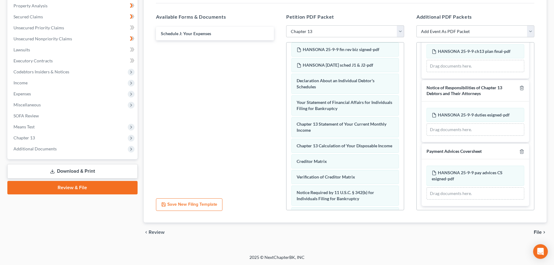
click at [537, 233] on span "File" at bounding box center [537, 232] width 8 height 5
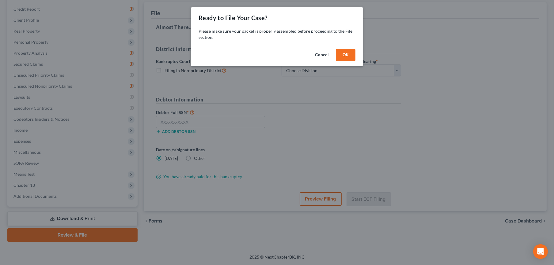
scroll to position [70, 0]
click at [342, 55] on button "OK" at bounding box center [348, 55] width 20 height 12
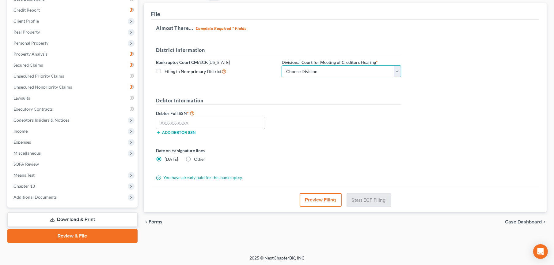
click at [339, 71] on select "Choose Division Duluth Duluth/ [GEOGRAPHIC_DATA][PERSON_NAME]* [GEOGRAPHIC_DATA…" at bounding box center [340, 72] width 119 height 12
click at [461, 58] on div "Almost There... Complete Required * Fields District Information Bankruptcy Cour…" at bounding box center [345, 104] width 388 height 169
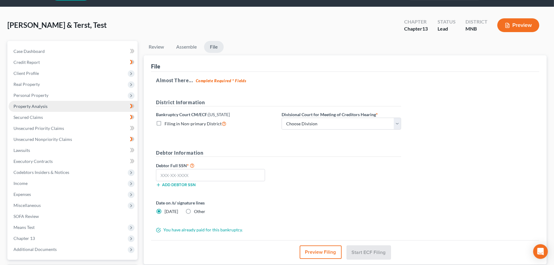
scroll to position [0, 0]
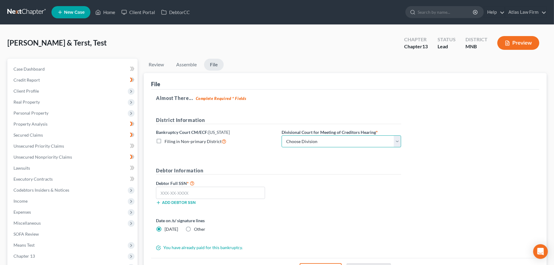
drag, startPoint x: 345, startPoint y: 141, endPoint x: 345, endPoint y: 148, distance: 6.1
click at [345, 141] on select "Choose Division Duluth Duluth/ [GEOGRAPHIC_DATA][PERSON_NAME]* [GEOGRAPHIC_DATA…" at bounding box center [340, 142] width 119 height 12
click at [281, 136] on select "Choose Division Duluth Duluth/ [GEOGRAPHIC_DATA][PERSON_NAME]* [GEOGRAPHIC_DATA…" at bounding box center [340, 142] width 119 height 12
drag, startPoint x: 212, startPoint y: 193, endPoint x: 248, endPoint y: 190, distance: 36.0
click at [212, 193] on input "text" at bounding box center [210, 193] width 109 height 12
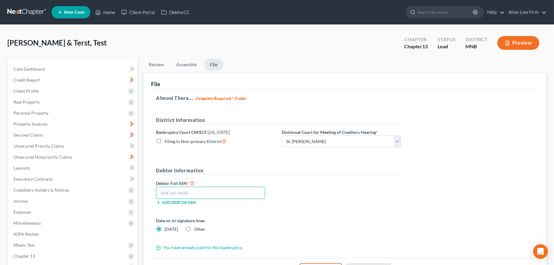
paste input "067-86-2060"
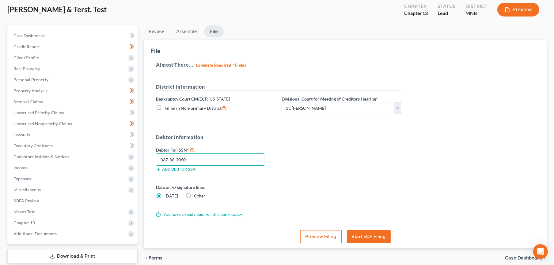
scroll to position [70, 0]
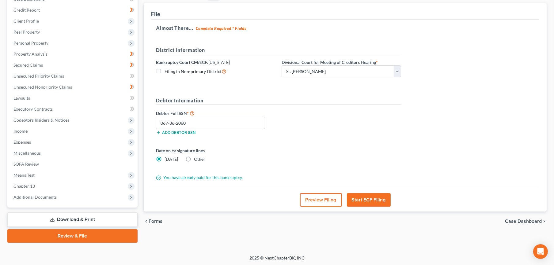
click at [367, 198] on button "Start ECF Filing" at bounding box center [369, 200] width 44 height 13
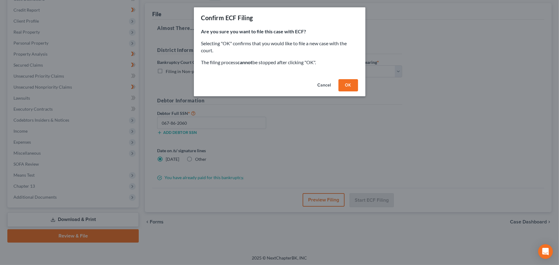
click at [348, 88] on button "OK" at bounding box center [348, 85] width 20 height 12
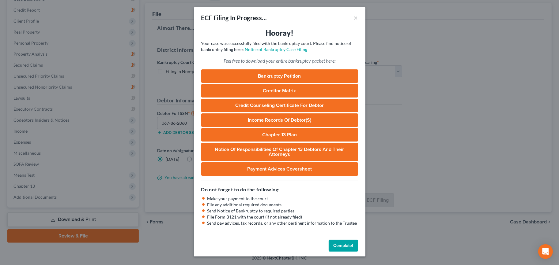
click at [321, 70] on link "Bankruptcy Petition" at bounding box center [279, 76] width 157 height 13
click at [259, 136] on link "Chapter 13 Plan" at bounding box center [279, 134] width 157 height 13
click at [340, 246] on button "Complete!" at bounding box center [343, 246] width 29 height 12
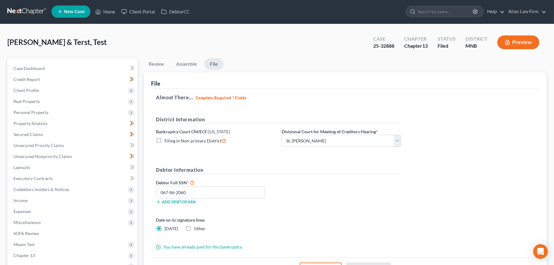
scroll to position [0, 0]
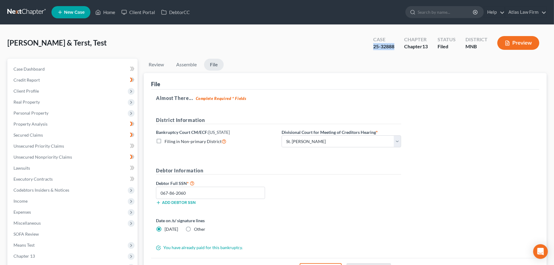
drag, startPoint x: 396, startPoint y: 46, endPoint x: 373, endPoint y: 47, distance: 22.7
click at [373, 47] on div "Case 25-32888" at bounding box center [383, 44] width 31 height 18
copy div "25-32888"
